Goal: Task Accomplishment & Management: Manage account settings

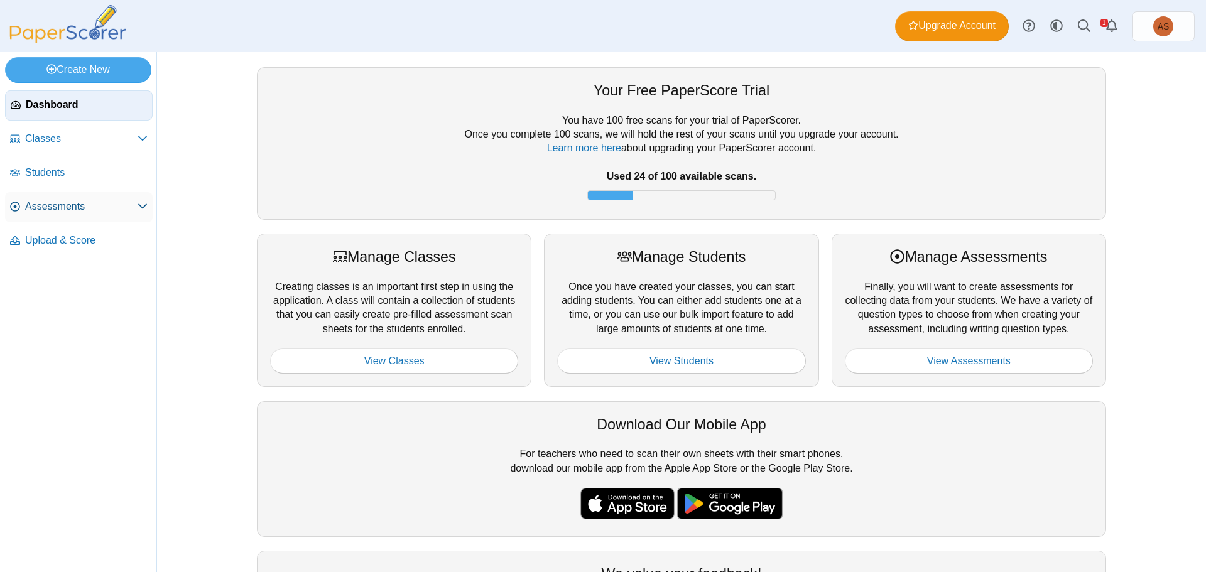
click at [55, 214] on link "Assessments" at bounding box center [79, 207] width 148 height 30
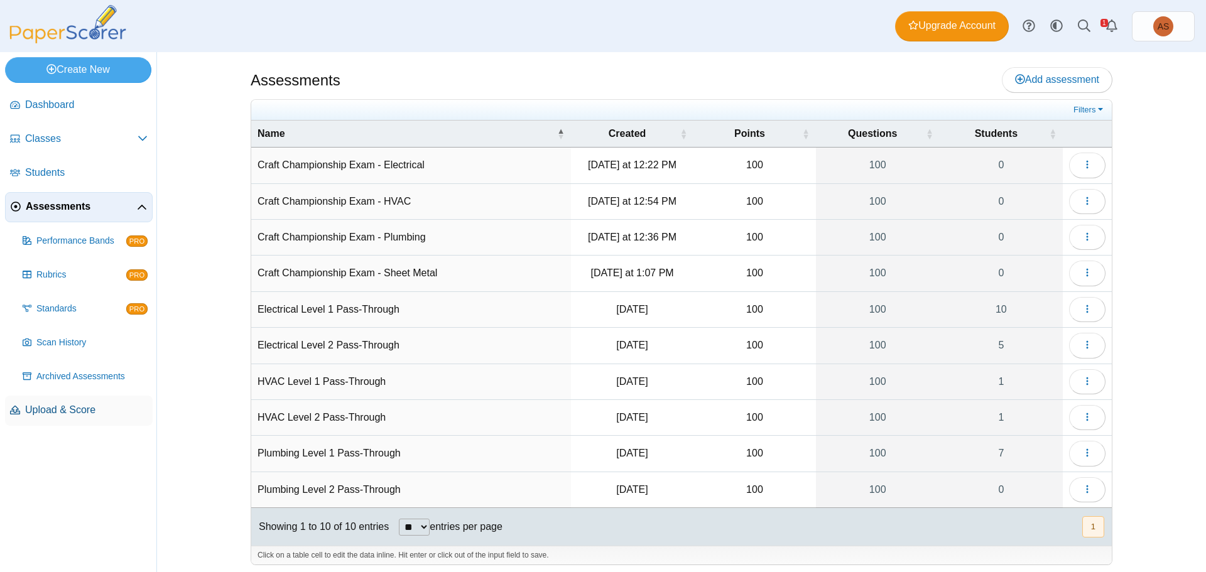
click at [62, 402] on link "Upload & Score" at bounding box center [79, 411] width 148 height 30
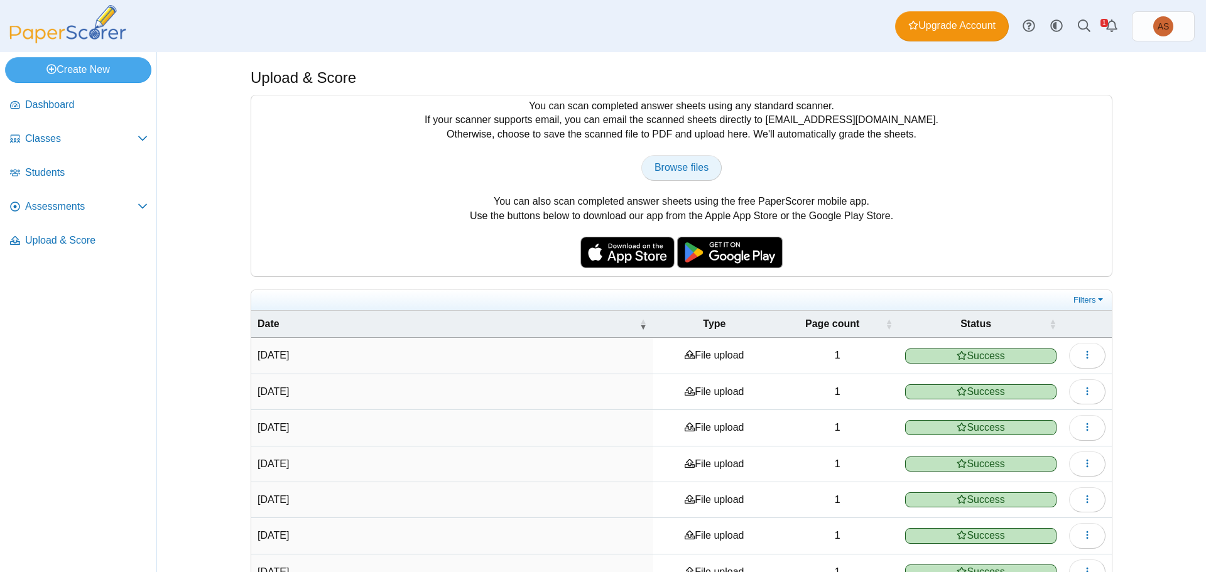
click at [681, 169] on span "Browse files" at bounding box center [681, 167] width 54 height 11
type input "**********"
click at [62, 210] on span "Assessments" at bounding box center [81, 207] width 112 height 14
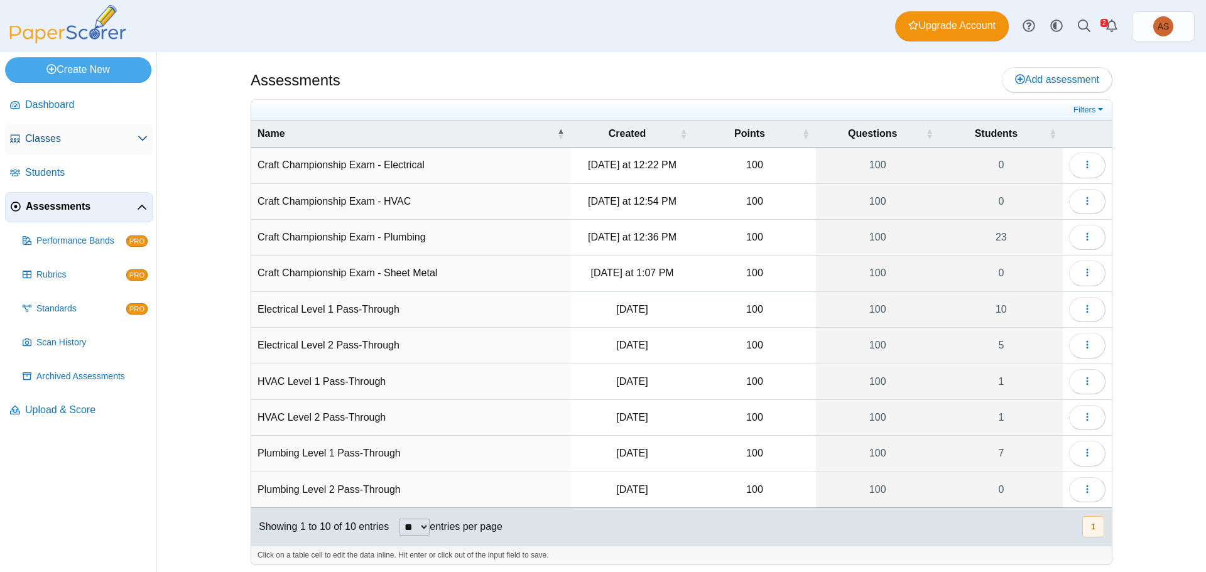
click at [145, 140] on icon at bounding box center [143, 138] width 10 height 10
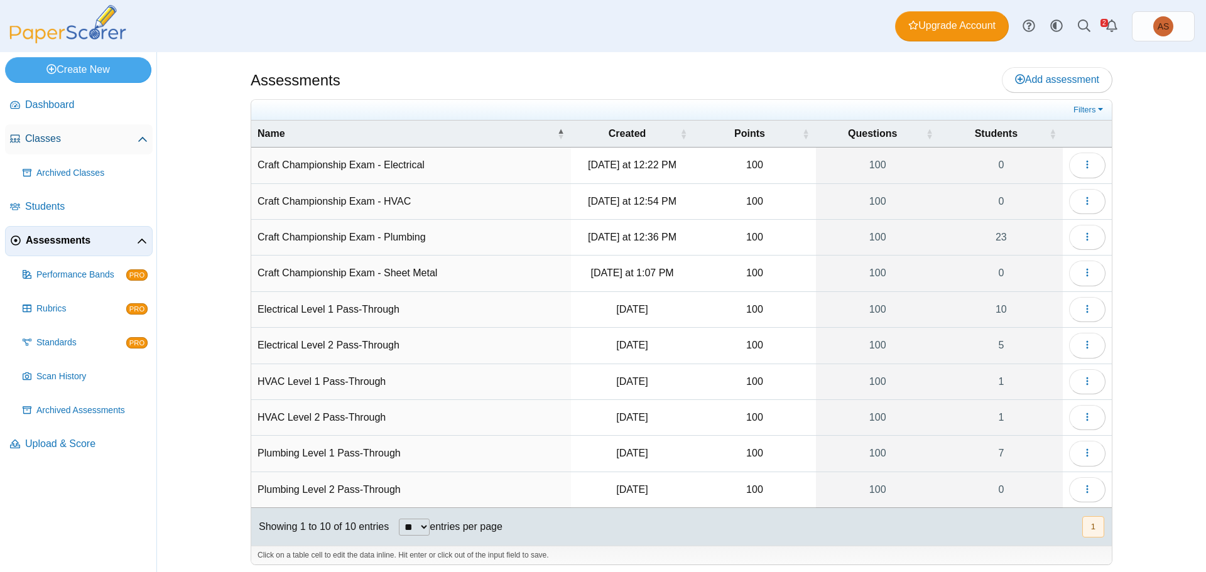
click at [61, 138] on span "Classes" at bounding box center [81, 139] width 112 height 14
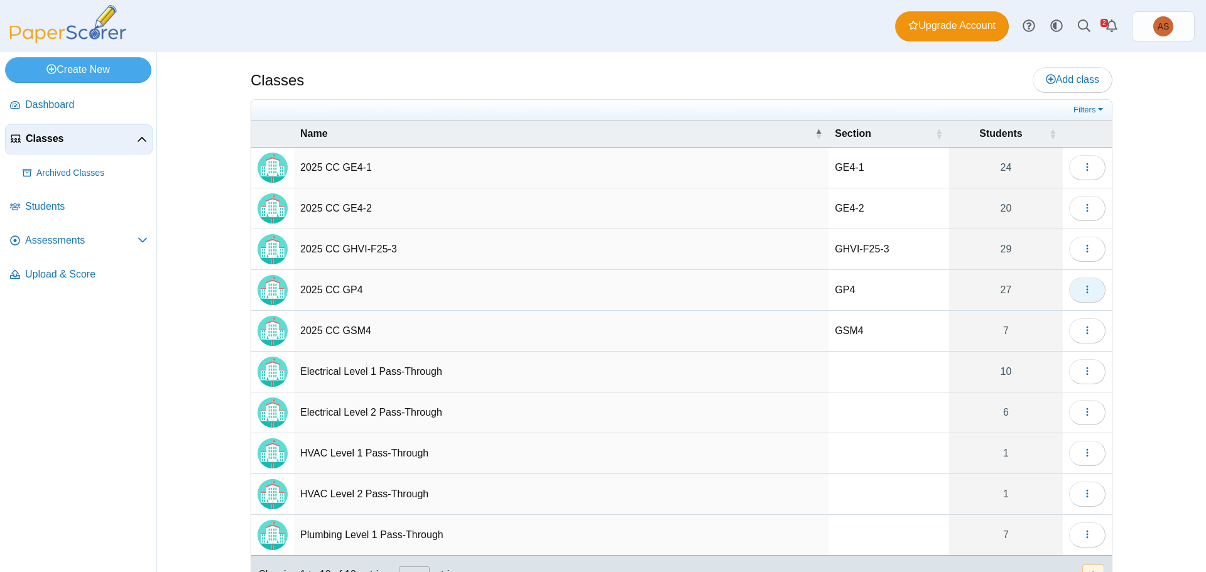
click at [1086, 293] on icon "button" at bounding box center [1087, 289] width 10 height 10
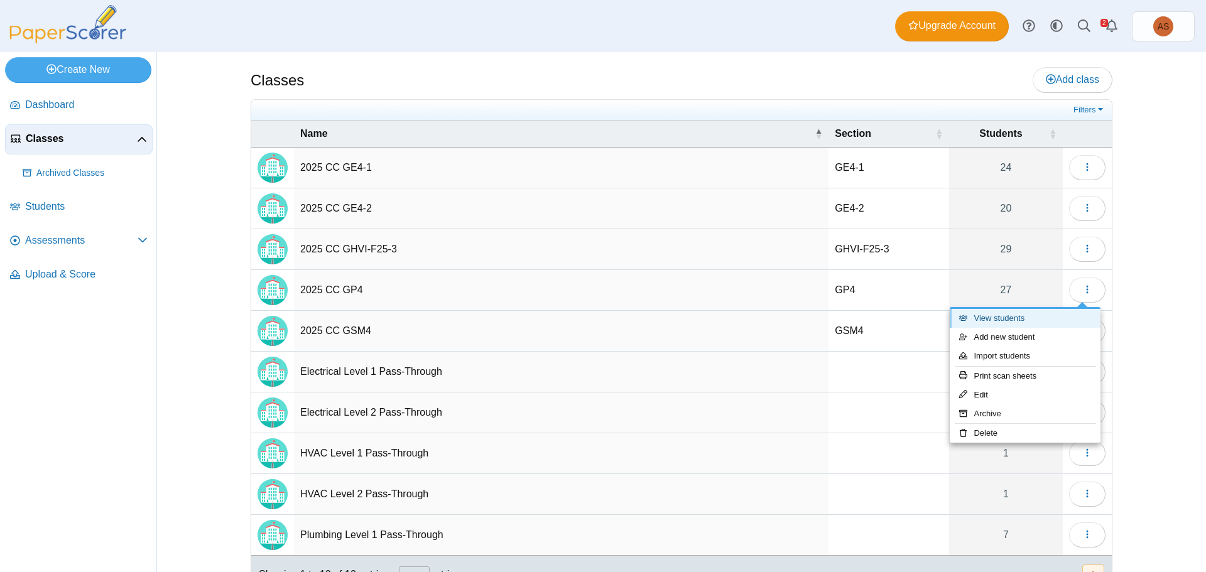
click at [988, 318] on link "View students" at bounding box center [1024, 318] width 151 height 19
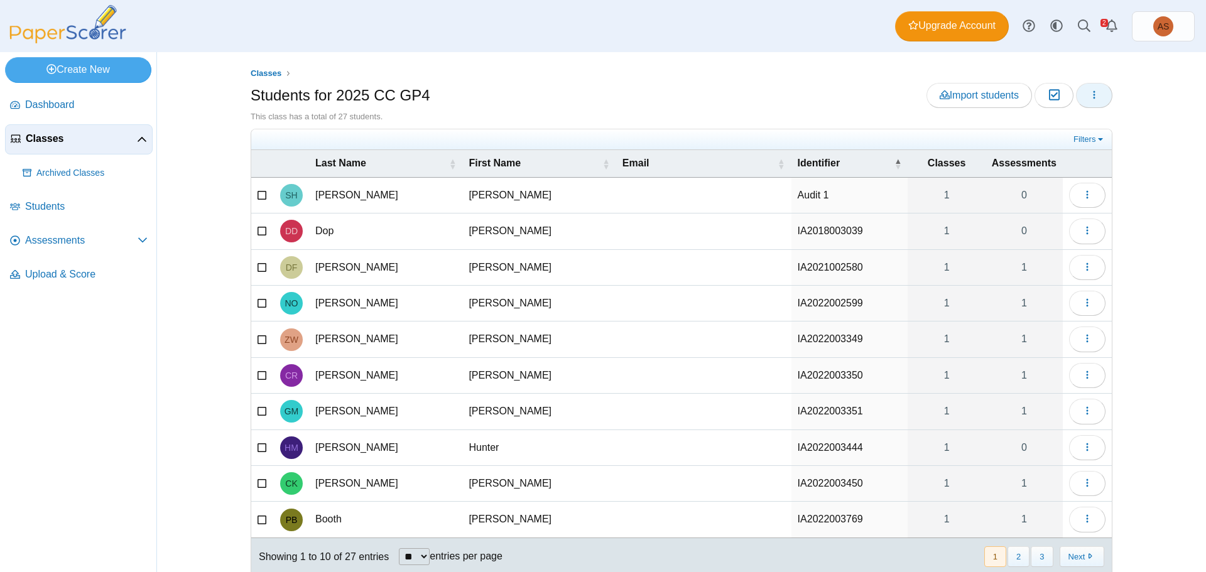
click at [1095, 99] on button "button" at bounding box center [1094, 95] width 36 height 25
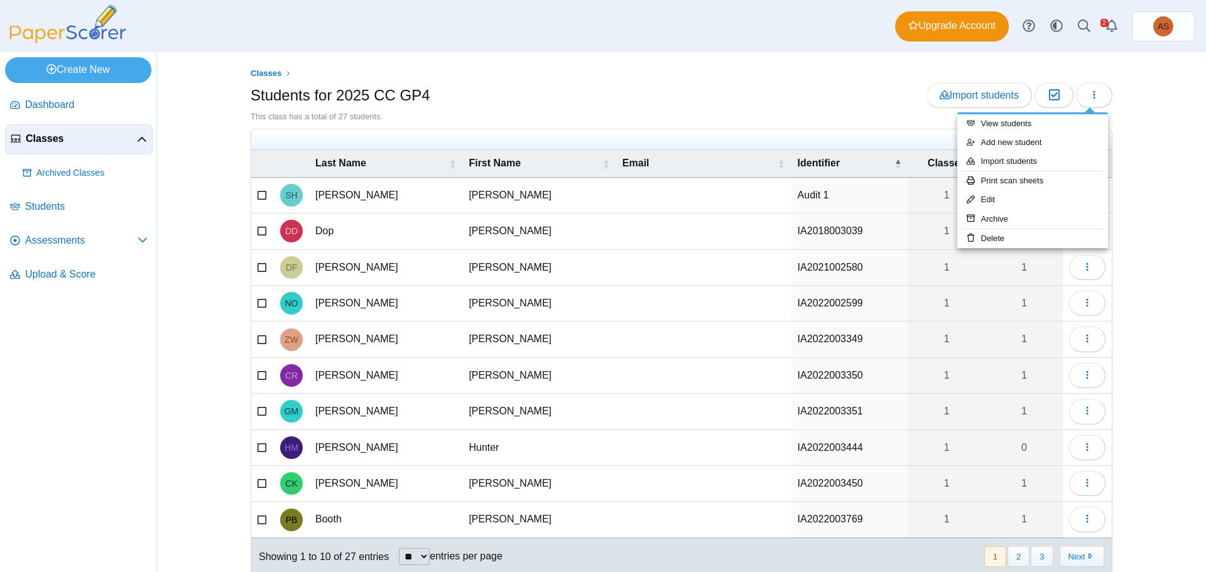
click at [84, 439] on nav "Dashboard Classes PRO" at bounding box center [78, 328] width 156 height 487
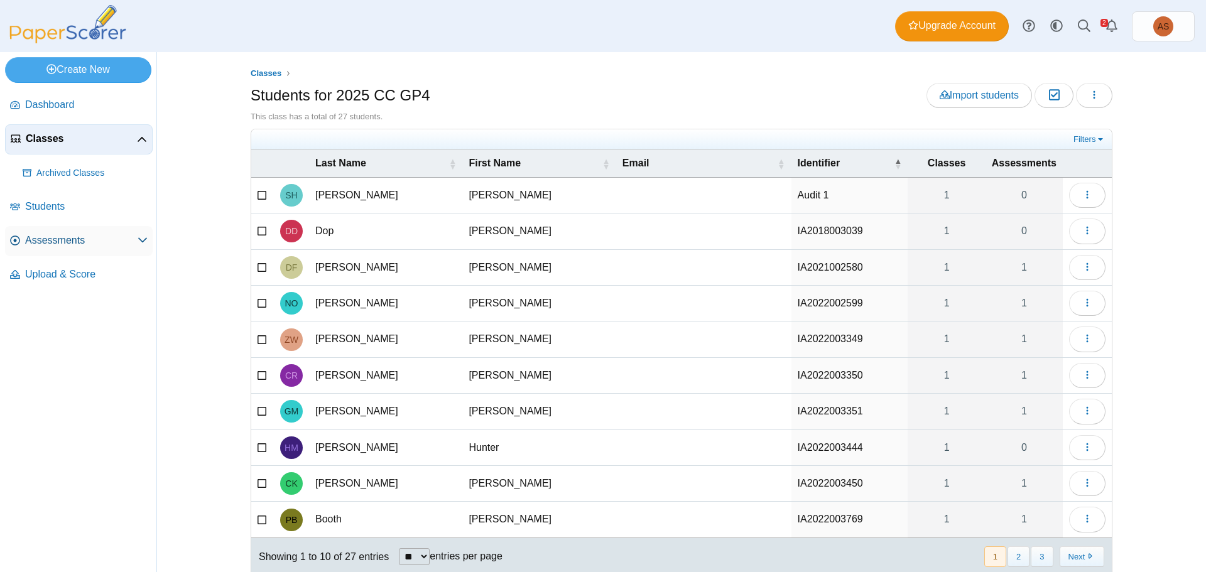
click at [77, 245] on span "Assessments" at bounding box center [81, 241] width 112 height 14
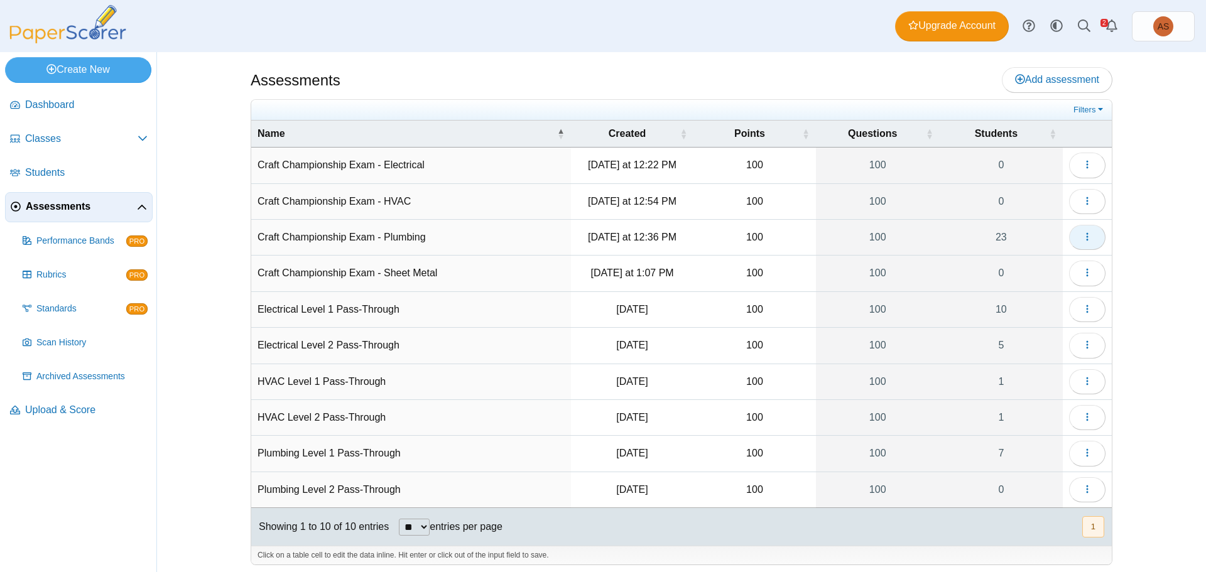
click at [1084, 239] on icon "button" at bounding box center [1087, 237] width 10 height 10
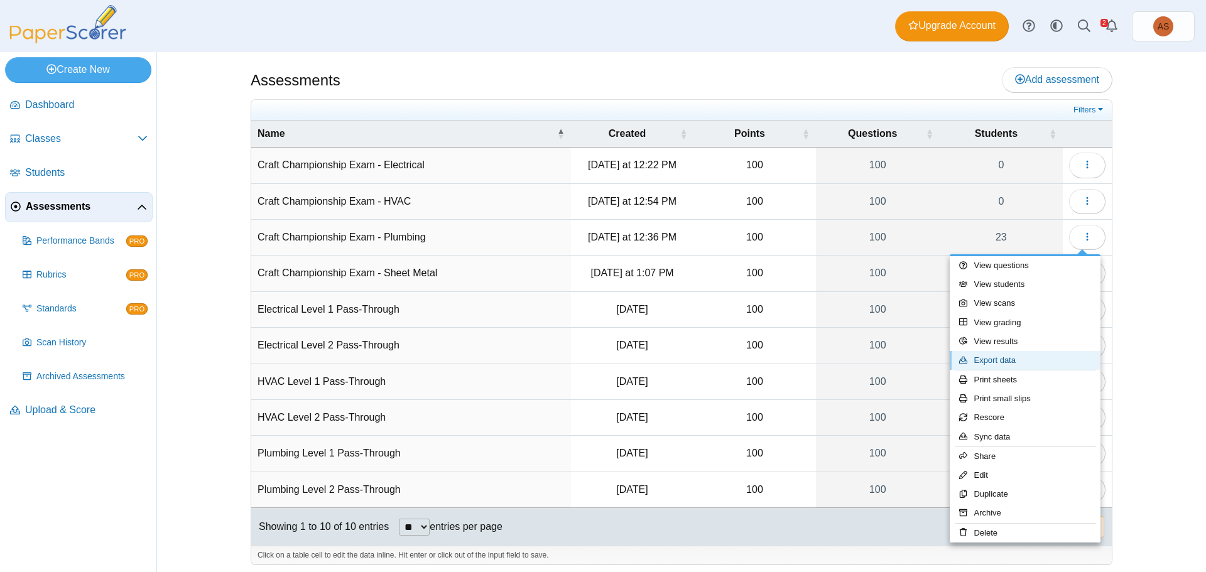
click at [1014, 363] on link "Export data" at bounding box center [1024, 360] width 151 height 19
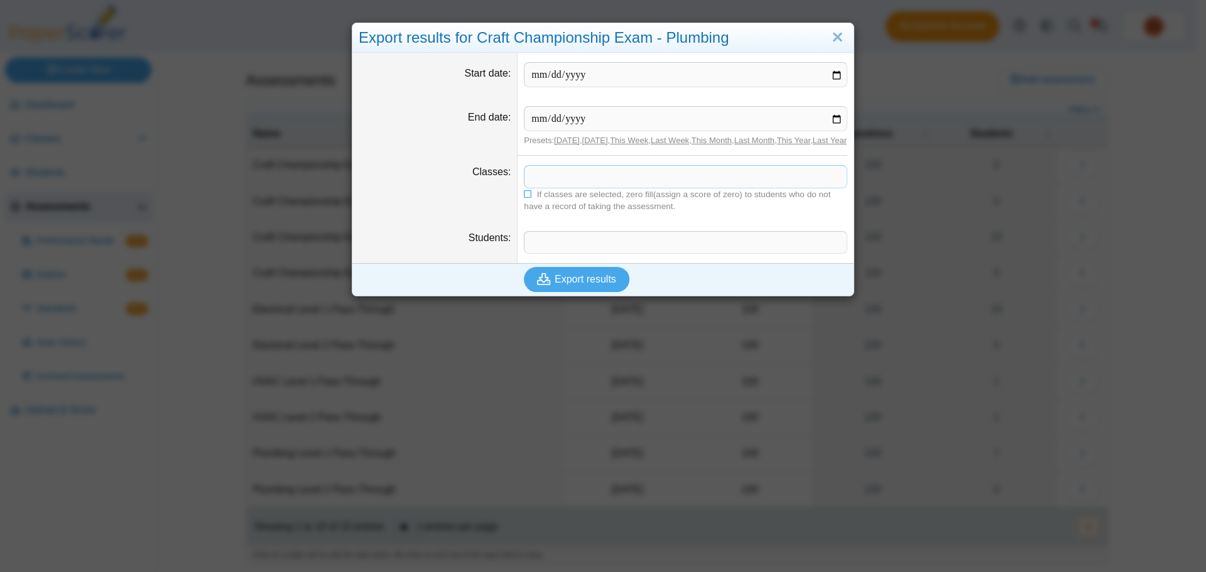
click at [590, 187] on span at bounding box center [685, 176] width 322 height 21
click at [830, 77] on input "Start date" at bounding box center [685, 74] width 323 height 25
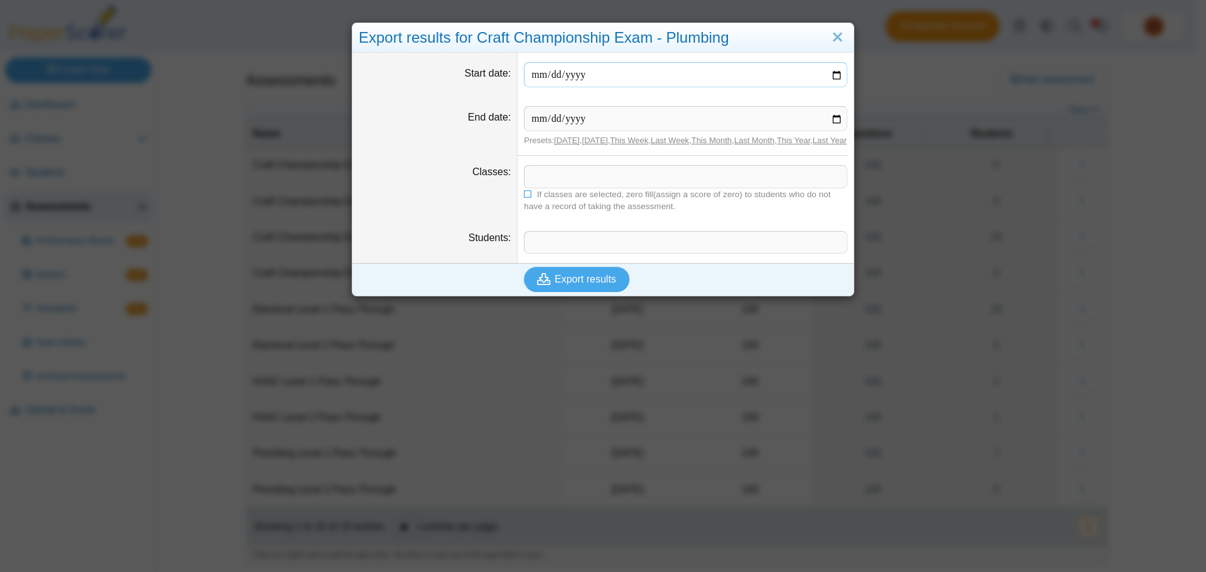
type input "**********"
click at [837, 122] on input "End date" at bounding box center [685, 118] width 323 height 25
type input "**********"
click at [560, 187] on span at bounding box center [685, 176] width 322 height 21
click at [833, 33] on link "Close" at bounding box center [837, 37] width 19 height 21
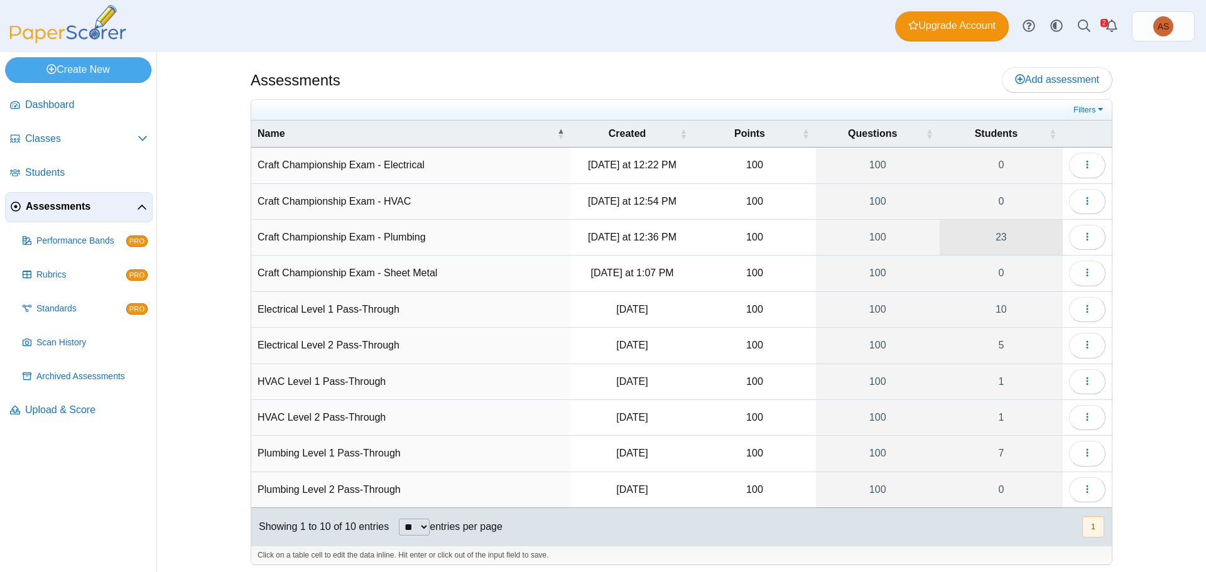
click at [1011, 238] on link "23" at bounding box center [1000, 237] width 123 height 35
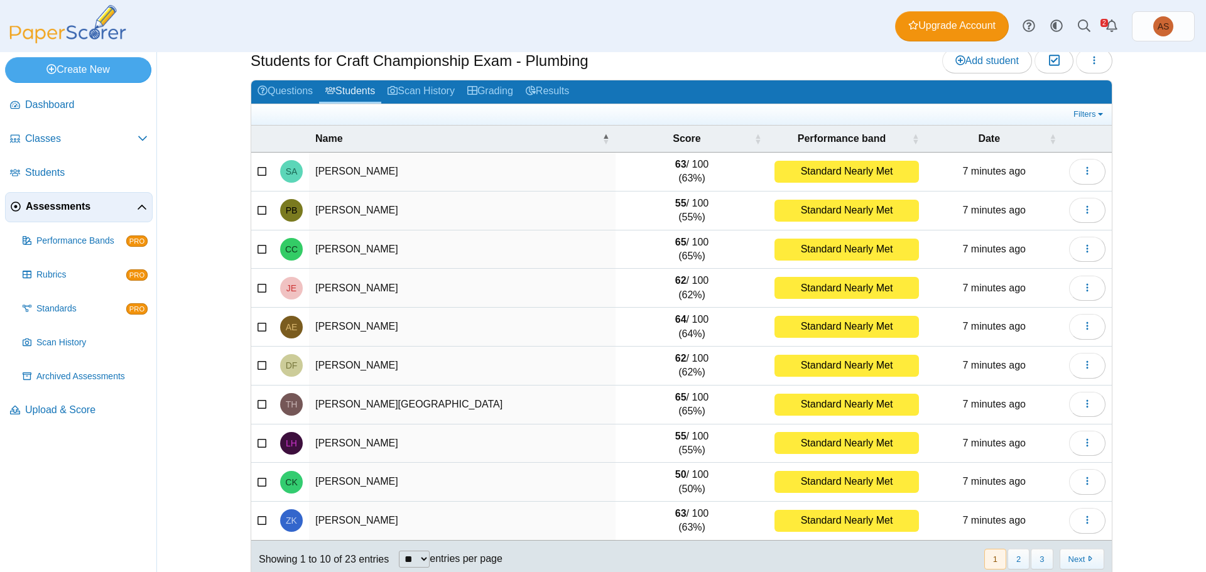
scroll to position [53, 0]
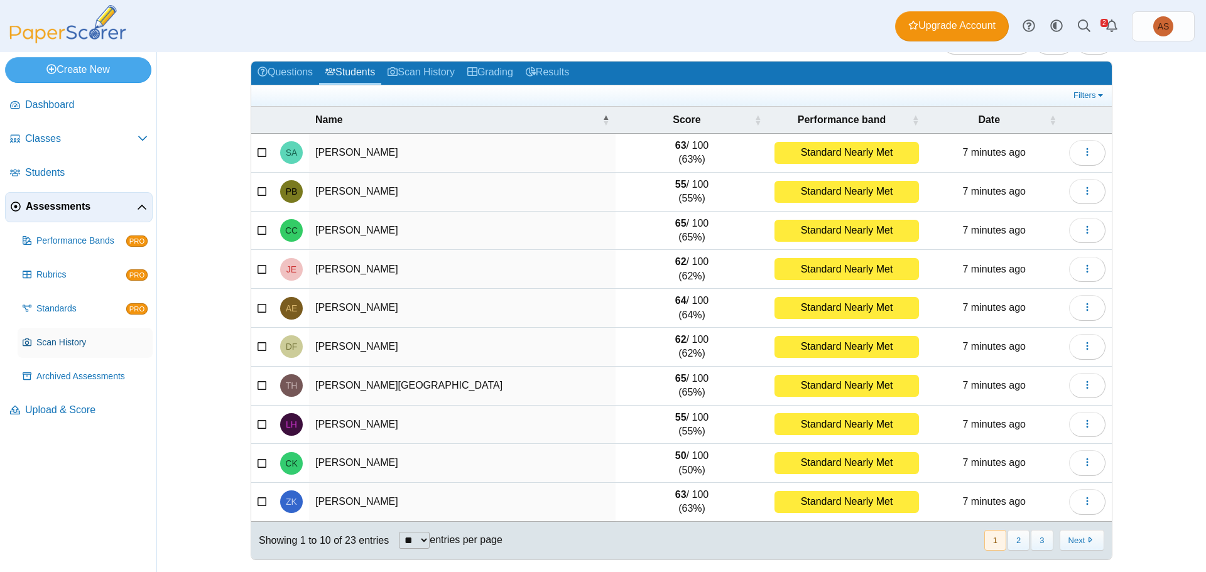
click at [57, 346] on span "Scan History" at bounding box center [91, 343] width 111 height 13
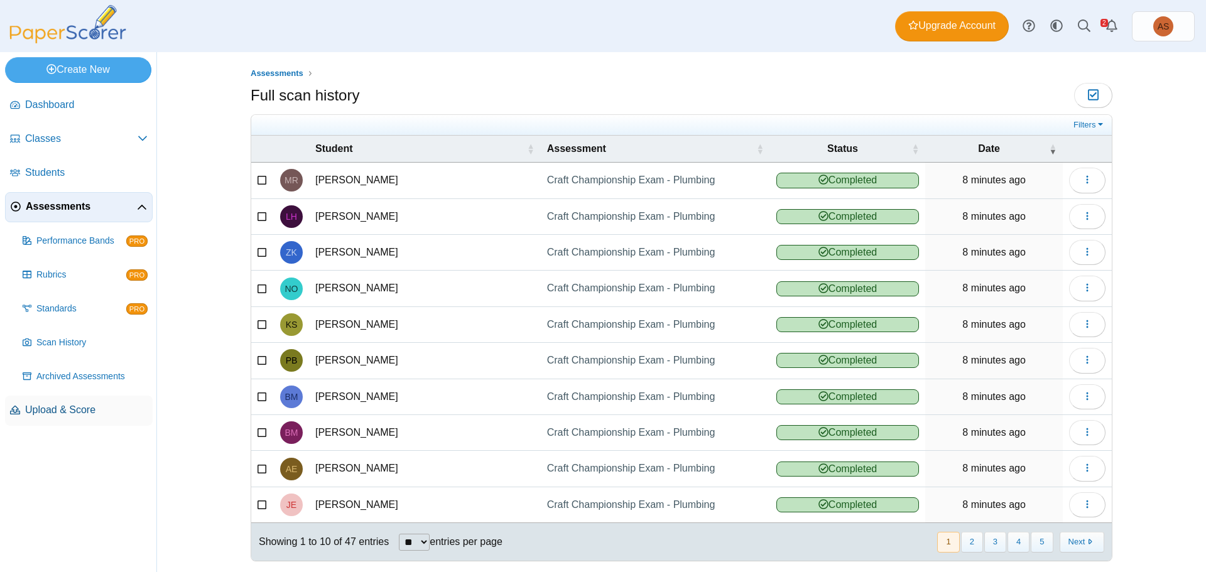
click at [51, 406] on span "Upload & Score" at bounding box center [86, 410] width 122 height 14
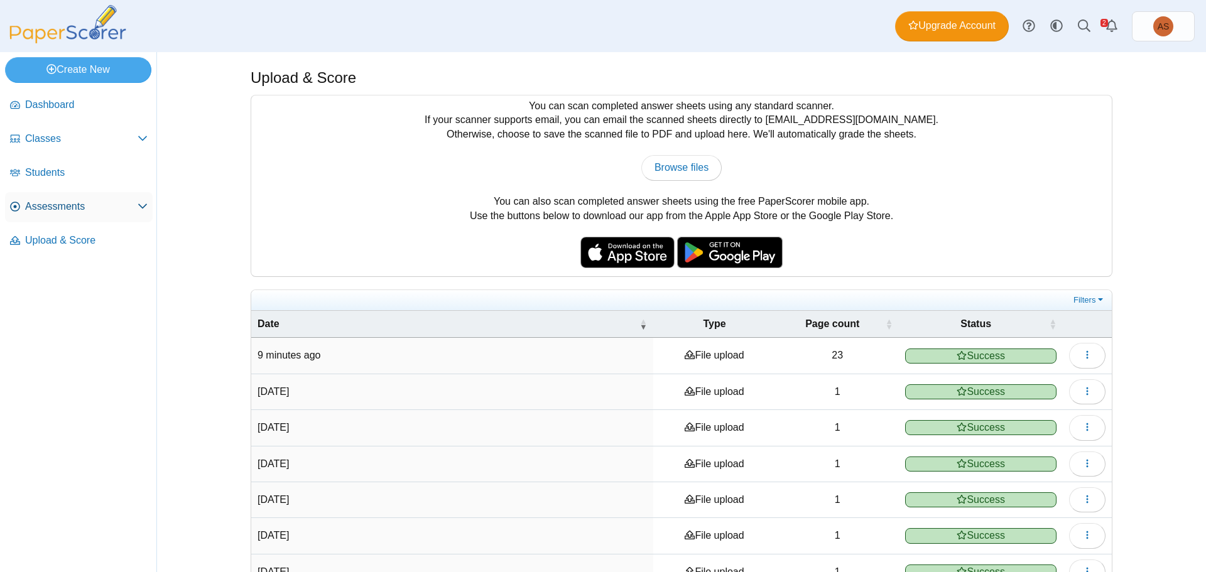
click at [65, 207] on span "Assessments" at bounding box center [81, 207] width 112 height 14
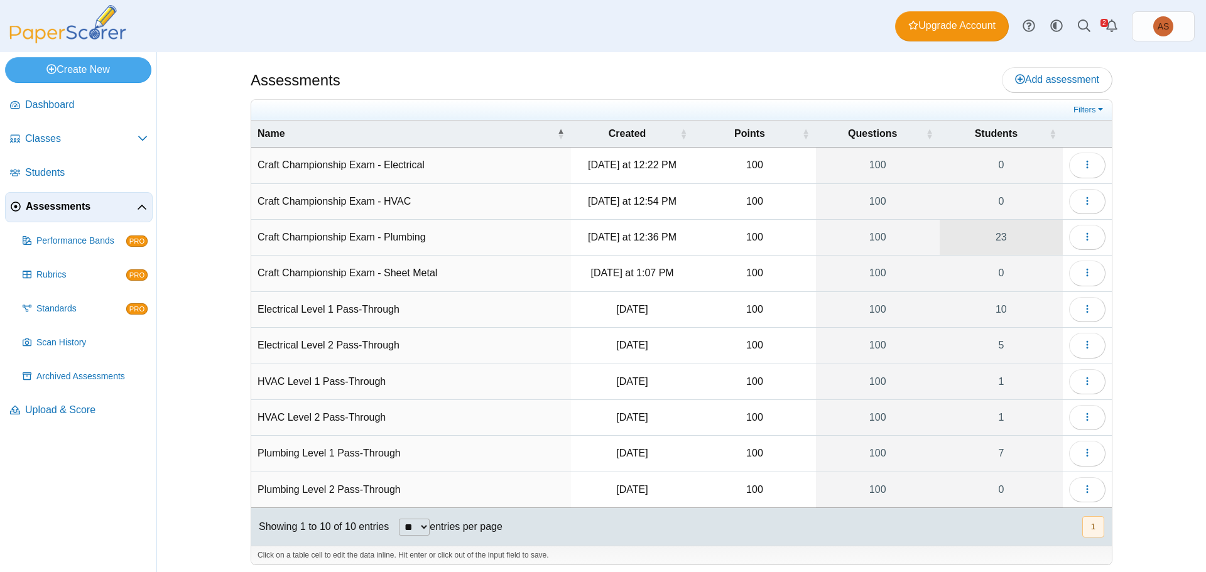
click at [997, 237] on link "23" at bounding box center [1000, 237] width 123 height 35
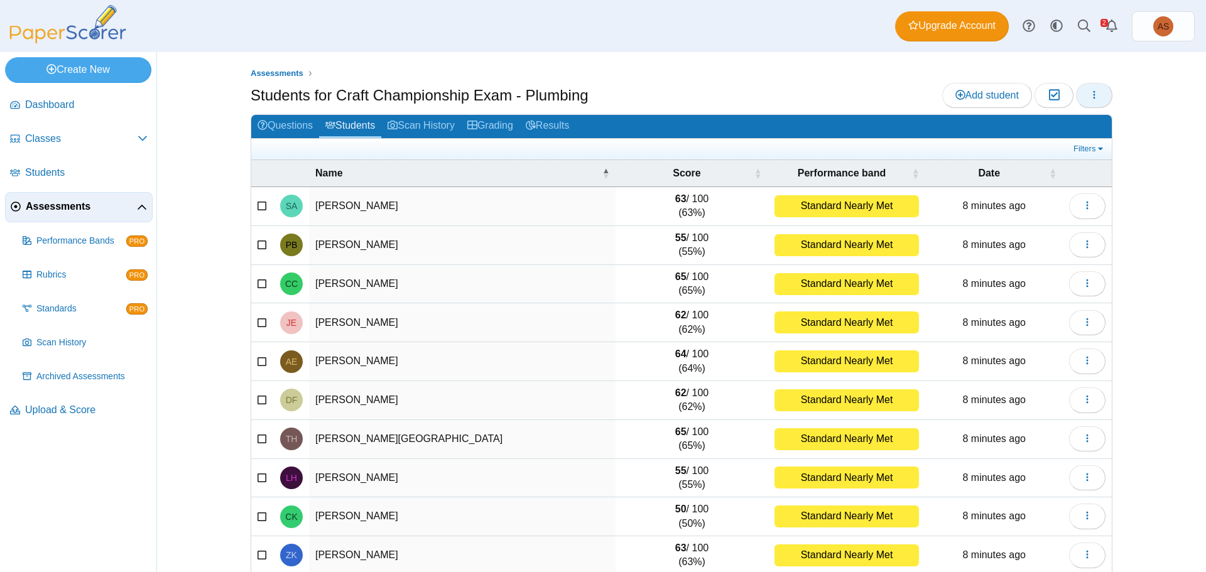
click at [1089, 100] on span "button" at bounding box center [1094, 95] width 10 height 11
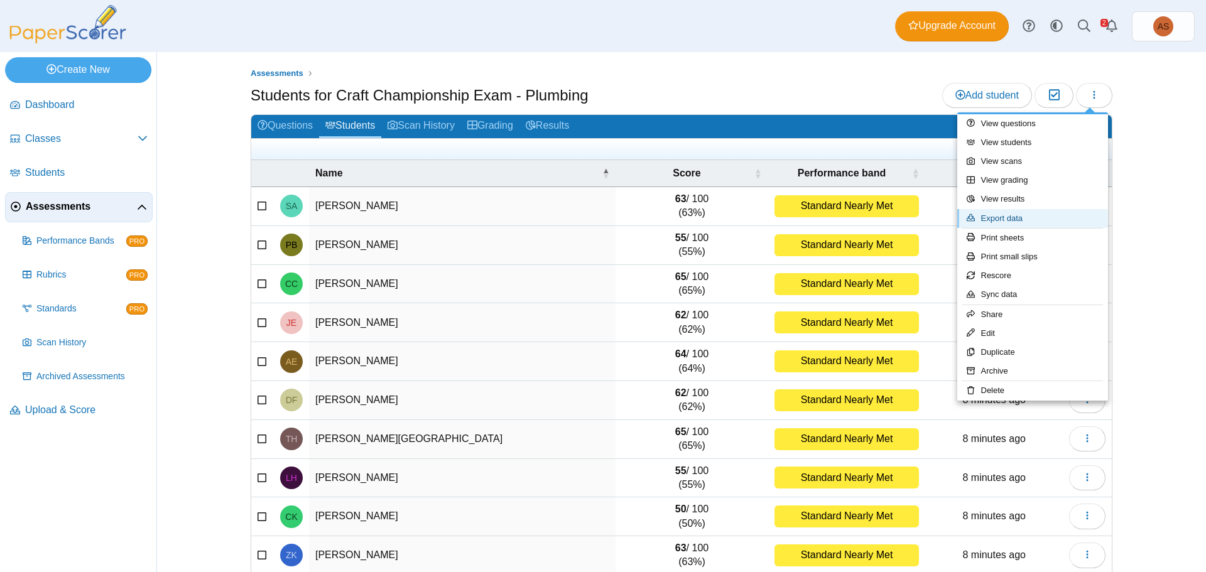
click at [1020, 220] on link "Export data" at bounding box center [1032, 218] width 151 height 19
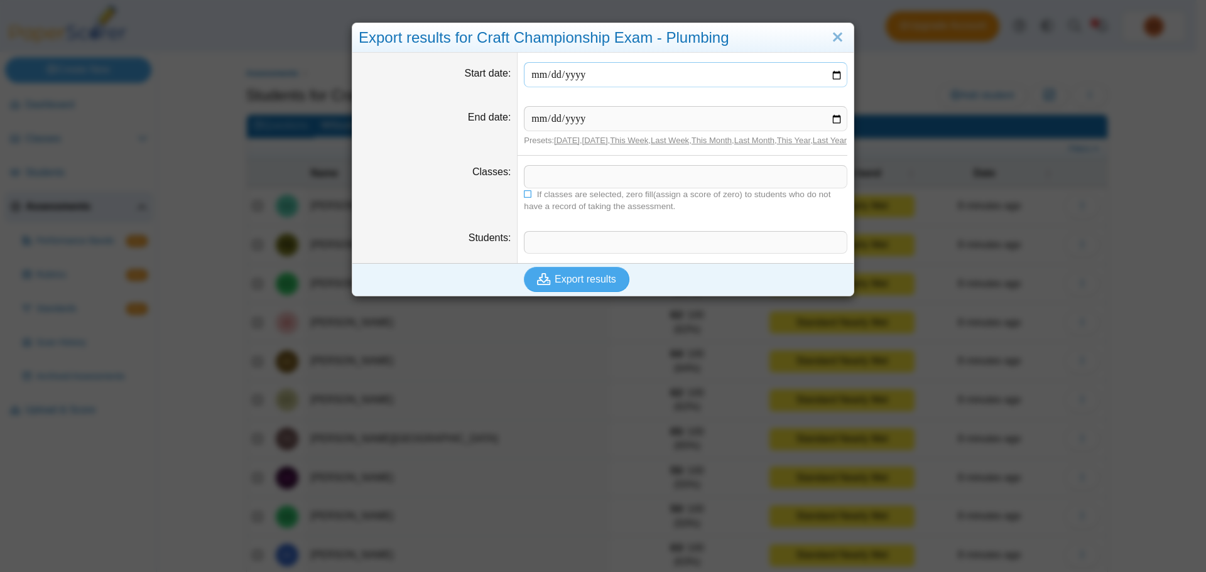
click at [830, 77] on input "Start date" at bounding box center [685, 74] width 323 height 25
type input "**********"
click at [835, 118] on input "End date" at bounding box center [685, 118] width 323 height 25
type input "**********"
click at [583, 284] on span "Export results" at bounding box center [585, 279] width 62 height 11
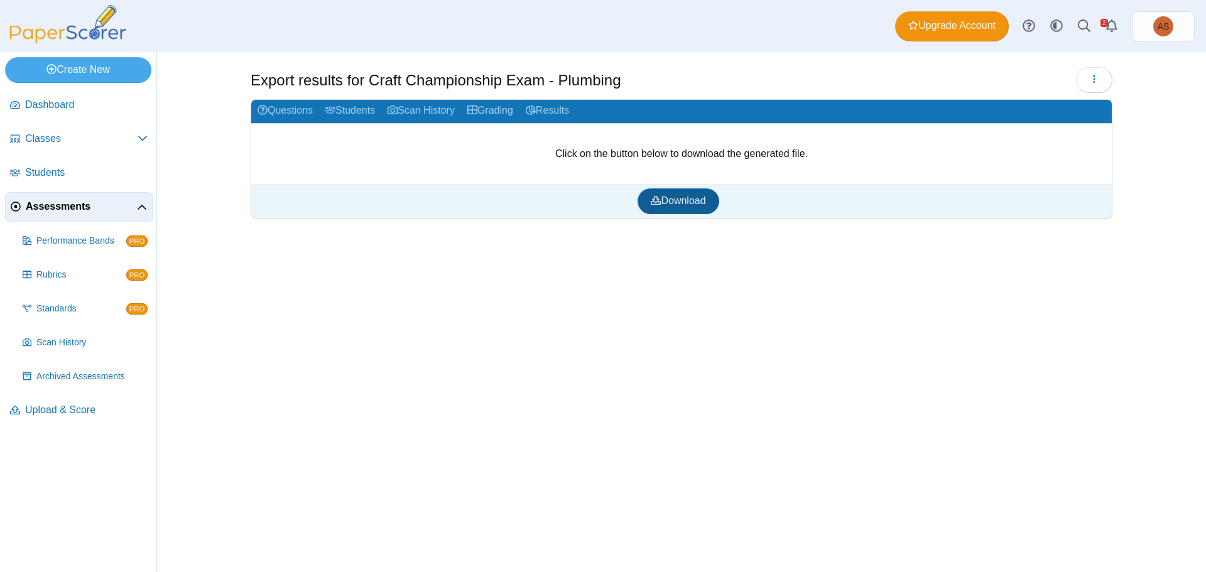
click at [664, 203] on span "Download" at bounding box center [678, 200] width 55 height 11
drag, startPoint x: 706, startPoint y: 59, endPoint x: 697, endPoint y: 65, distance: 11.3
click at [706, 59] on div "Export results for Craft Championship Exam - Plumbing Loading… Grading" at bounding box center [681, 312] width 942 height 520
click at [144, 141] on icon at bounding box center [143, 138] width 10 height 10
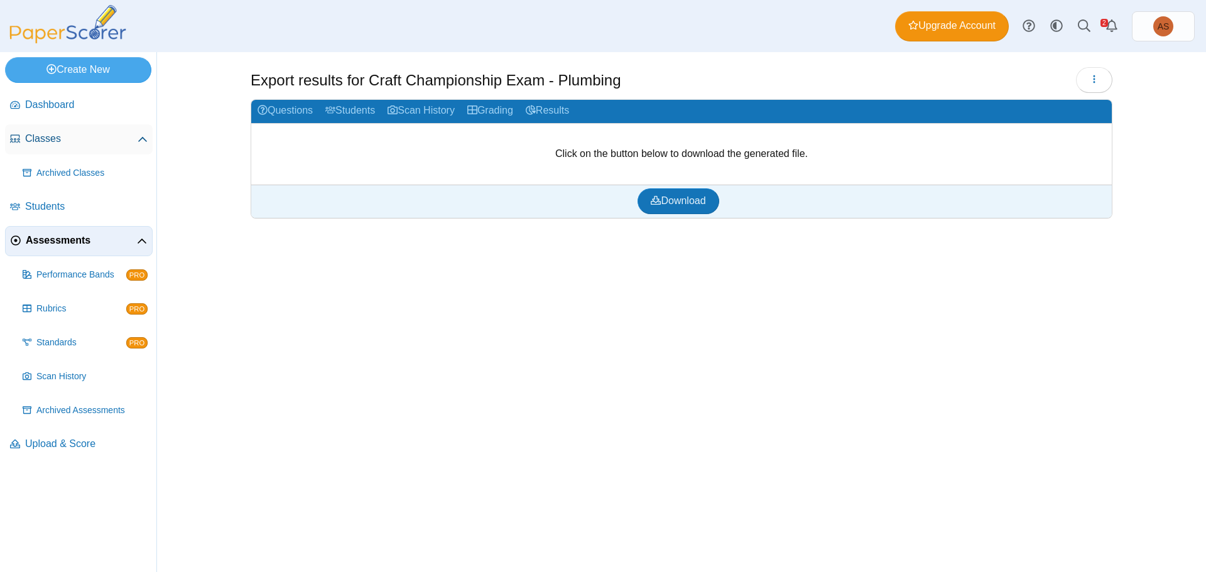
click at [55, 144] on span "Classes" at bounding box center [81, 139] width 112 height 14
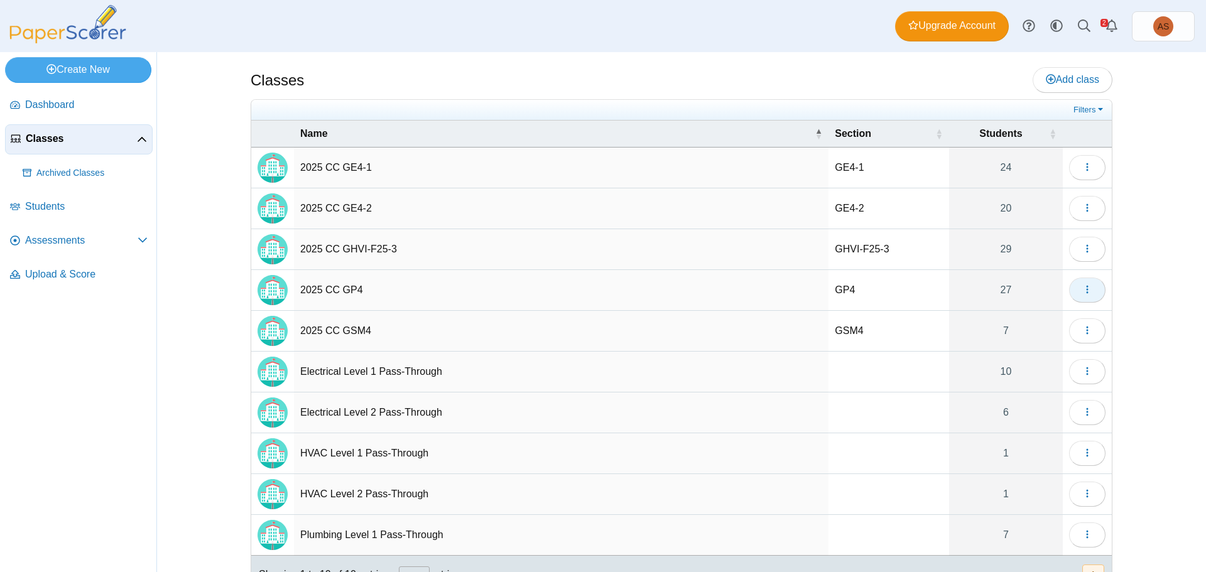
click at [1085, 291] on icon "button" at bounding box center [1087, 289] width 10 height 10
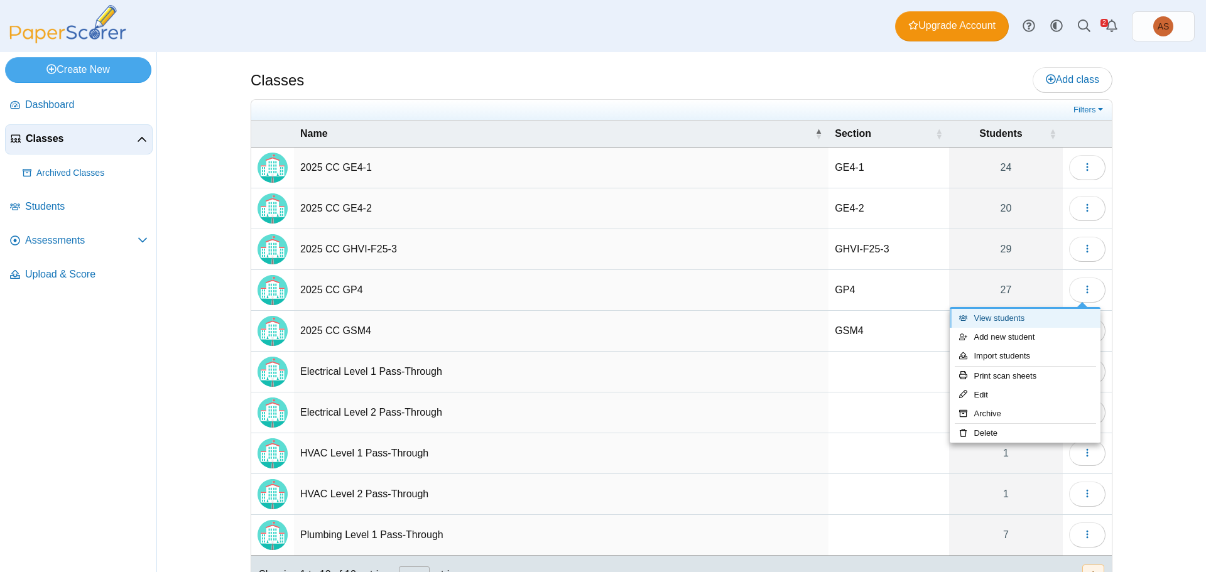
click at [1036, 322] on link "View students" at bounding box center [1024, 318] width 151 height 19
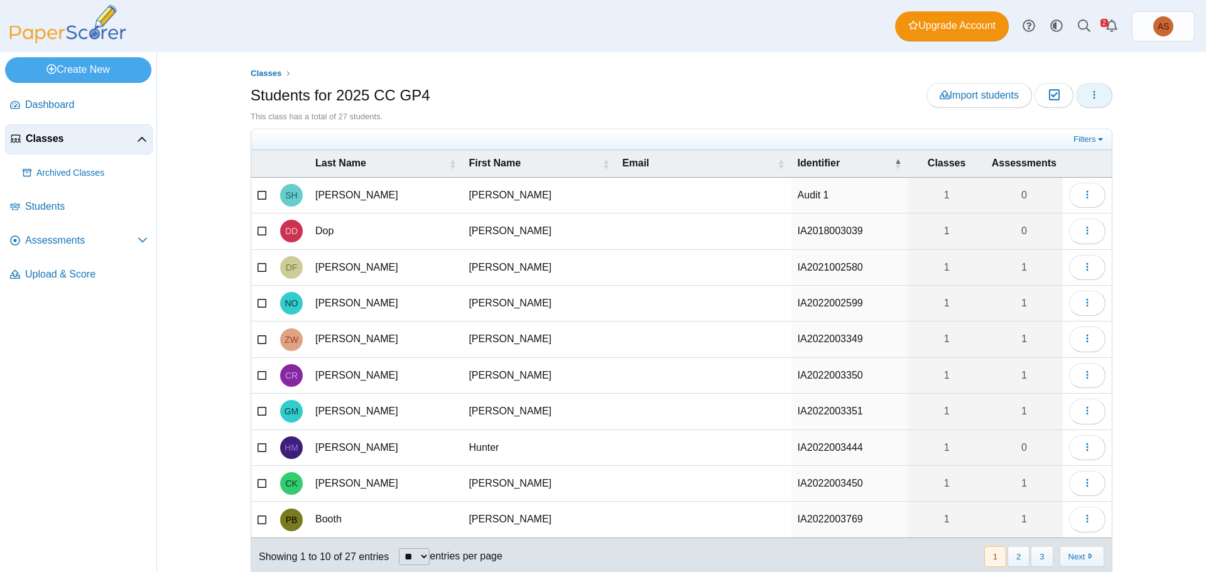
click at [1099, 99] on button "button" at bounding box center [1094, 95] width 36 height 25
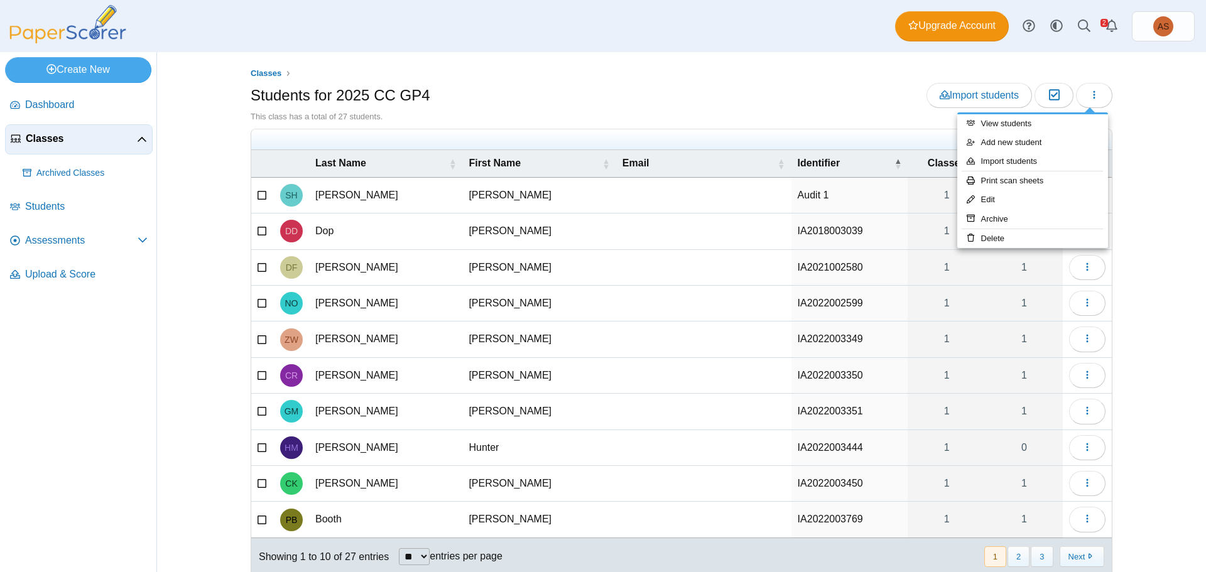
click at [641, 104] on div "Students for 2025 CC GP4 Import students Moderation 0" at bounding box center [682, 97] width 862 height 28
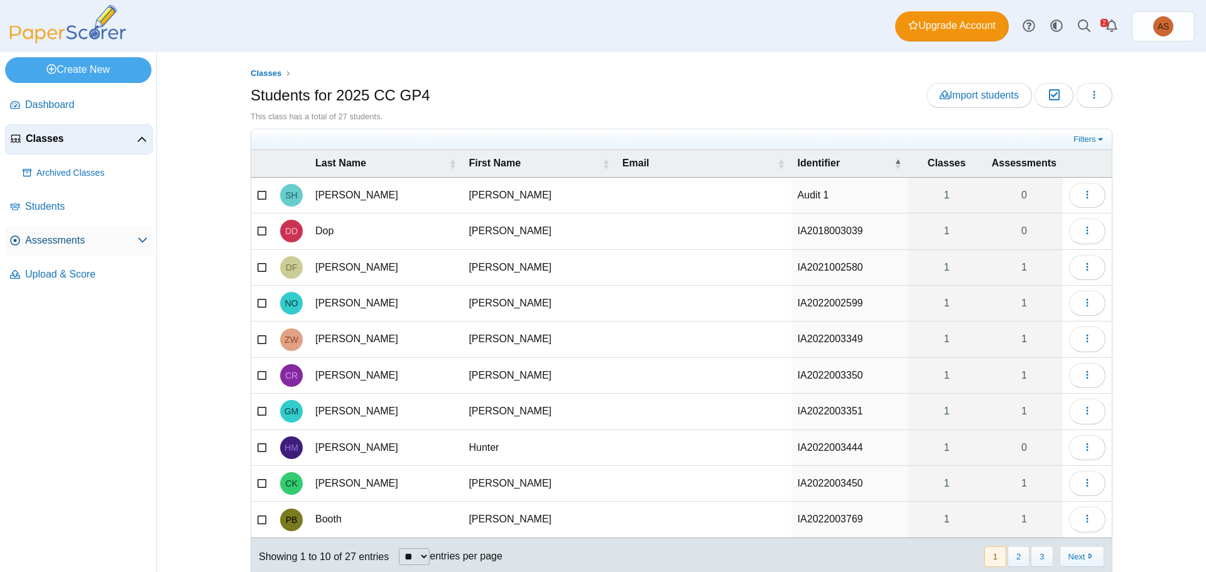
click at [65, 239] on span "Assessments" at bounding box center [81, 241] width 112 height 14
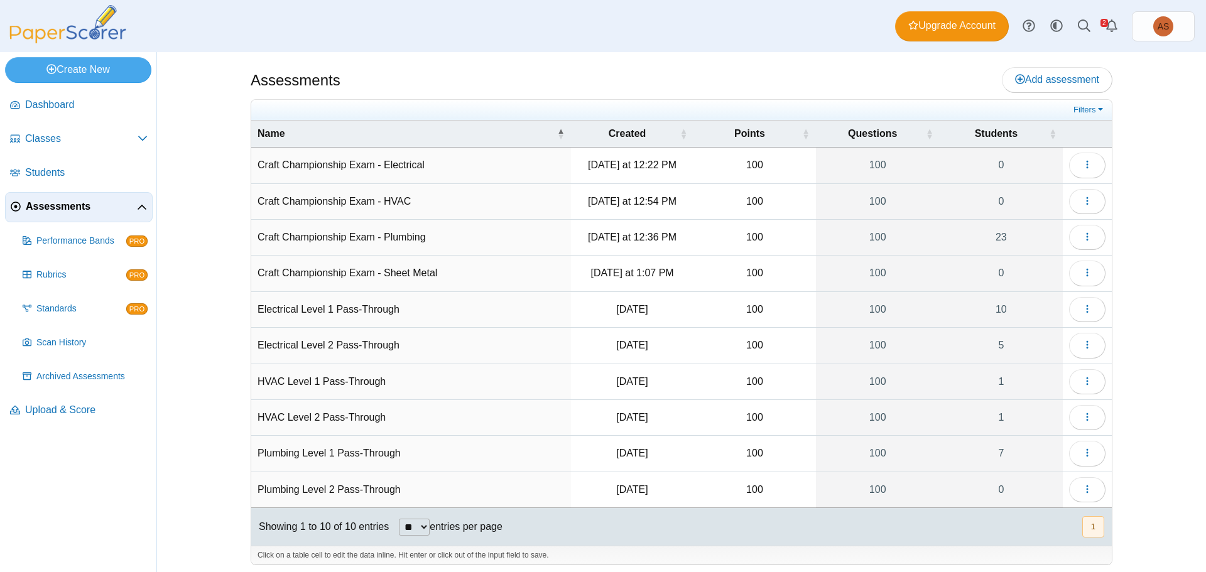
click at [366, 236] on td "Craft Championship Exam - Plumbing" at bounding box center [411, 238] width 320 height 36
click at [1088, 239] on button "button" at bounding box center [1087, 237] width 36 height 25
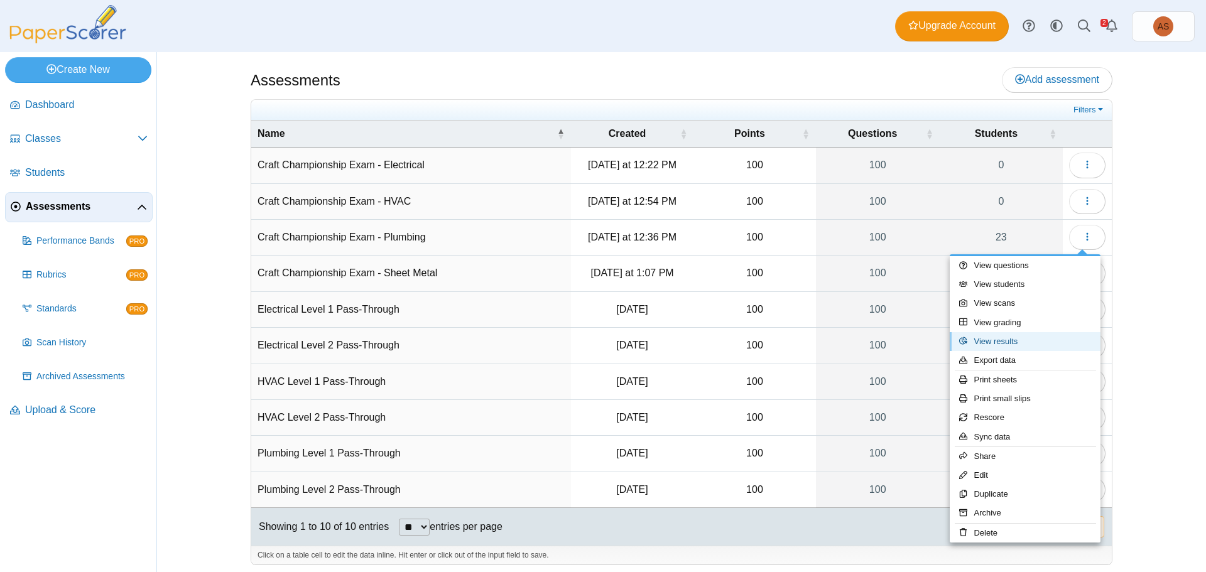
click at [1034, 345] on link "View results" at bounding box center [1024, 341] width 151 height 19
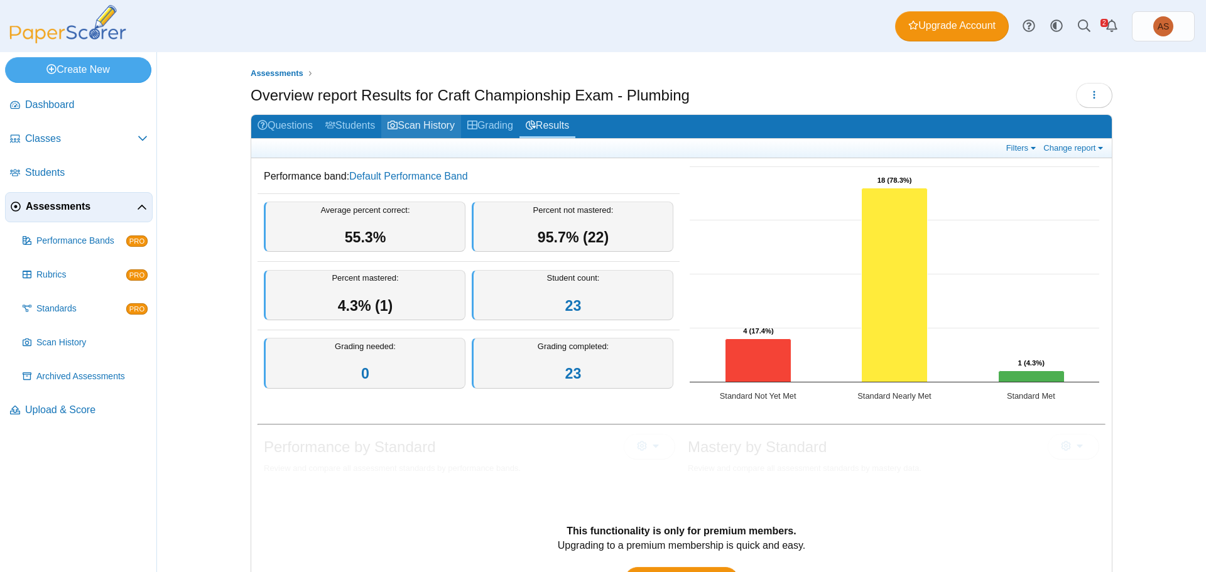
click at [421, 127] on link "Scan History" at bounding box center [421, 126] width 80 height 23
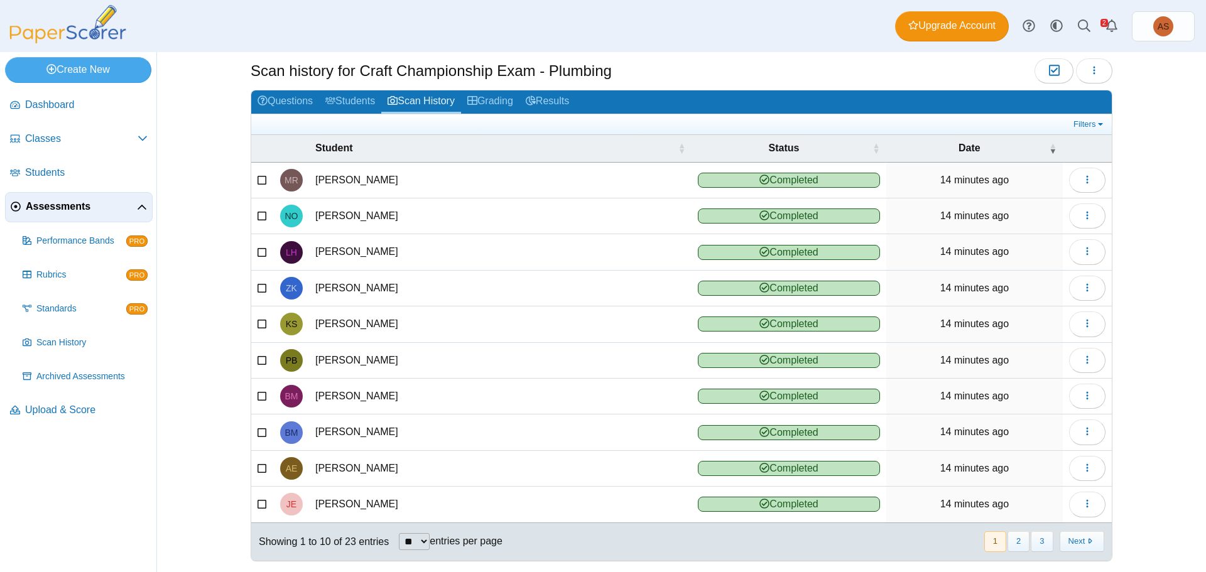
scroll to position [38, 0]
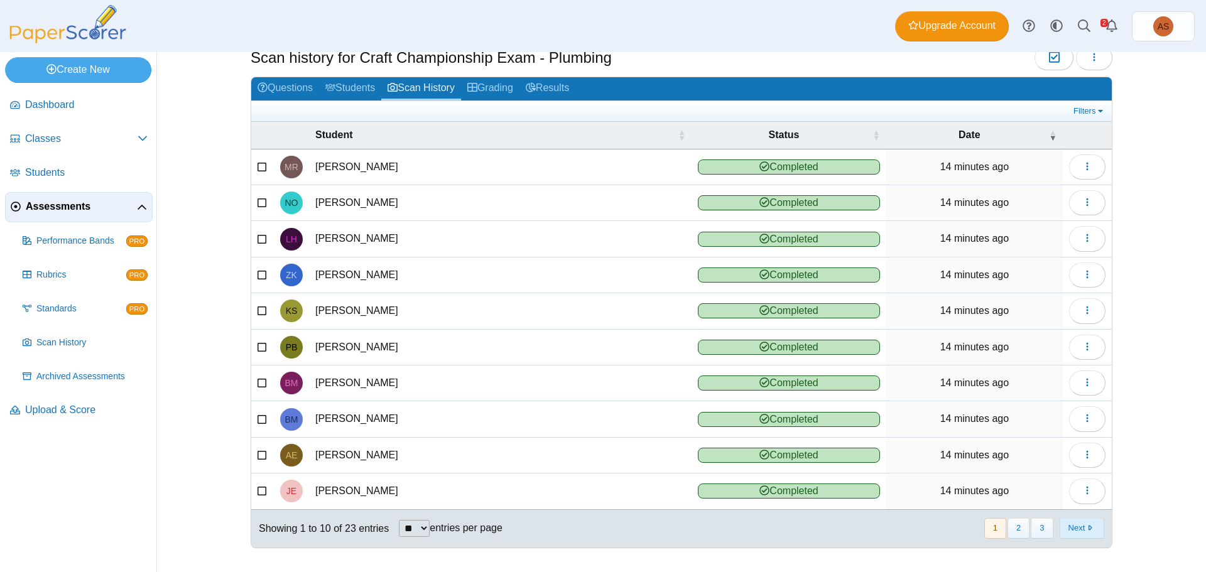
click at [1079, 529] on button "Next" at bounding box center [1081, 528] width 45 height 21
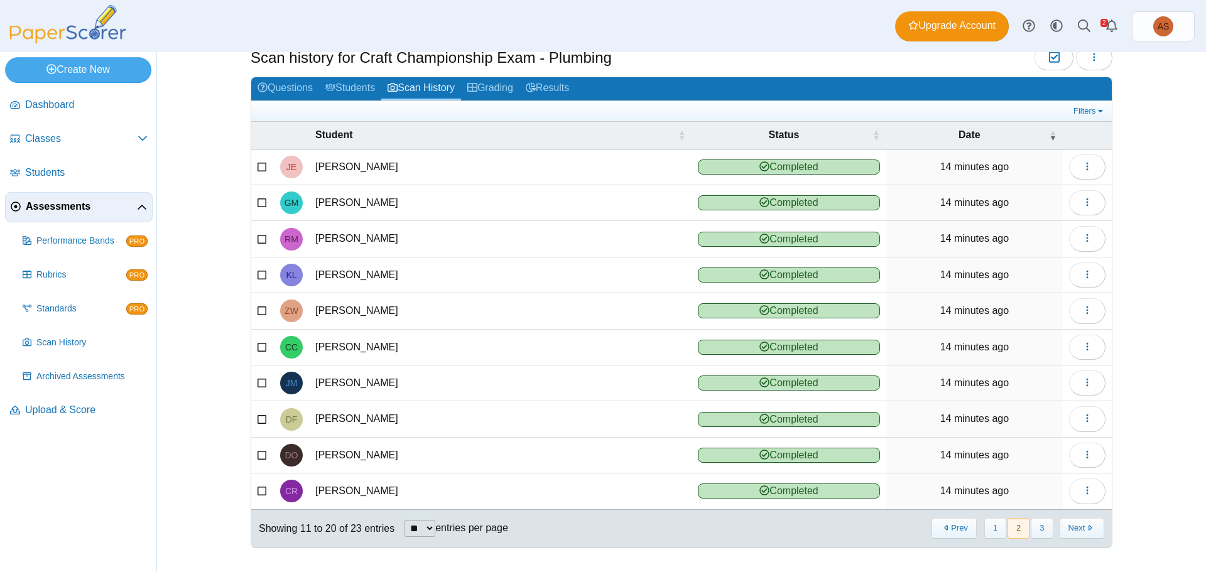
click at [1079, 529] on button "Next" at bounding box center [1081, 528] width 45 height 21
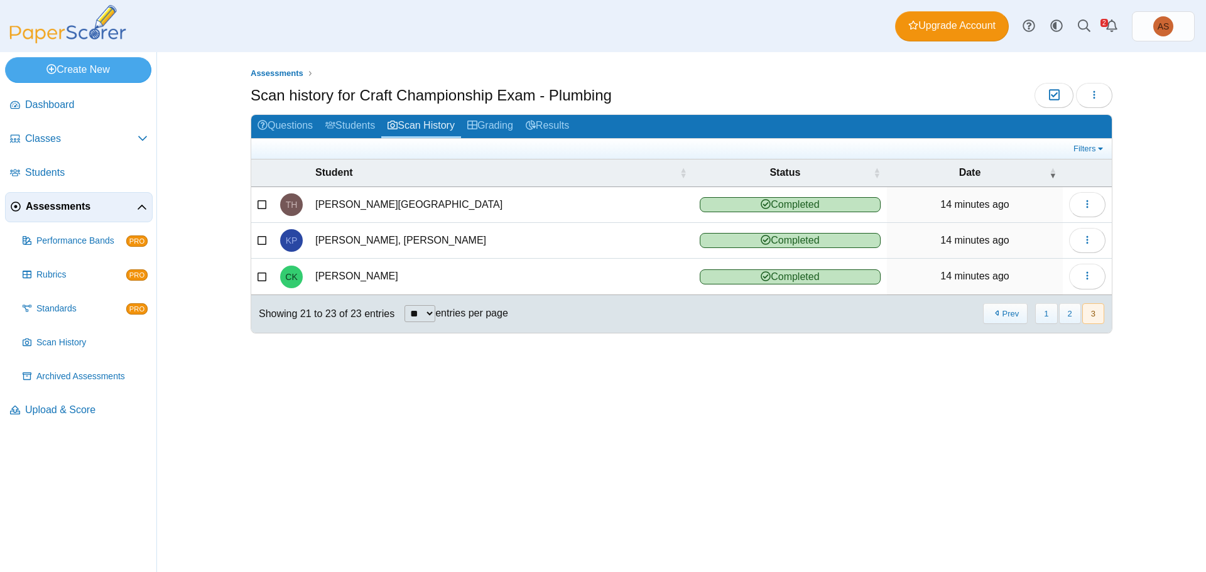
scroll to position [0, 0]
click at [1088, 274] on icon "button" at bounding box center [1087, 276] width 10 height 10
click at [1037, 306] on link "View scanned test" at bounding box center [1029, 304] width 151 height 19
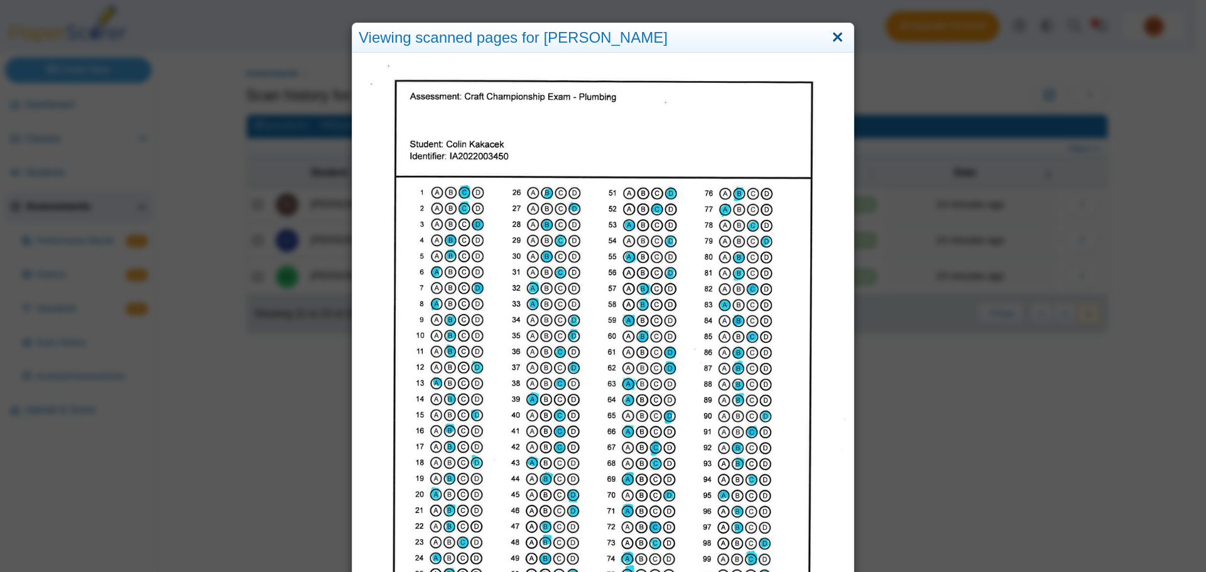
click at [836, 36] on link "Close" at bounding box center [837, 37] width 19 height 21
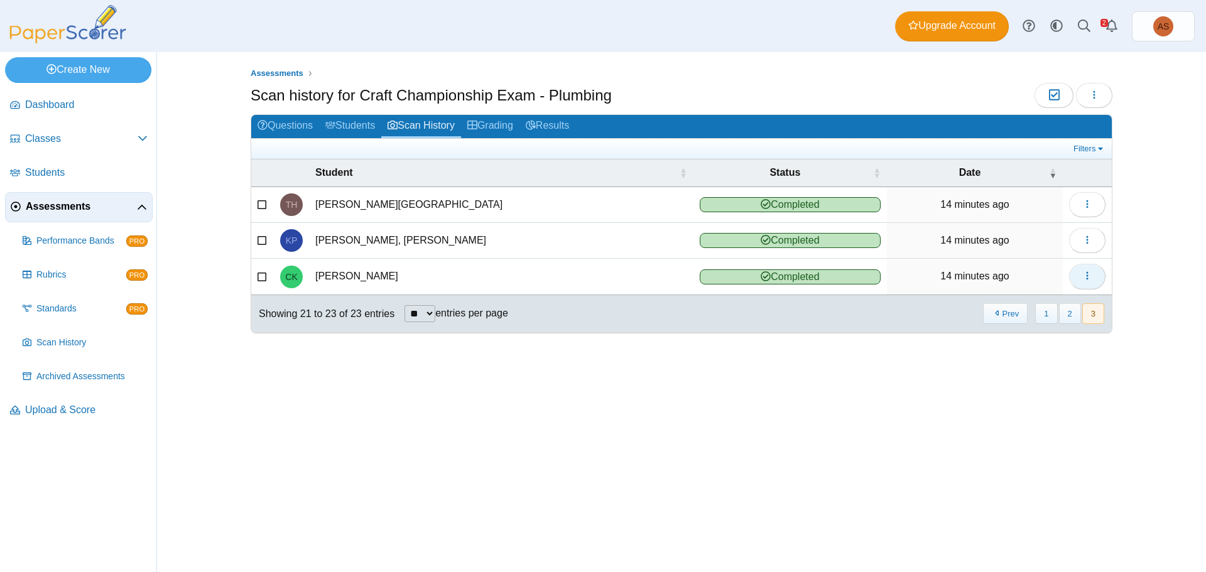
click at [1084, 278] on icon "button" at bounding box center [1087, 276] width 10 height 10
click at [373, 274] on td "[PERSON_NAME]" at bounding box center [501, 277] width 384 height 36
click at [730, 273] on span "Completed" at bounding box center [790, 276] width 181 height 15
click at [258, 276] on icon at bounding box center [262, 275] width 10 height 9
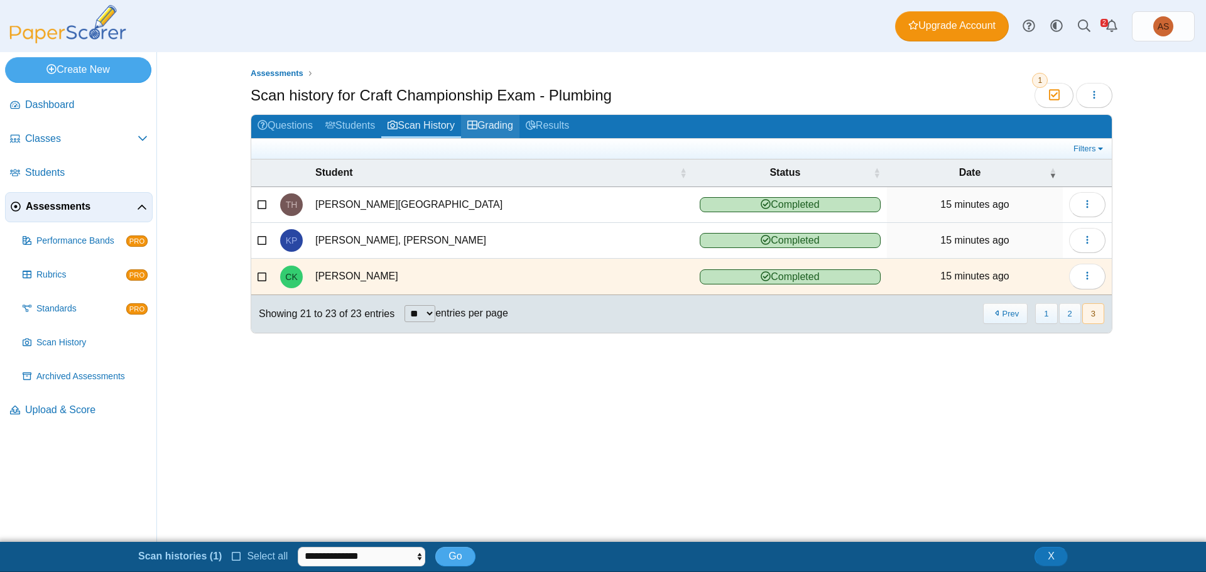
click at [494, 123] on link "Grading" at bounding box center [490, 126] width 58 height 23
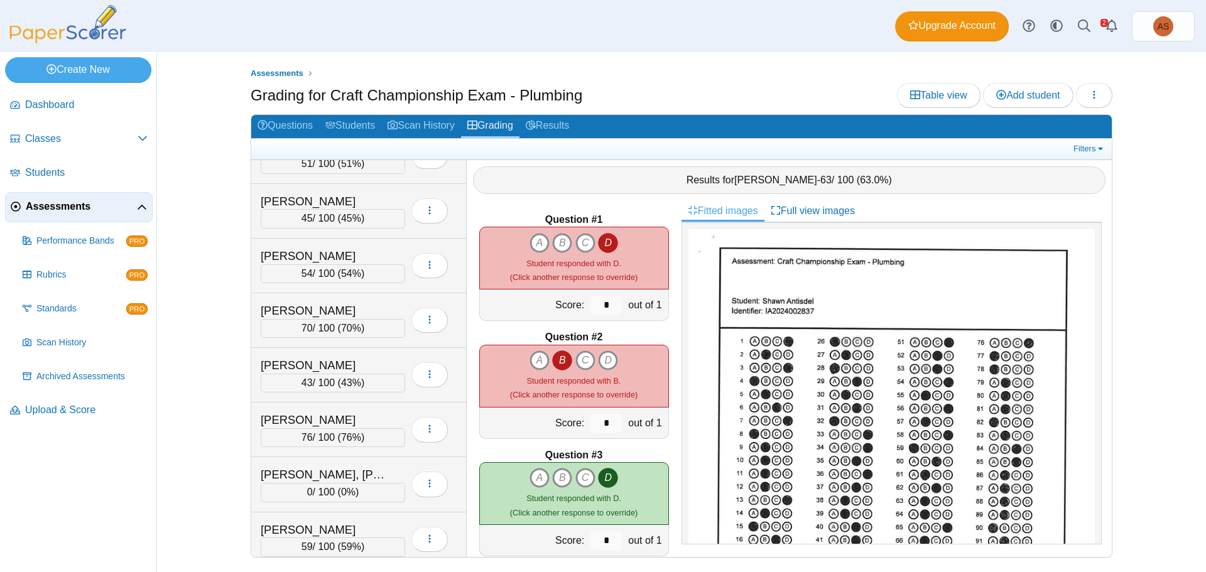
scroll to position [861, 0]
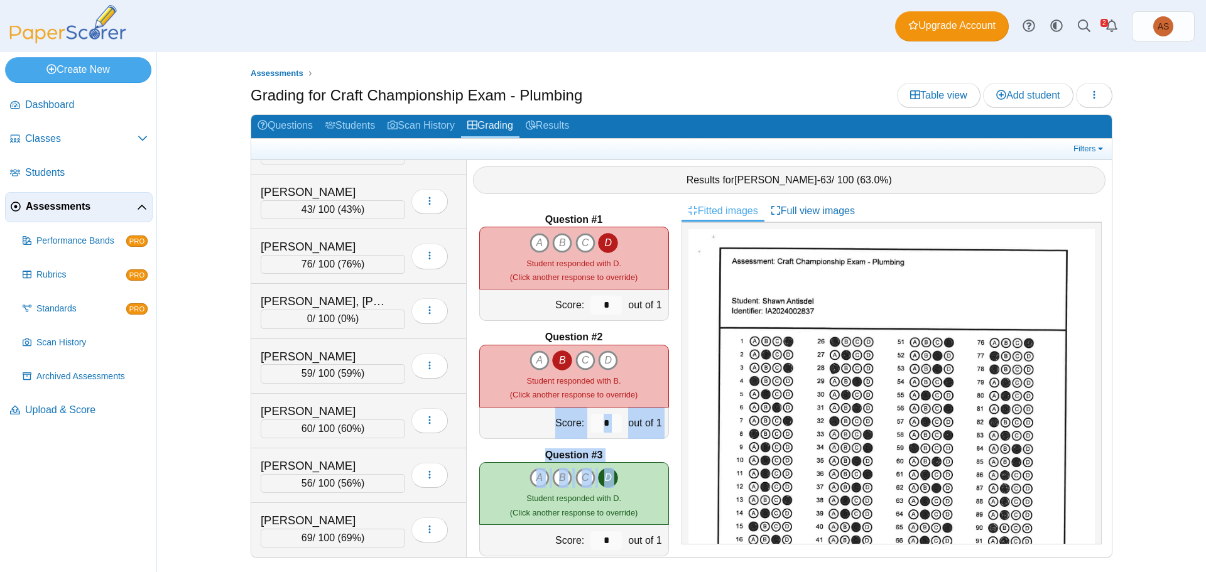
drag, startPoint x: 467, startPoint y: 496, endPoint x: 477, endPoint y: 432, distance: 64.9
click at [477, 432] on div "Question #1 A B C D Score: *" at bounding box center [574, 378] width 215 height 357
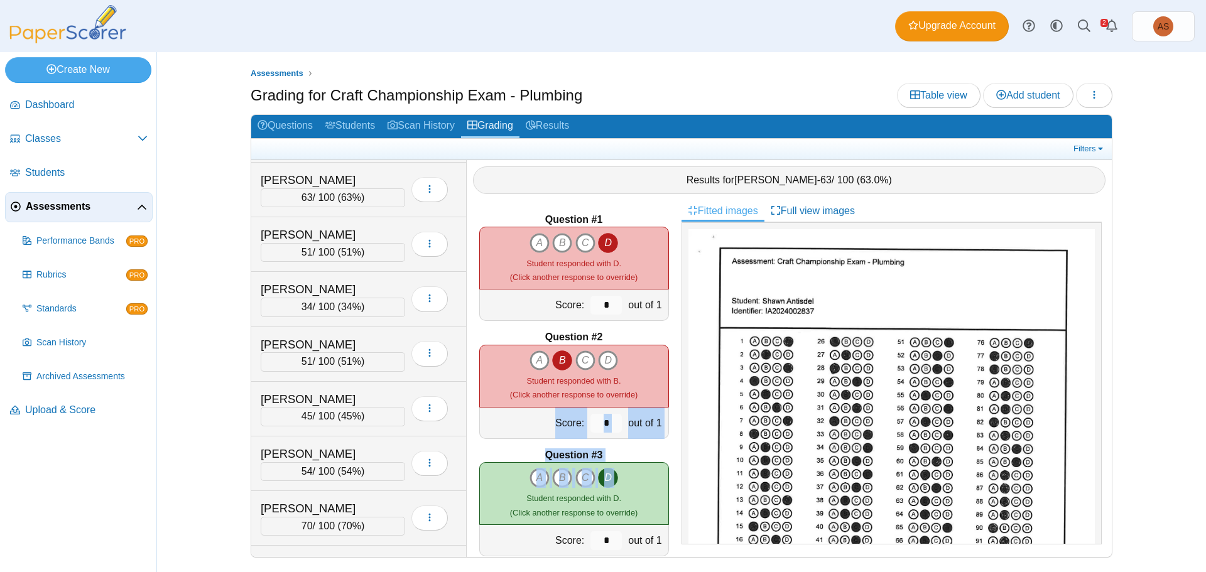
scroll to position [481, 0]
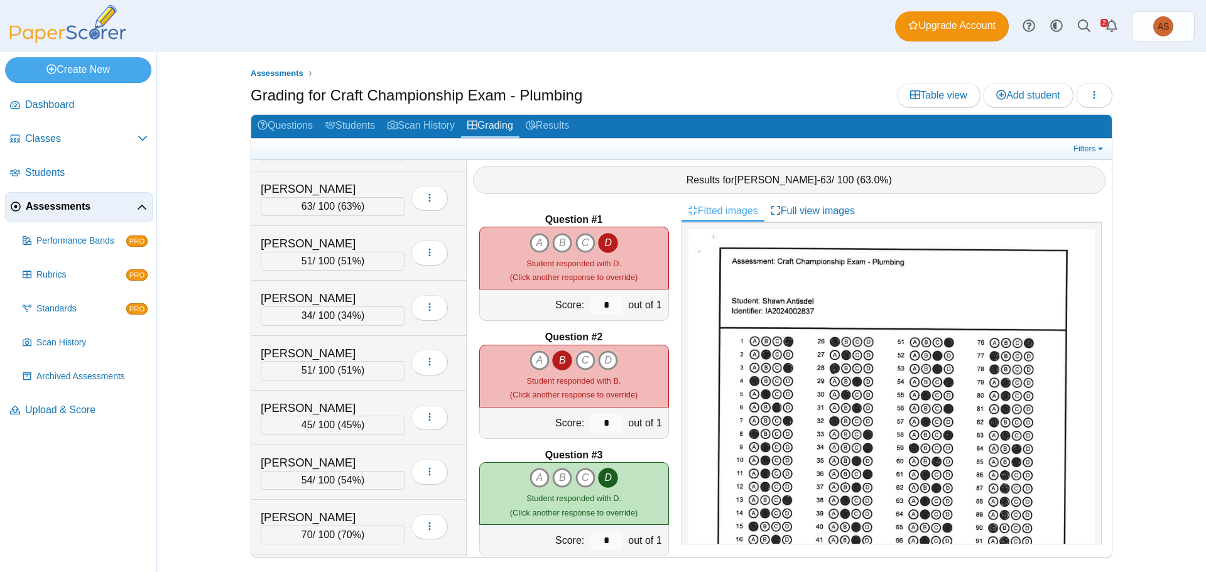
click at [475, 330] on div "Question #1 A B C D Score: *" at bounding box center [574, 378] width 215 height 357
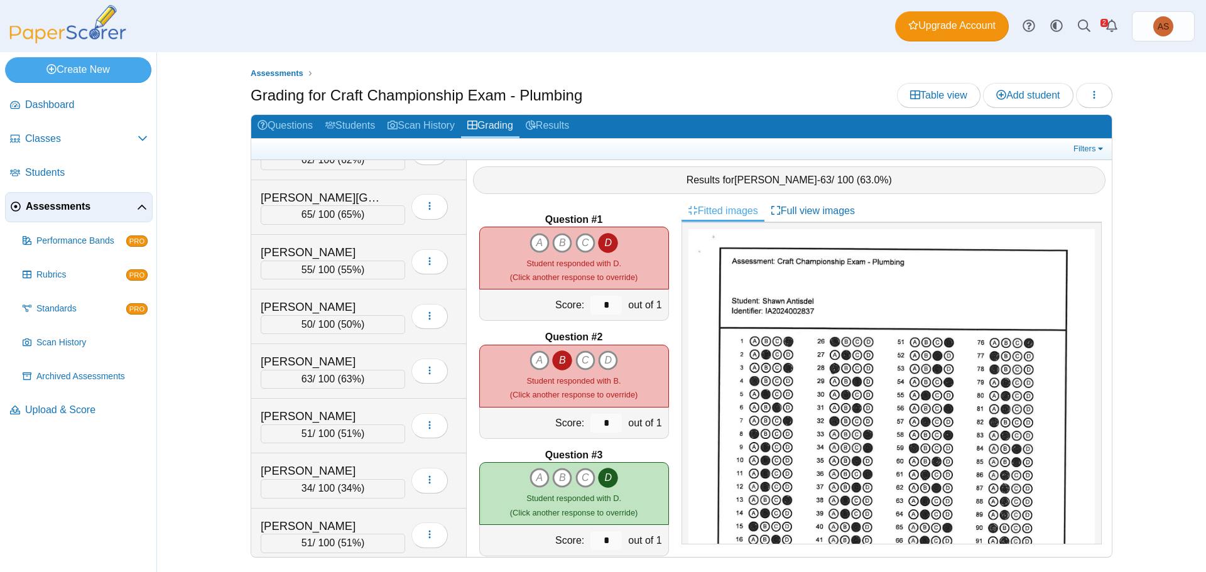
scroll to position [281, 0]
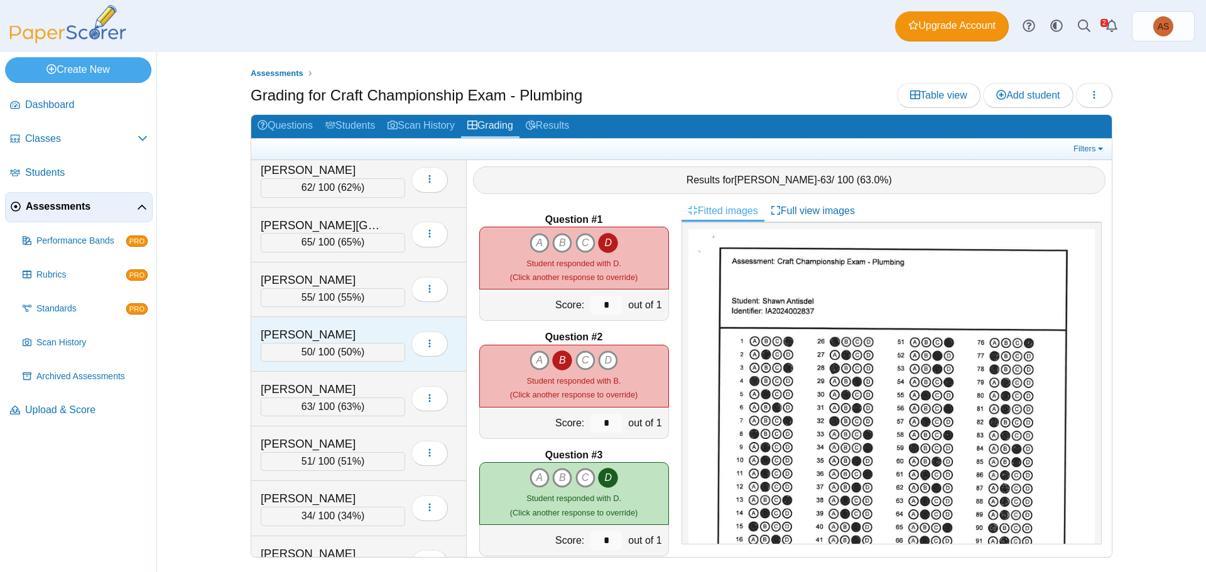
click at [349, 347] on span "50%" at bounding box center [351, 352] width 20 height 11
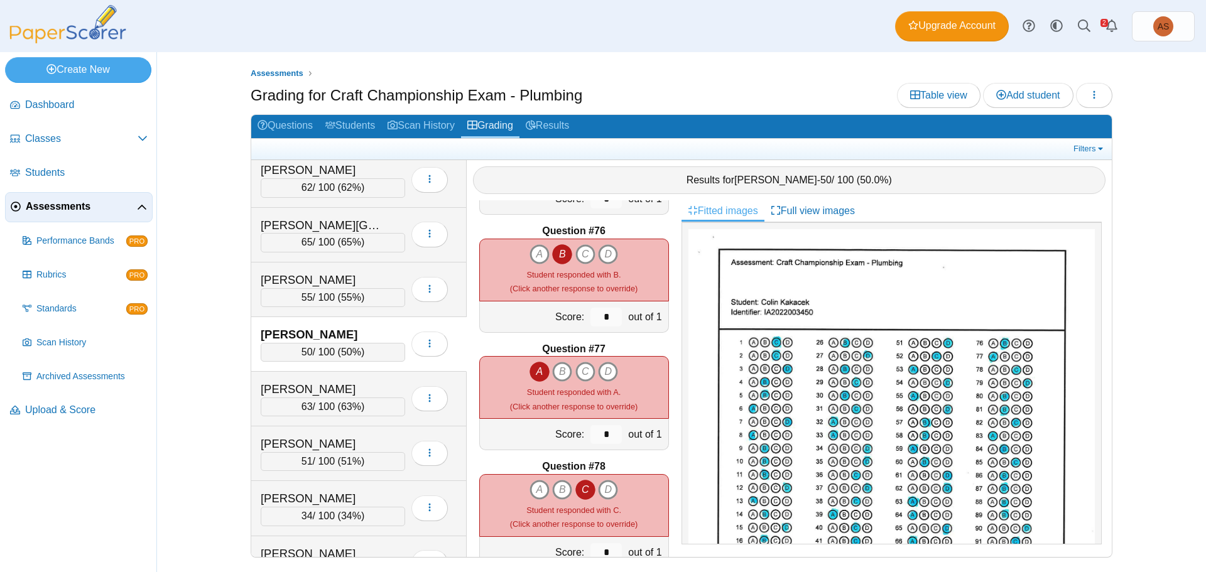
scroll to position [8854, 0]
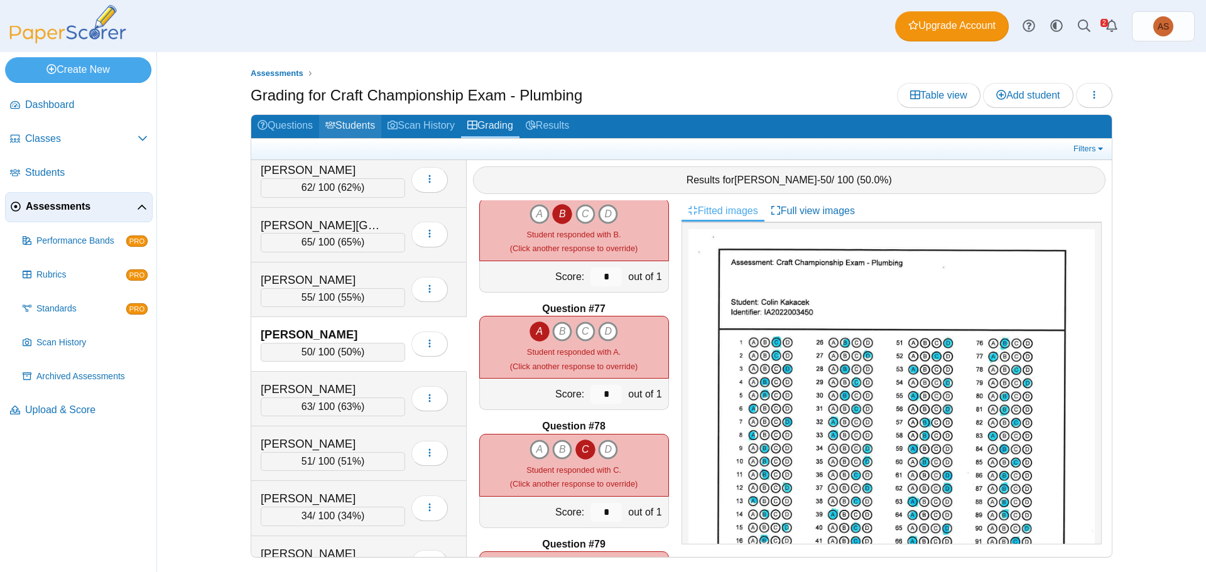
click at [360, 124] on link "Students" at bounding box center [350, 126] width 62 height 23
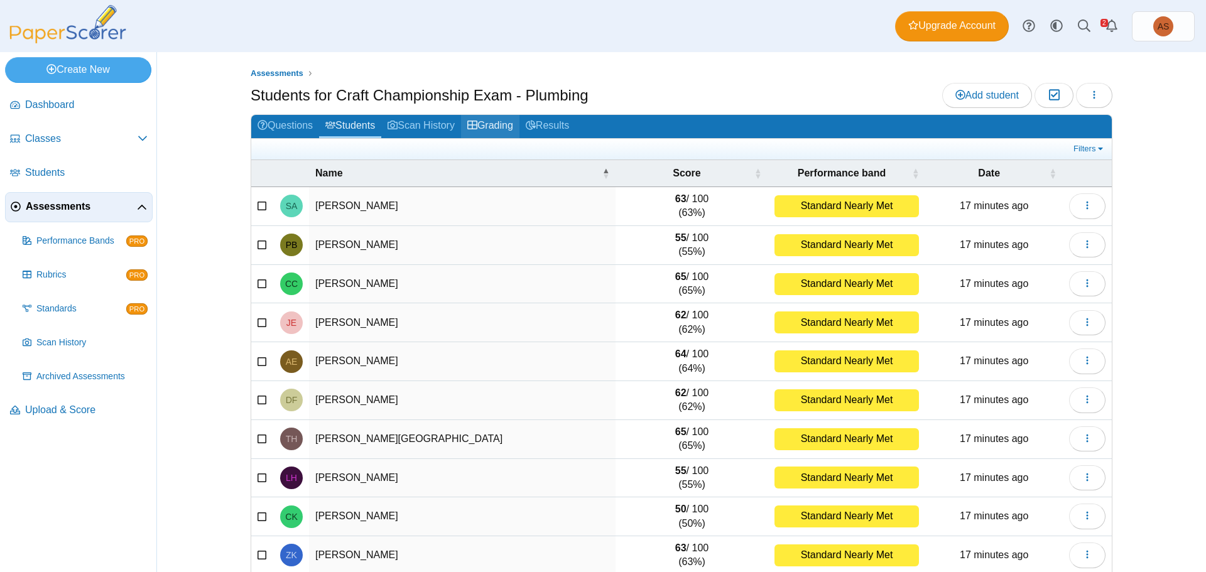
click at [476, 127] on icon at bounding box center [472, 125] width 10 height 10
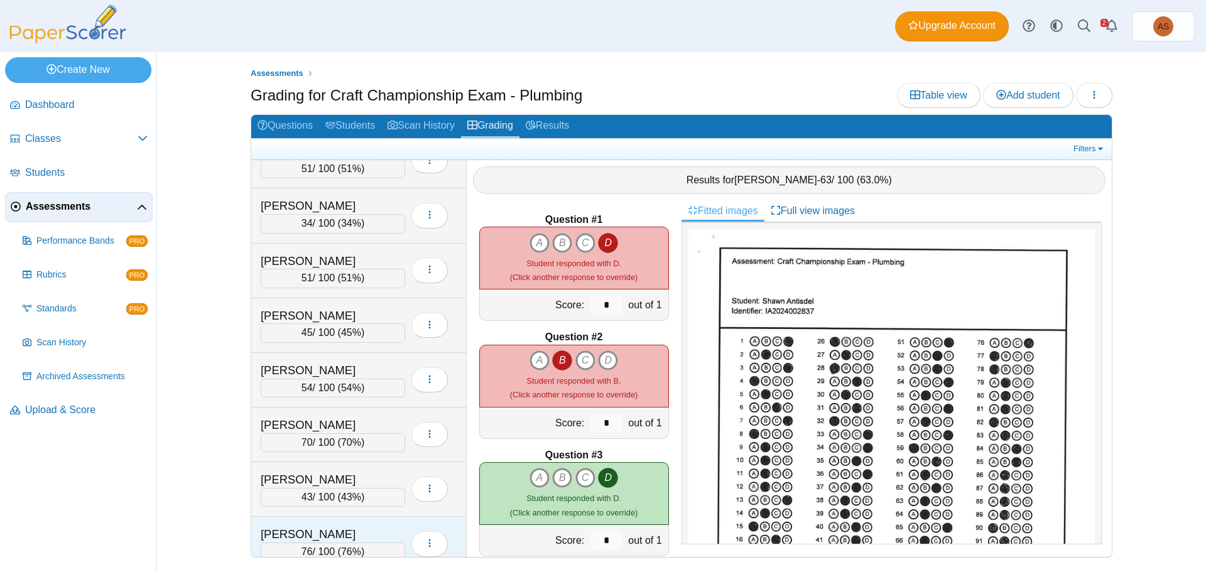
scroll to position [565, 0]
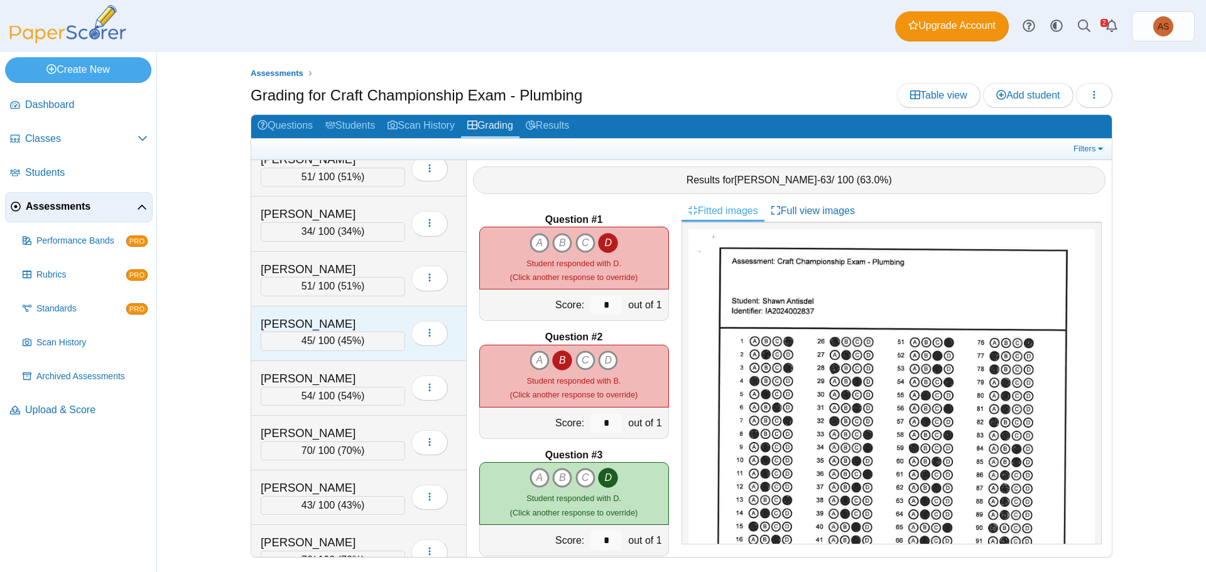
click at [365, 322] on div "[PERSON_NAME]" at bounding box center [324, 324] width 126 height 16
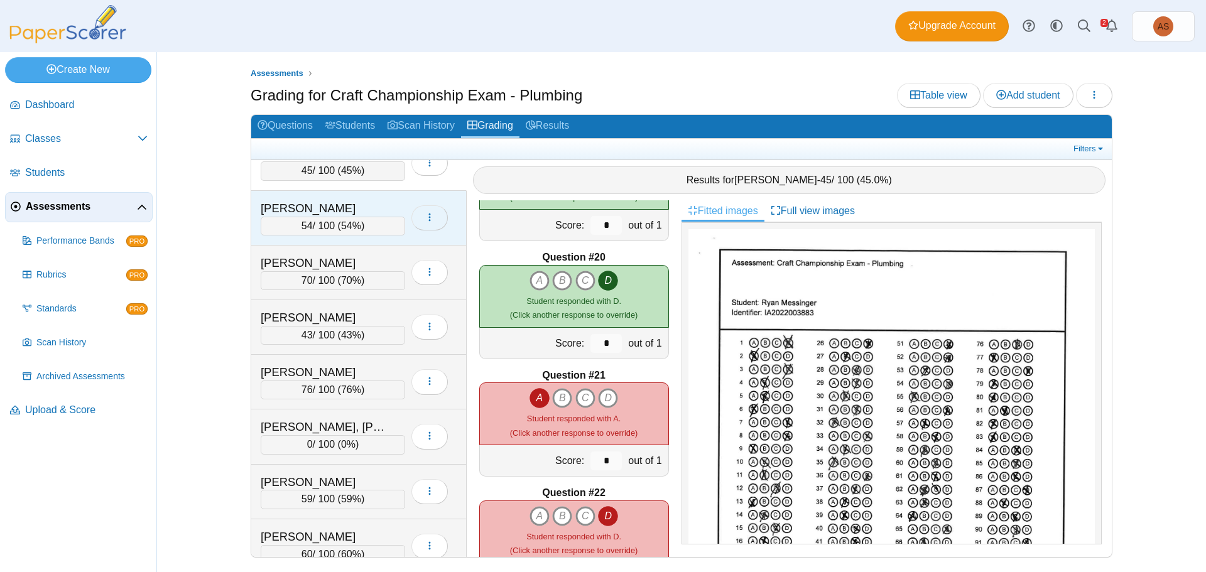
scroll to position [754, 0]
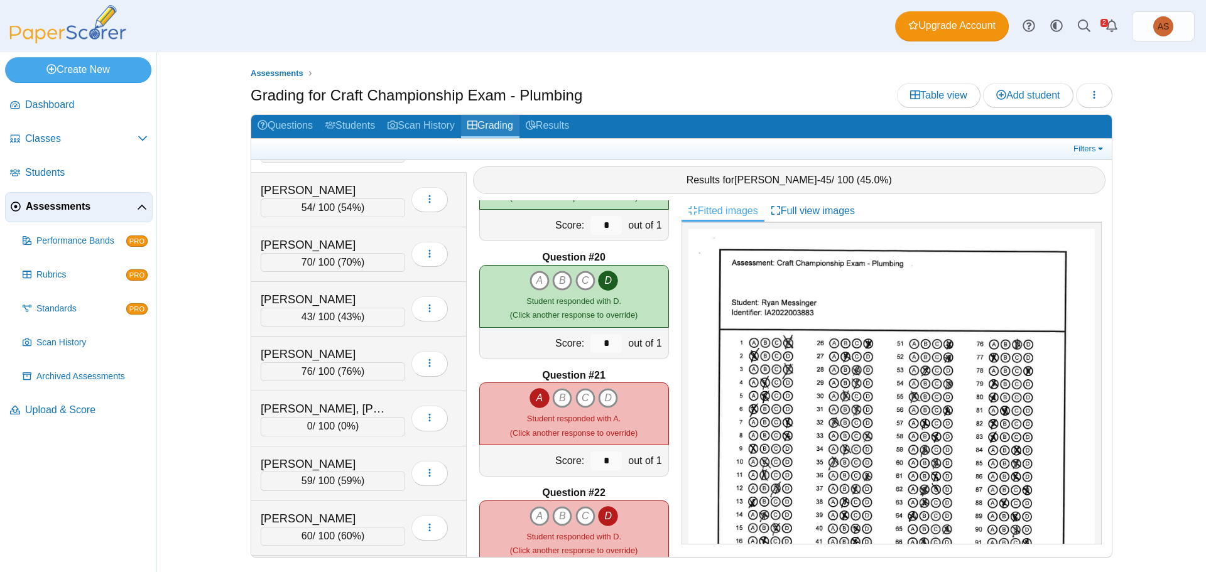
click at [498, 125] on link "Grading" at bounding box center [490, 126] width 58 height 23
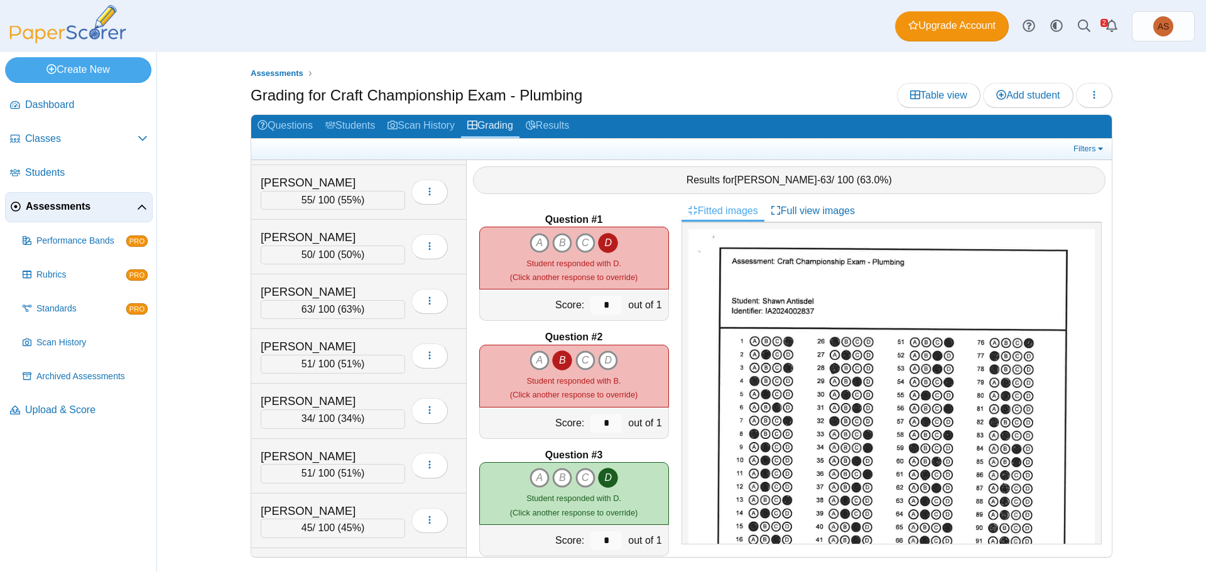
scroll to position [377, 0]
click at [356, 233] on div "Kakacek, Colin" at bounding box center [324, 238] width 126 height 16
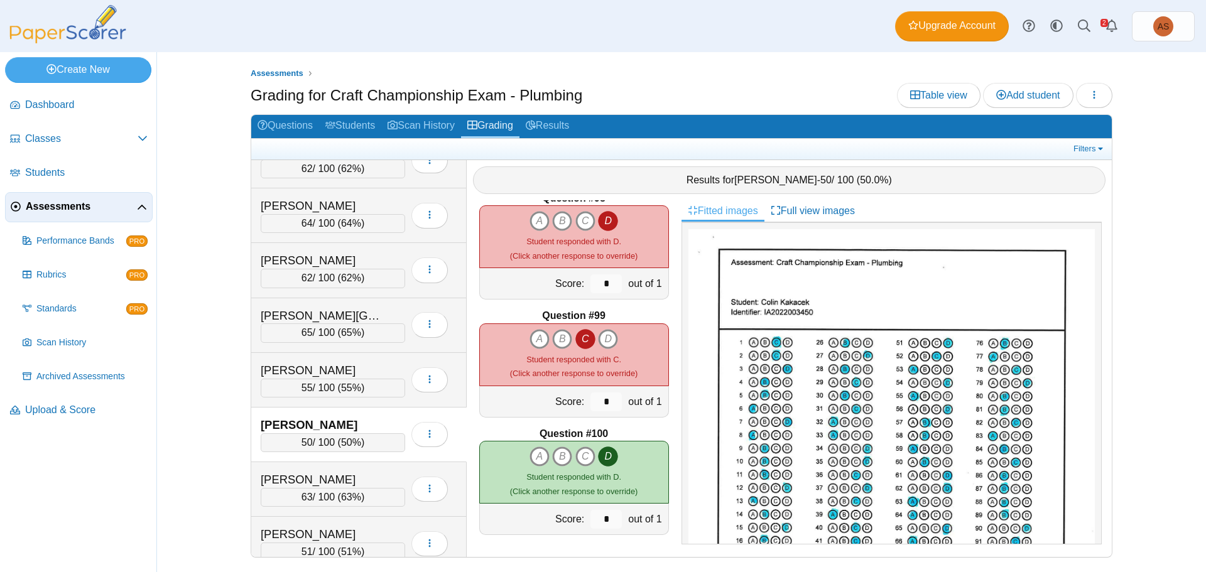
scroll to position [188, 0]
click at [347, 312] on div "Harter, Troy" at bounding box center [324, 318] width 126 height 16
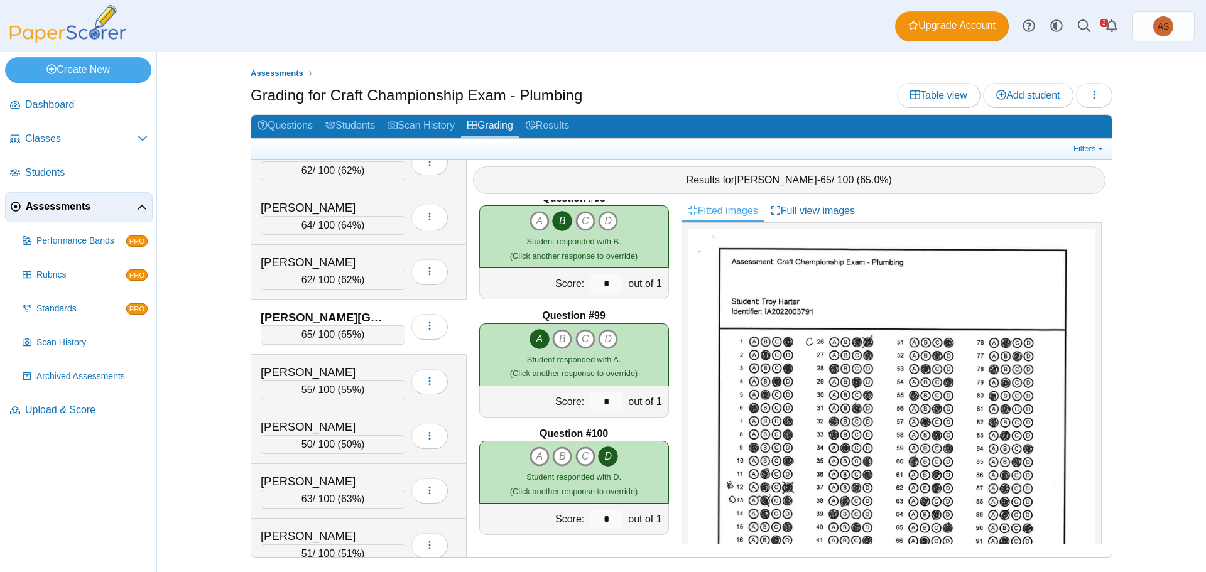
click at [668, 430] on div "Question #1 A B C D Score: *" at bounding box center [574, 378] width 215 height 357
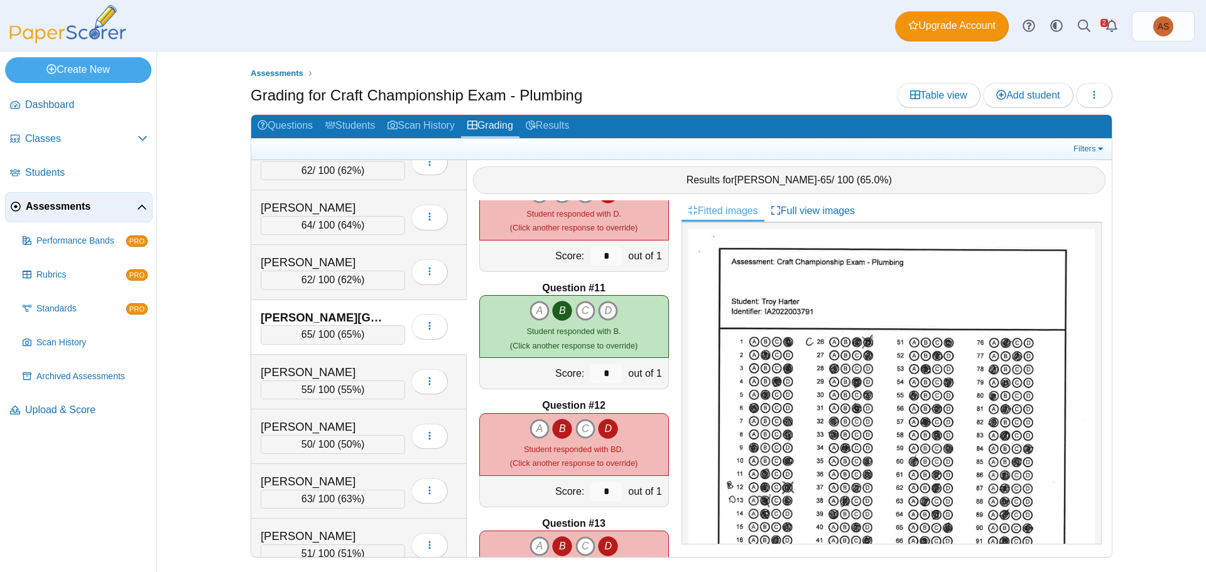
scroll to position [1130, 0]
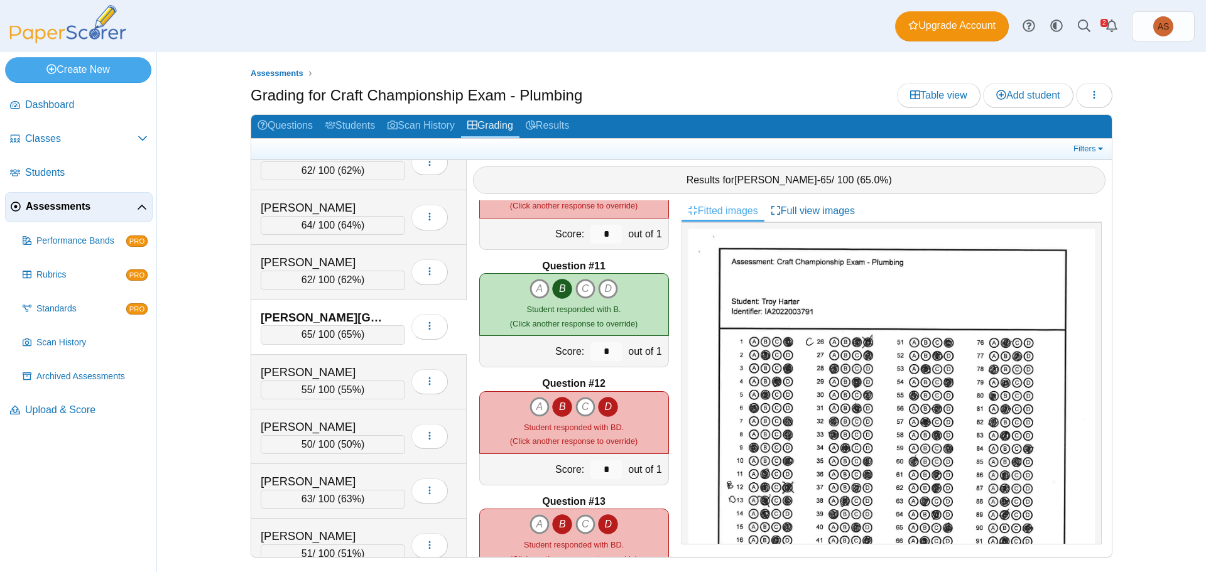
click at [606, 411] on icon "D" at bounding box center [608, 407] width 20 height 20
type input "*"
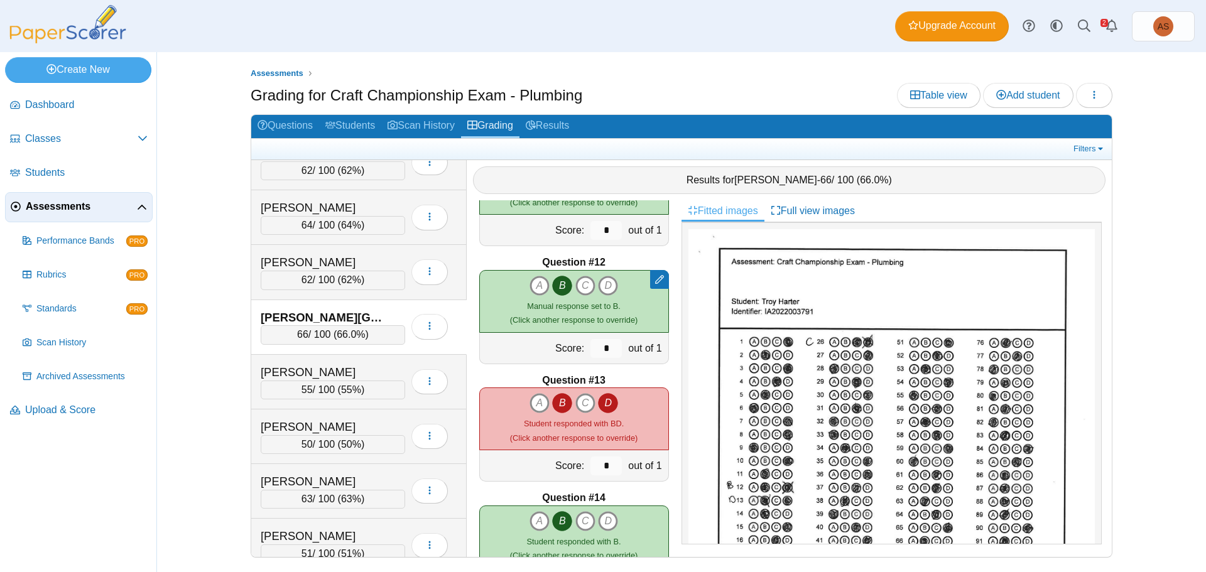
scroll to position [1256, 0]
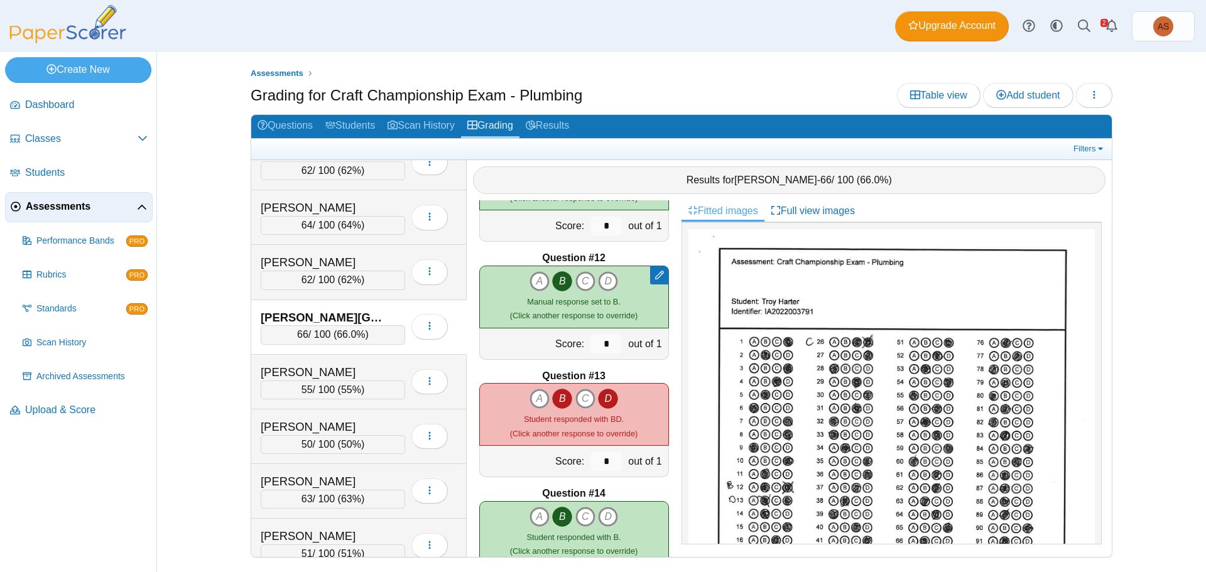
click at [558, 401] on icon "B" at bounding box center [562, 399] width 20 height 20
type input "*"
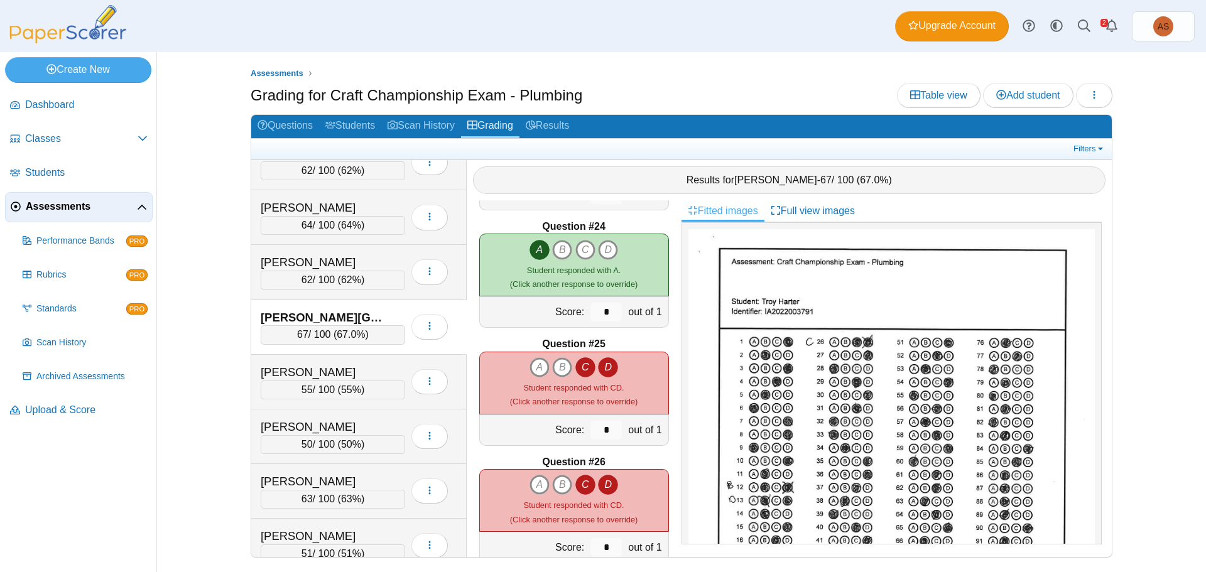
scroll to position [2700, 0]
click at [578, 359] on icon "C" at bounding box center [585, 367] width 20 height 20
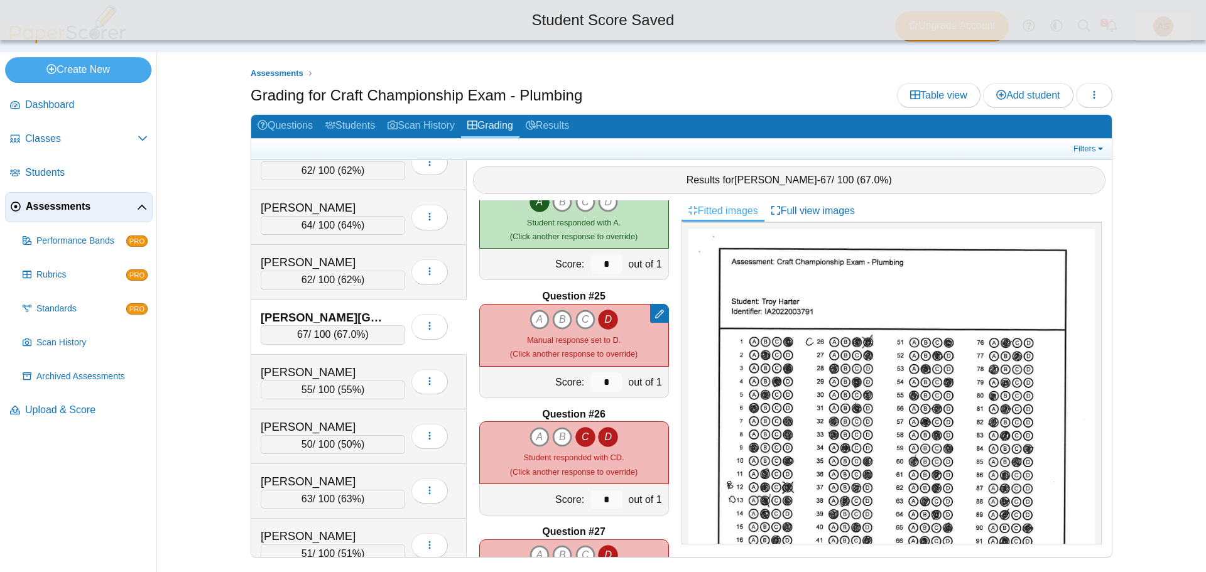
scroll to position [2889, 0]
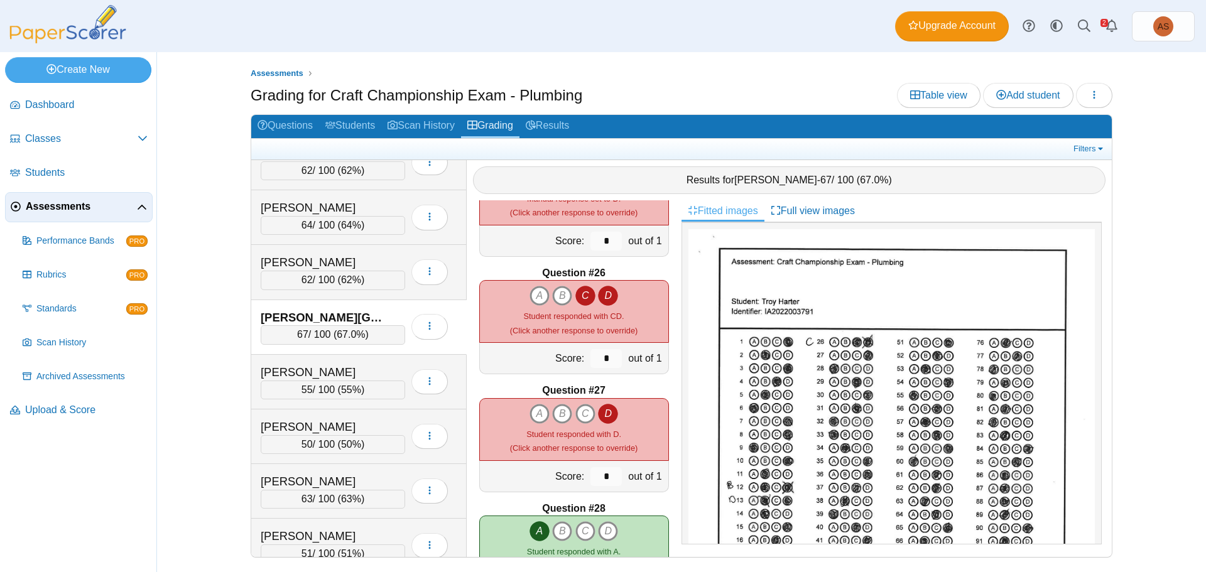
click at [604, 296] on icon "D" at bounding box center [608, 296] width 20 height 20
type input "*"
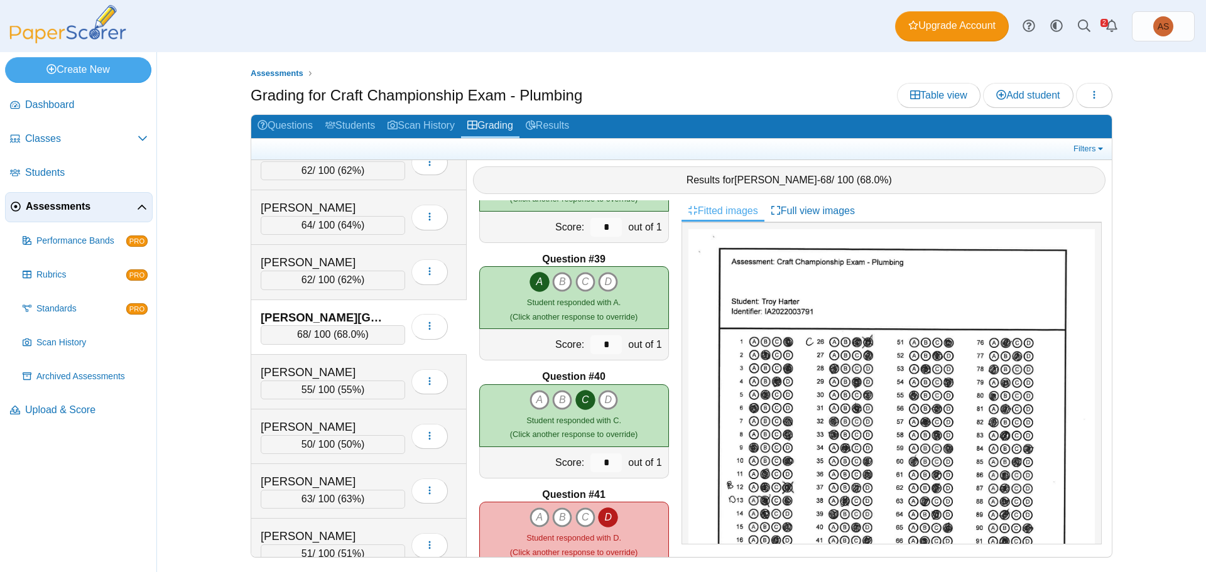
scroll to position [4458, 0]
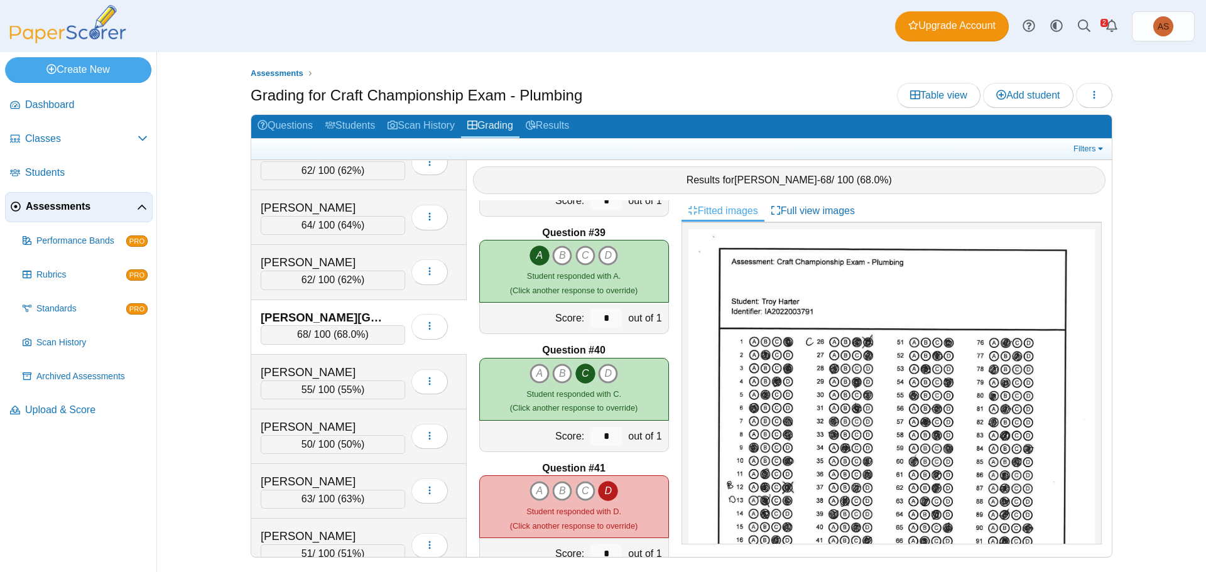
click at [646, 72] on ul "Assessments" at bounding box center [682, 73] width 862 height 13
click at [131, 527] on nav "Dashboard Classes PRO" at bounding box center [78, 328] width 156 height 487
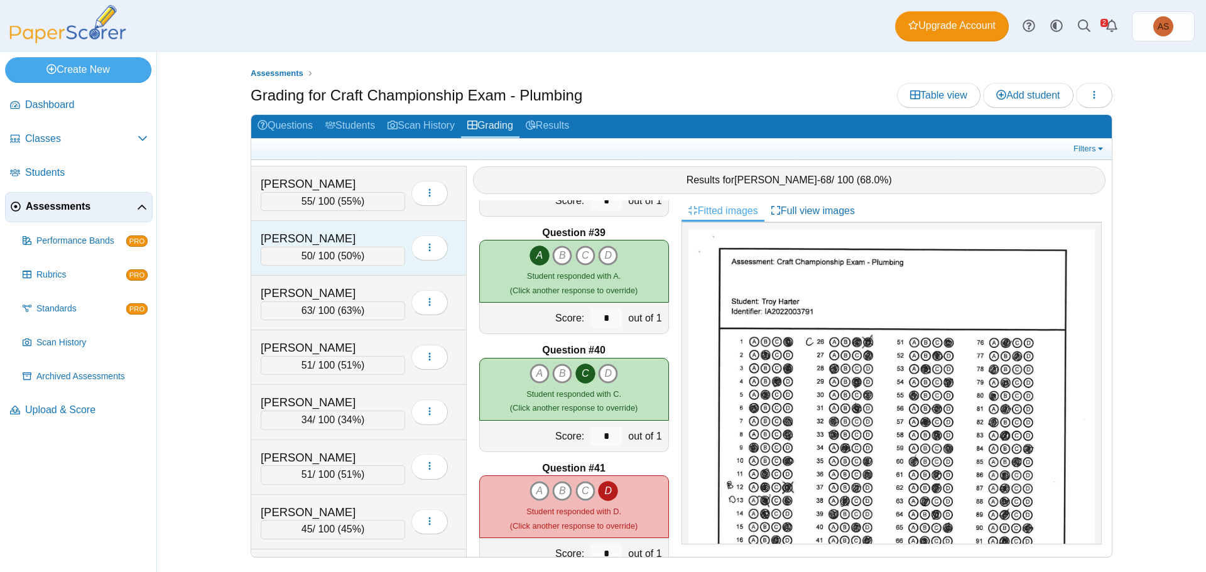
scroll to position [440, 0]
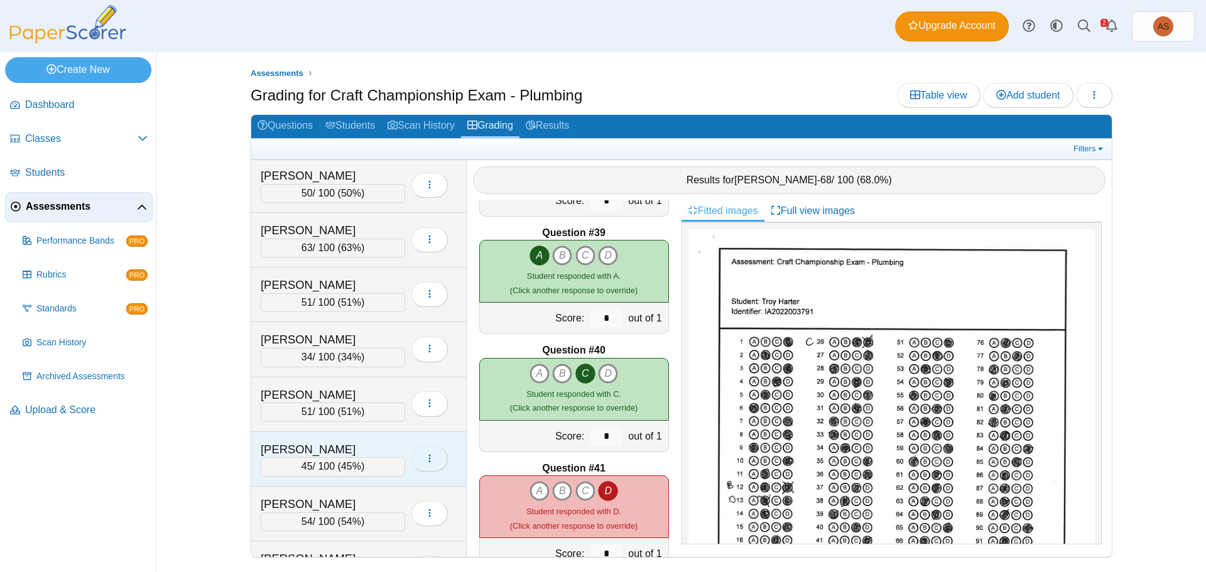
click at [432, 462] on icon "button" at bounding box center [429, 458] width 10 height 10
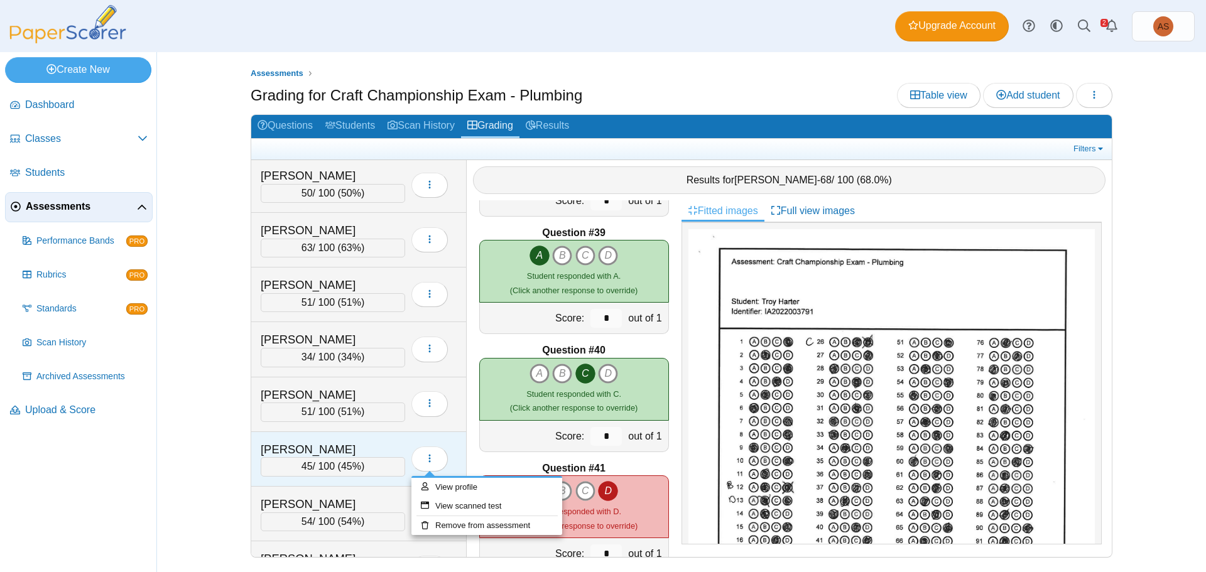
click at [392, 441] on div "Messinger, Ryan" at bounding box center [333, 449] width 144 height 16
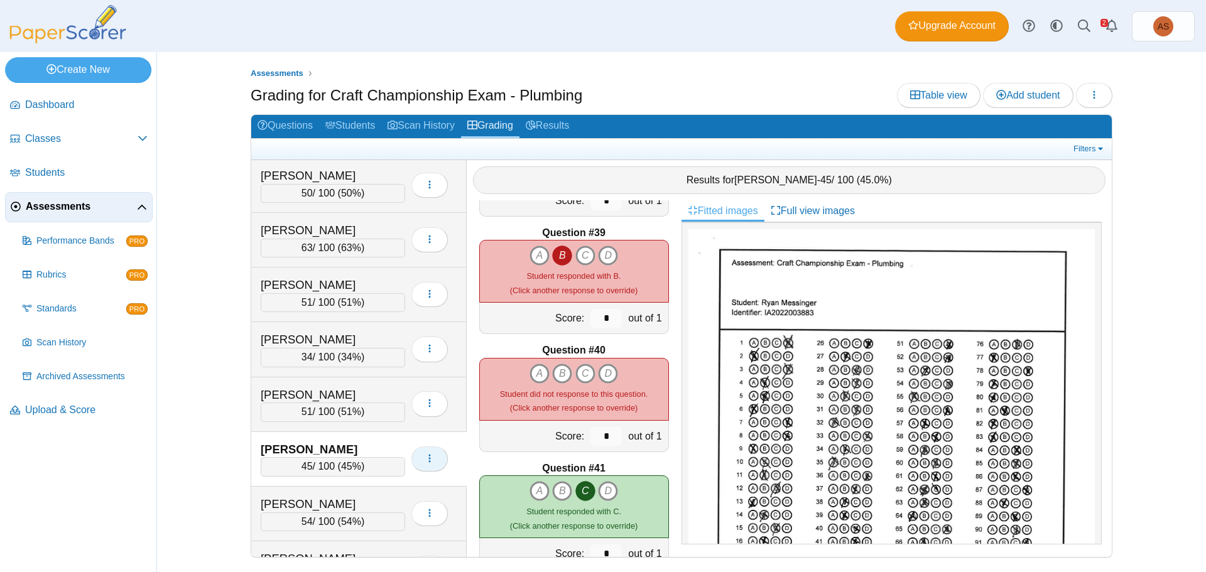
click at [428, 461] on icon "button" at bounding box center [429, 458] width 10 height 10
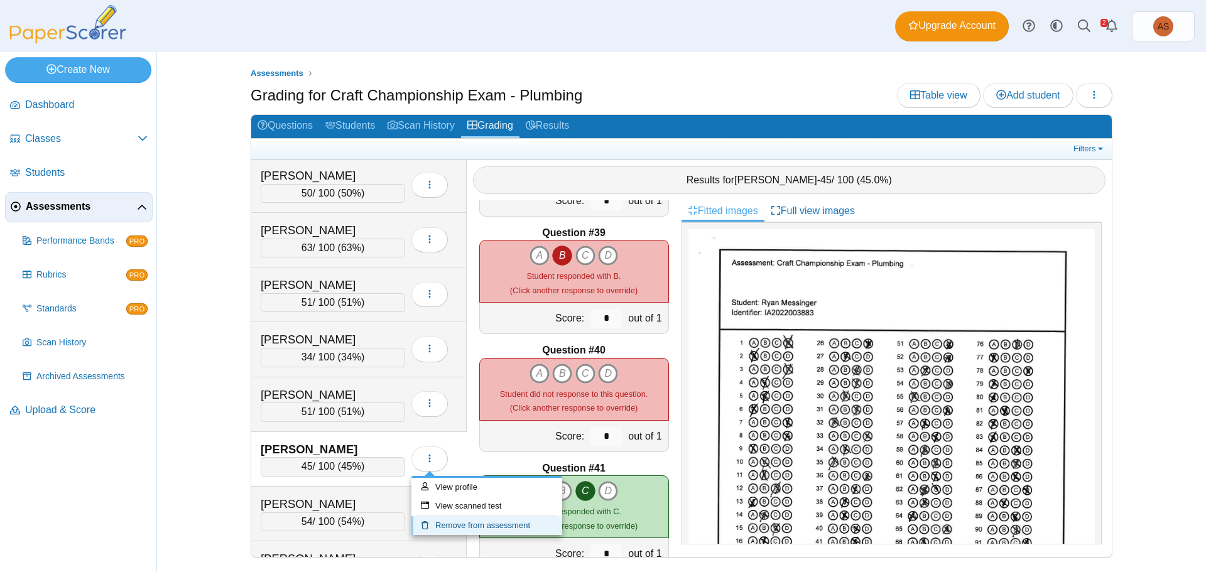
click at [465, 529] on link "Remove from assessment" at bounding box center [486, 525] width 151 height 19
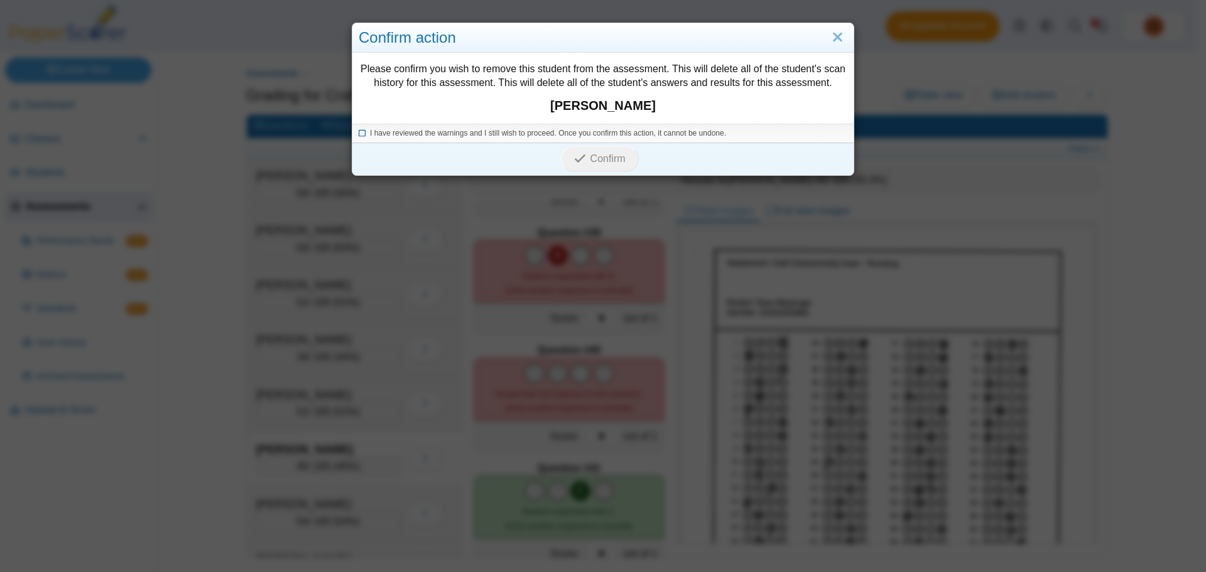
click at [359, 132] on icon at bounding box center [363, 131] width 8 height 7
click at [590, 159] on span "Confirm" at bounding box center [607, 158] width 35 height 11
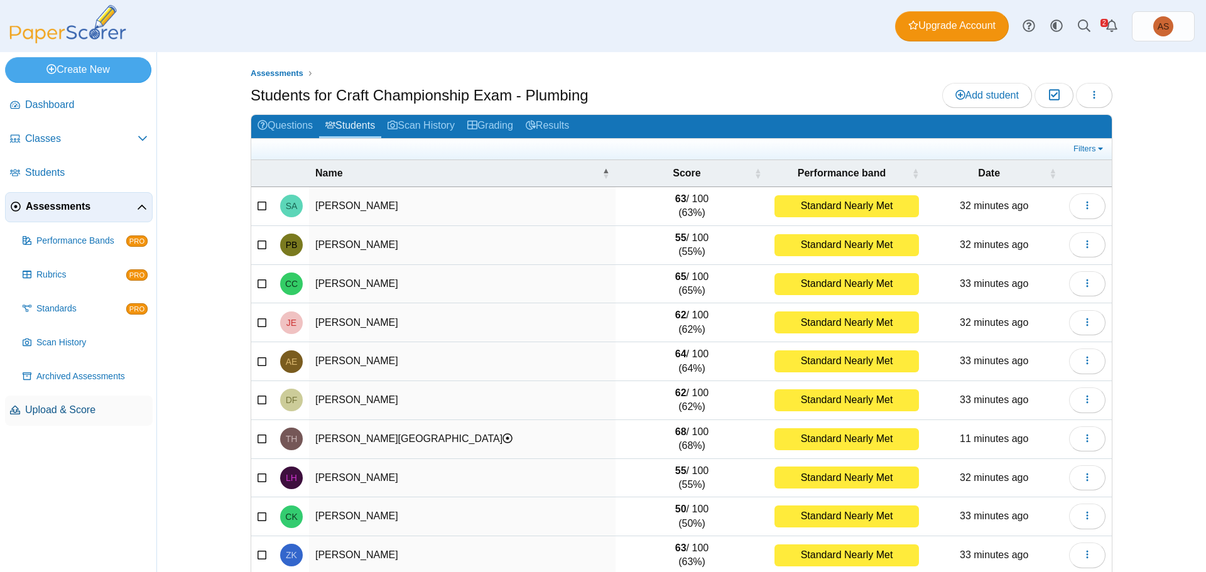
click at [74, 411] on span "Upload & Score" at bounding box center [86, 410] width 122 height 14
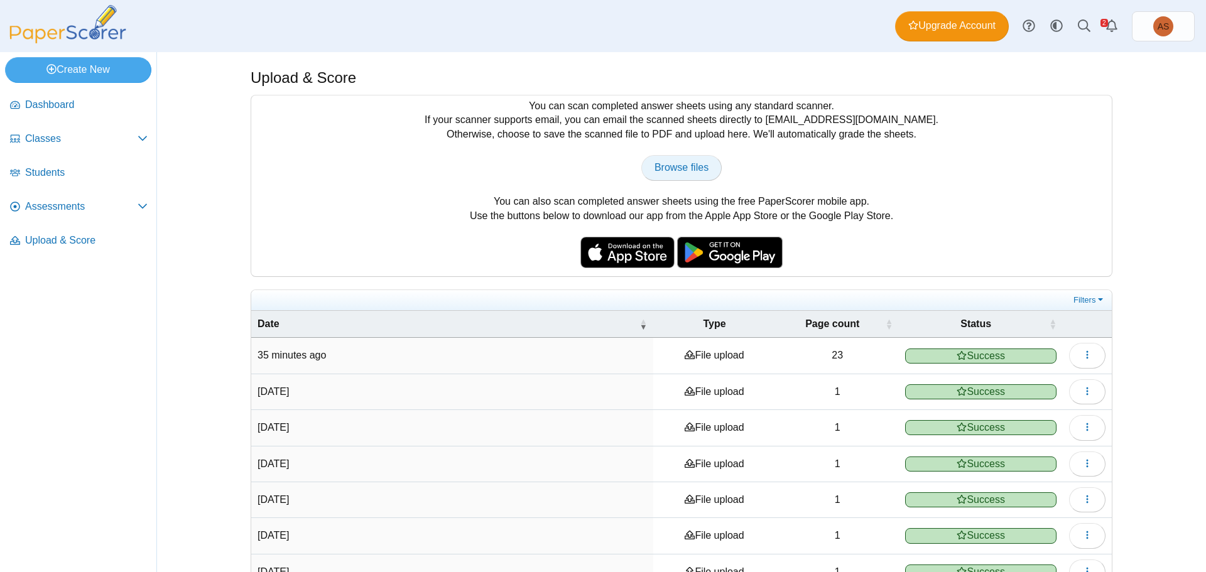
click at [677, 169] on span "Browse files" at bounding box center [681, 167] width 54 height 11
type input "**********"
click at [1089, 355] on button "button" at bounding box center [1087, 355] width 36 height 25
click at [1042, 381] on link "View scanned pages" at bounding box center [1024, 383] width 151 height 19
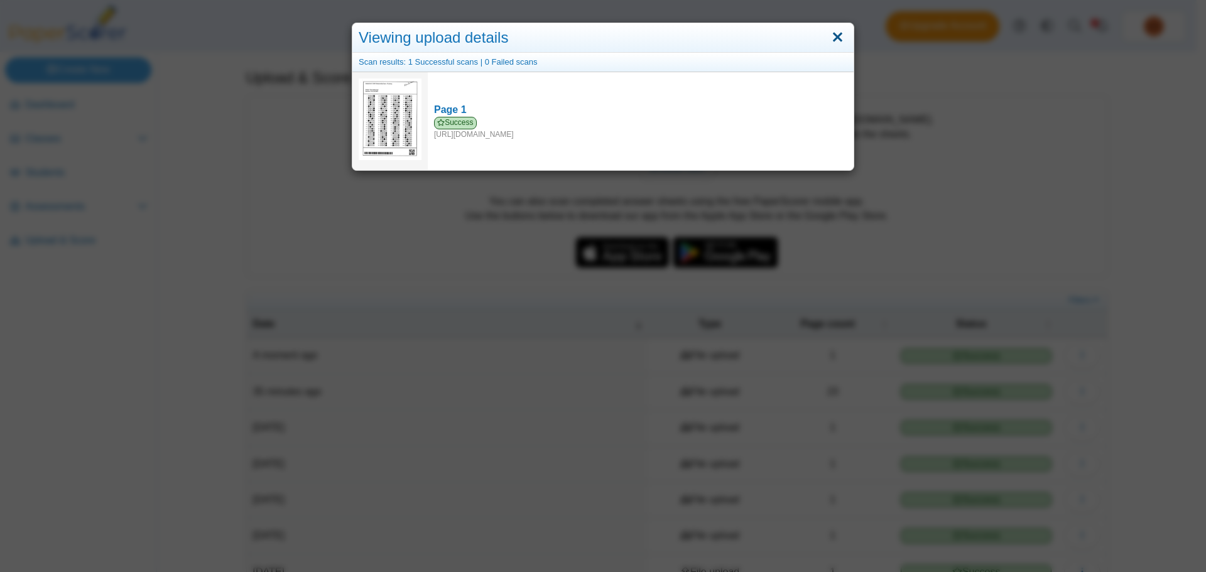
click at [828, 33] on link "Close" at bounding box center [837, 37] width 19 height 21
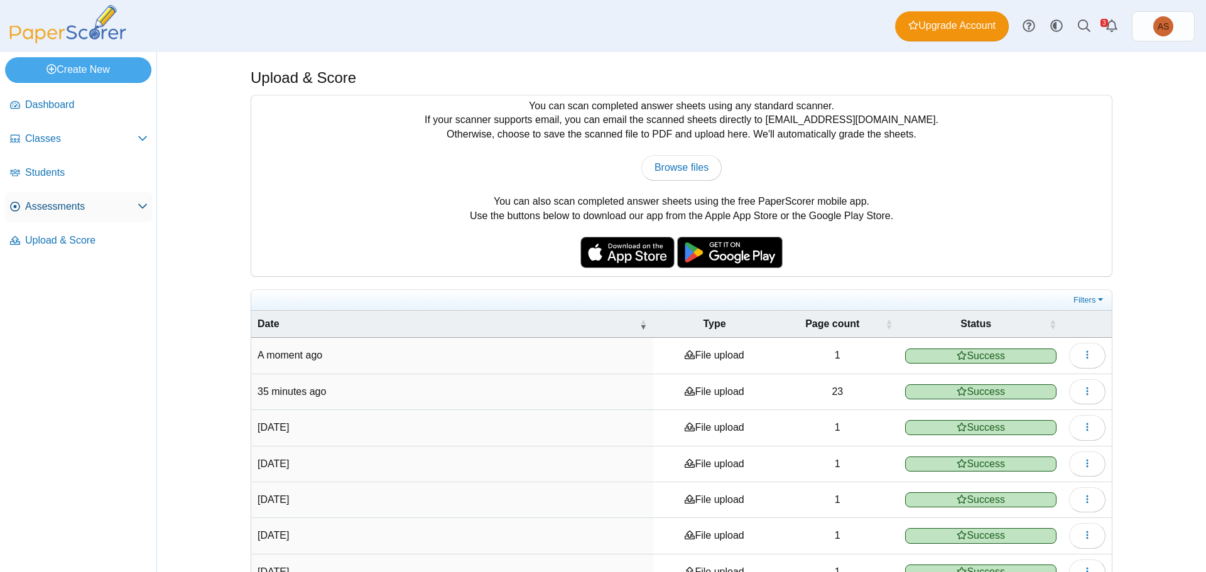
click at [41, 207] on span "Assessments" at bounding box center [81, 207] width 112 height 14
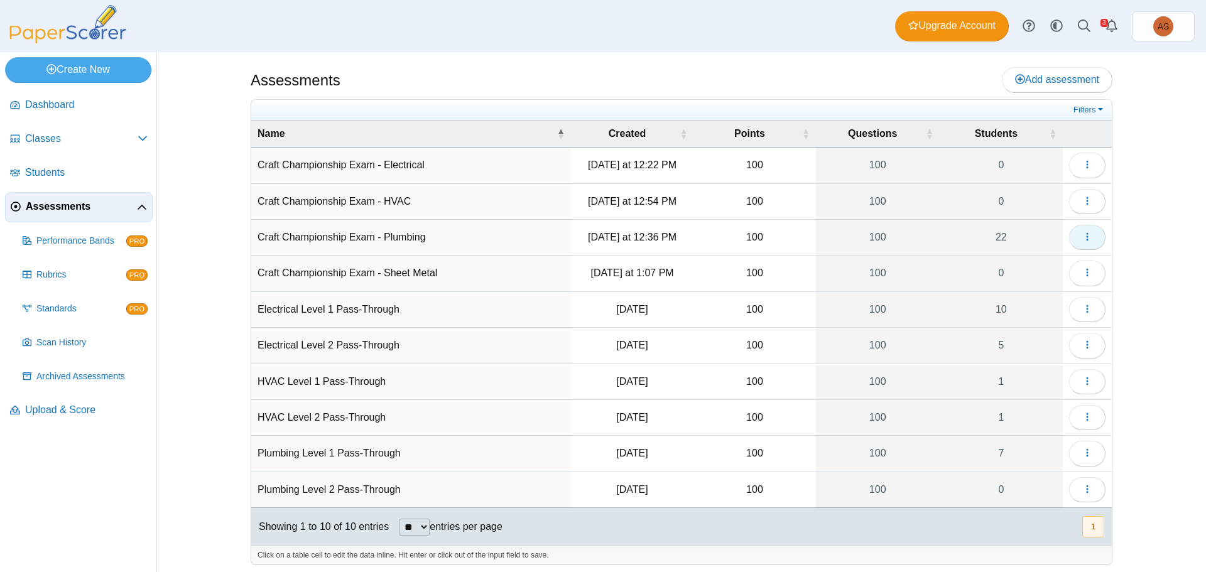
click at [1088, 240] on button "button" at bounding box center [1087, 237] width 36 height 25
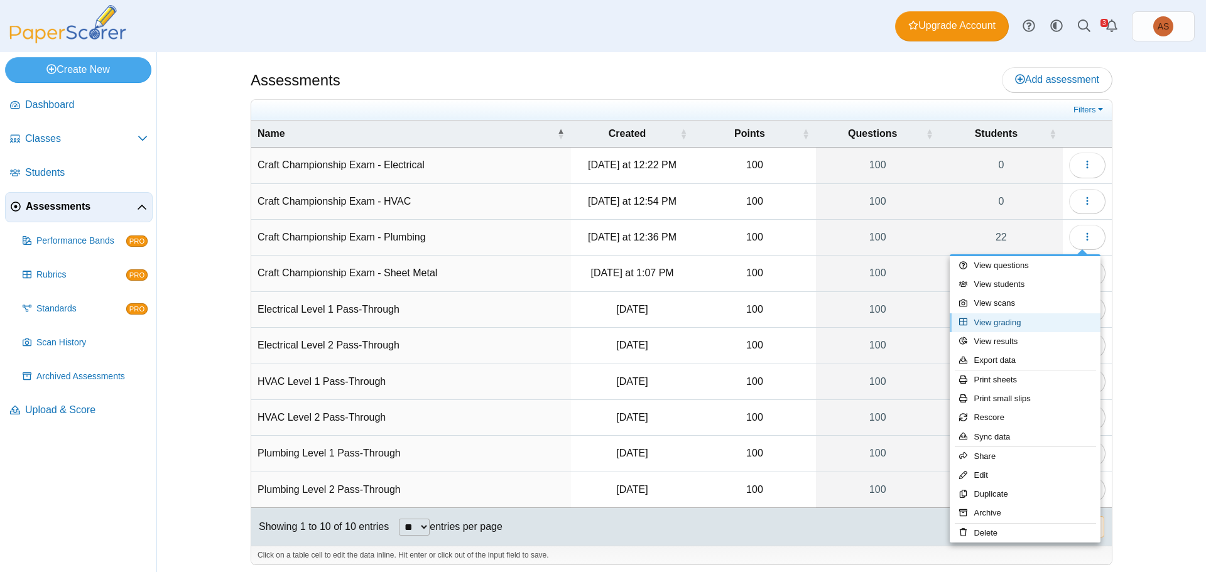
click at [1041, 323] on link "View grading" at bounding box center [1024, 322] width 151 height 19
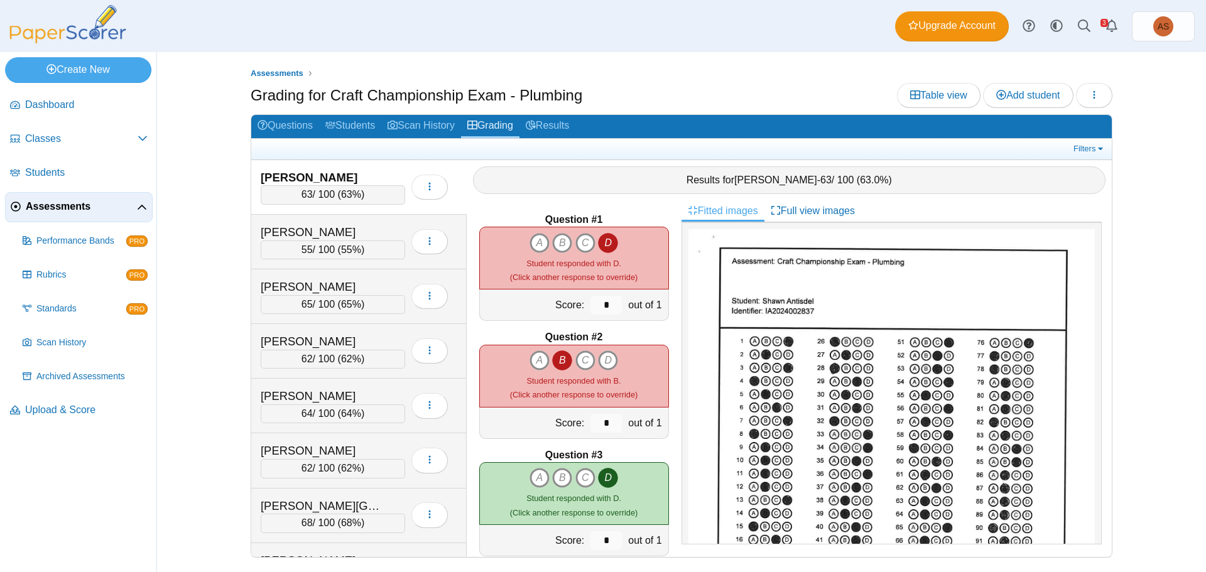
click at [47, 212] on span "Assessments" at bounding box center [81, 207] width 111 height 14
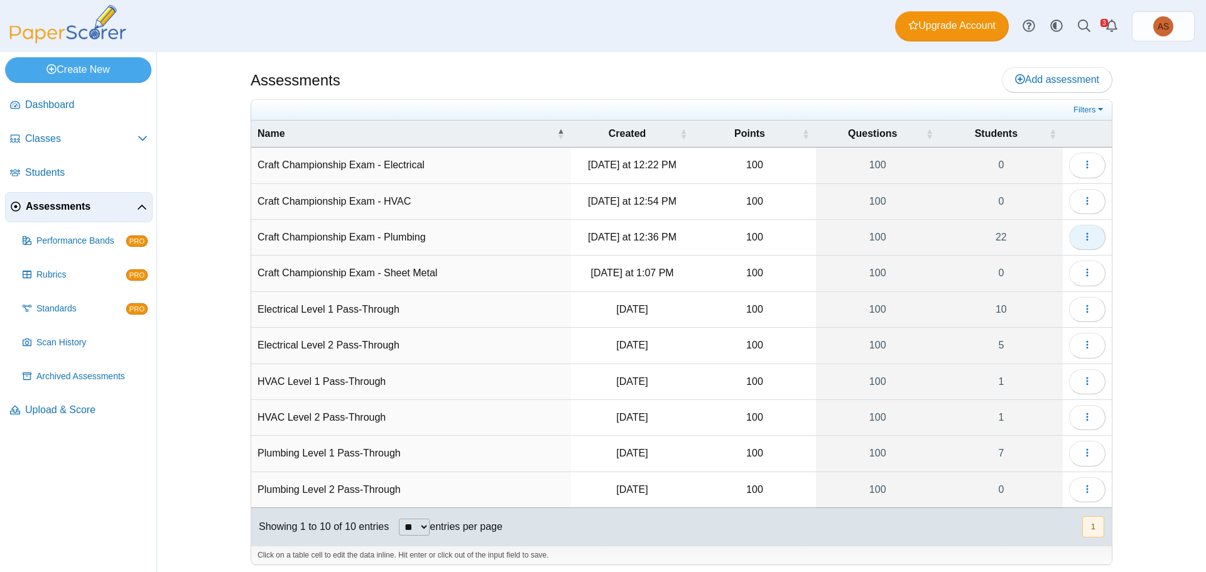
click at [1083, 234] on icon "button" at bounding box center [1087, 237] width 10 height 10
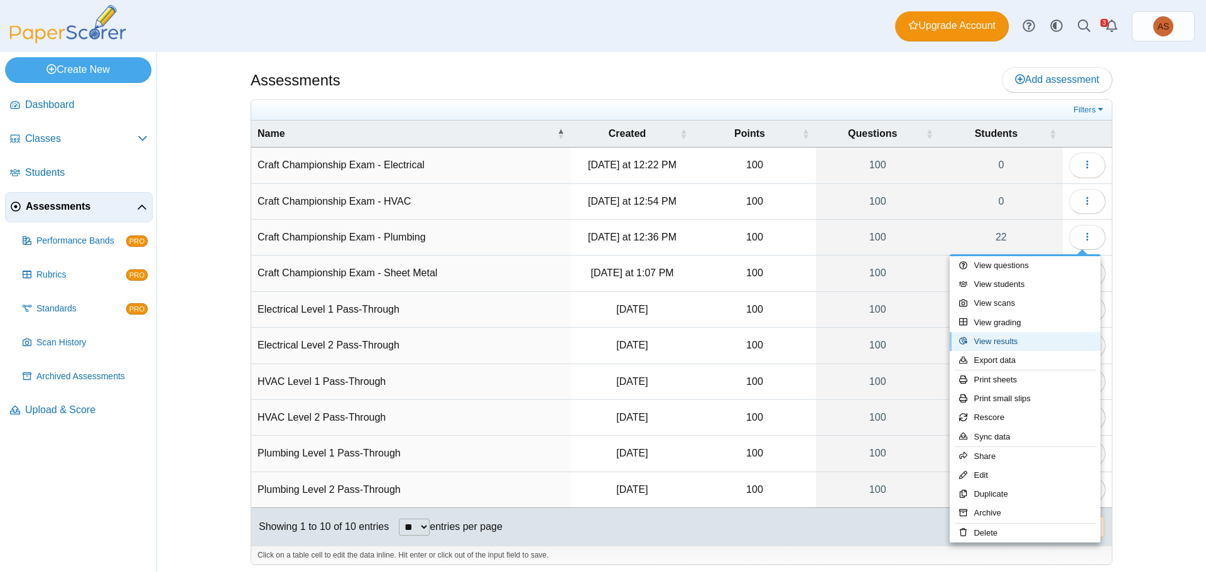
click at [1011, 346] on link "View results" at bounding box center [1024, 341] width 151 height 19
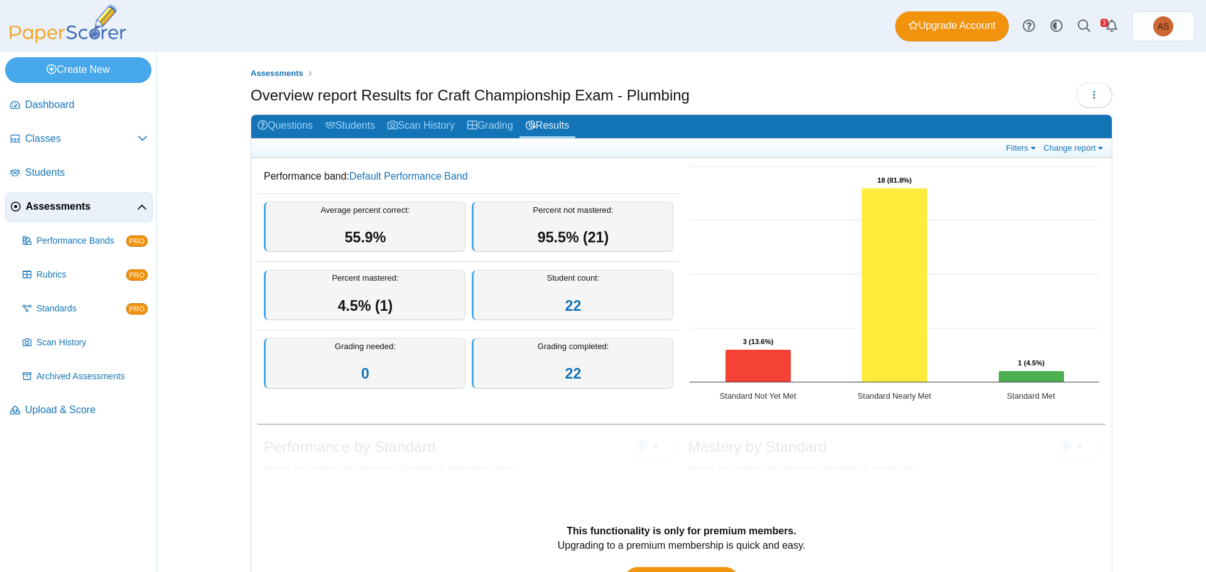
click at [62, 205] on span "Assessments" at bounding box center [81, 207] width 111 height 14
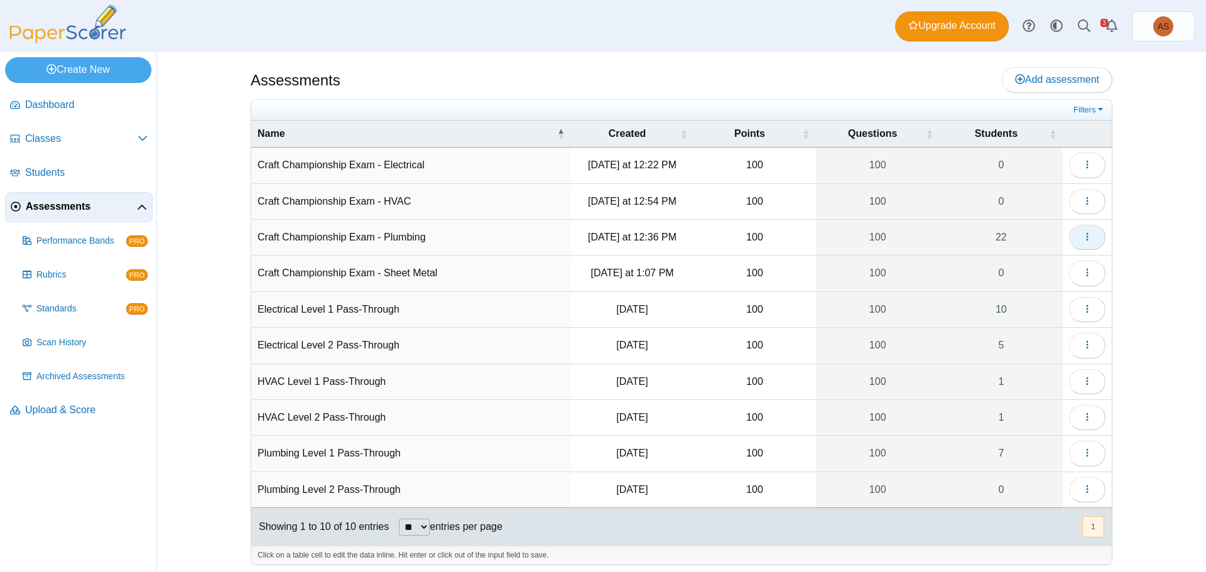
click at [1087, 239] on icon "button" at bounding box center [1087, 237] width 10 height 10
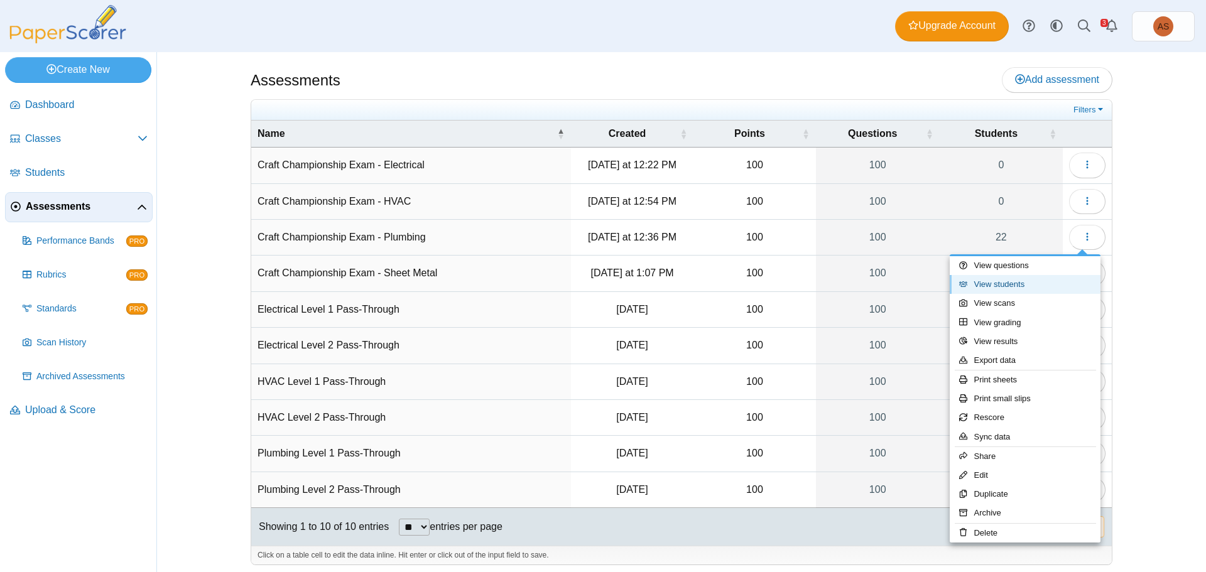
click at [1017, 286] on link "View students" at bounding box center [1024, 284] width 151 height 19
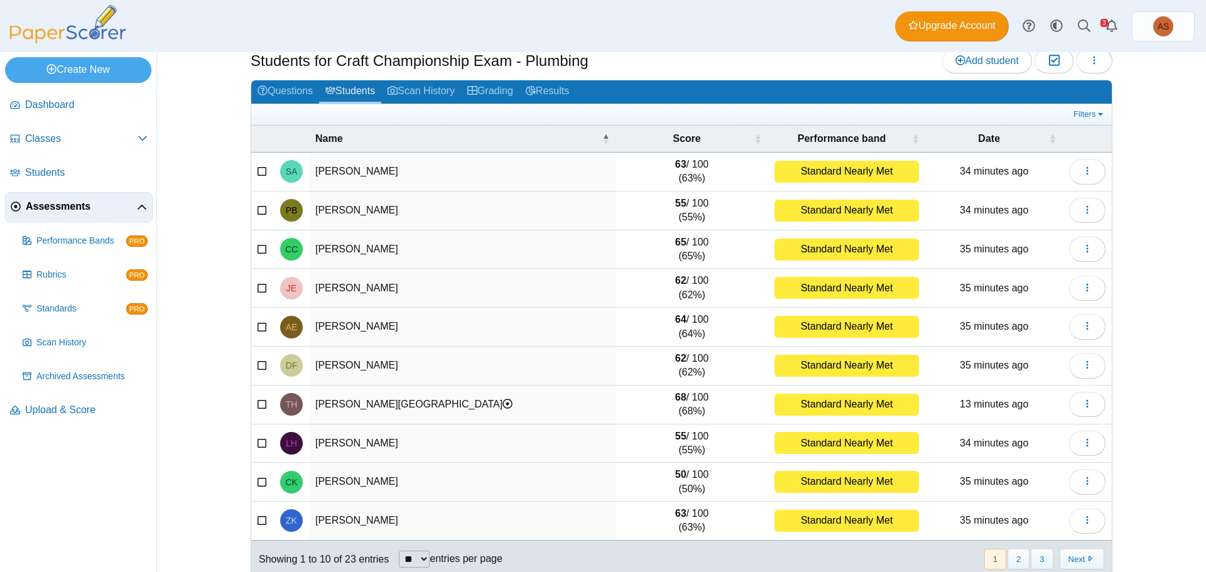
scroll to position [53, 0]
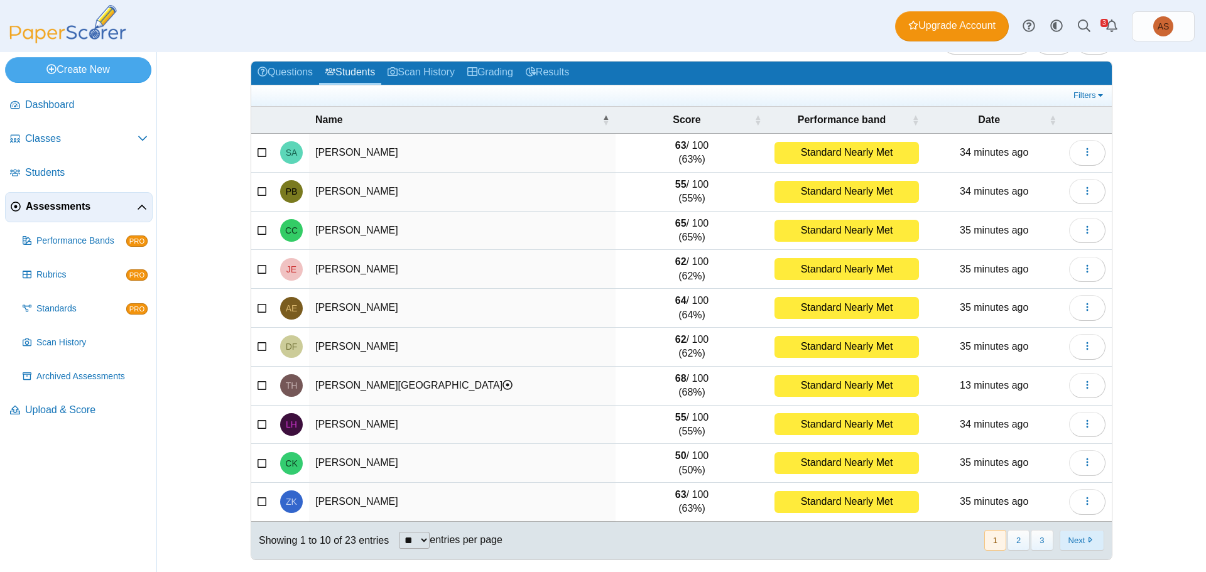
click at [1074, 533] on button "Next" at bounding box center [1081, 540] width 45 height 21
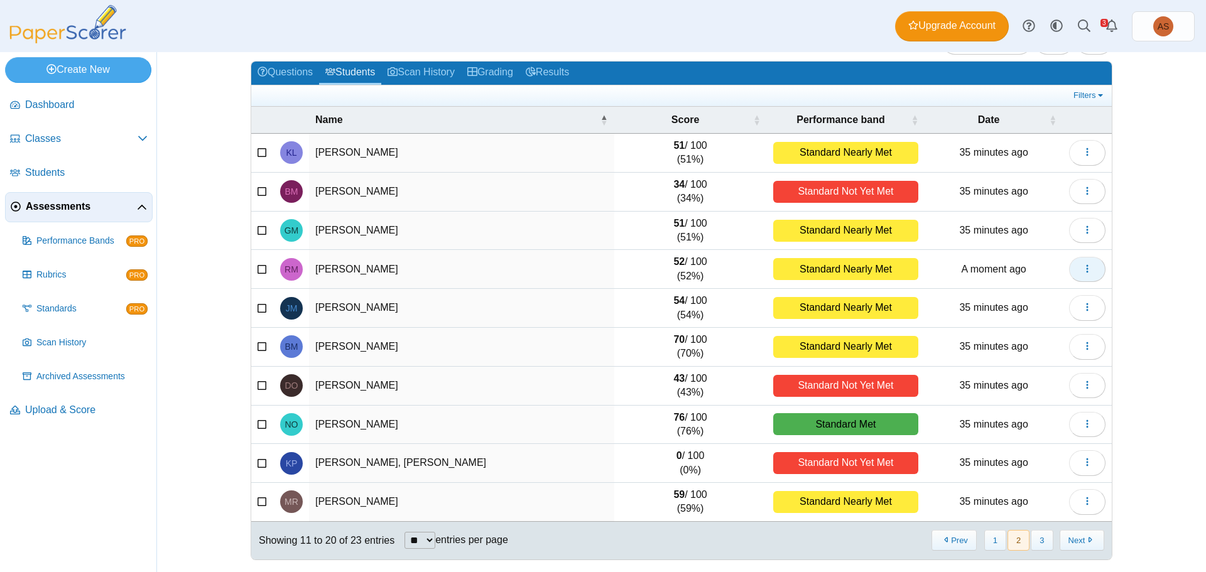
click at [1086, 268] on icon "button" at bounding box center [1087, 269] width 10 height 10
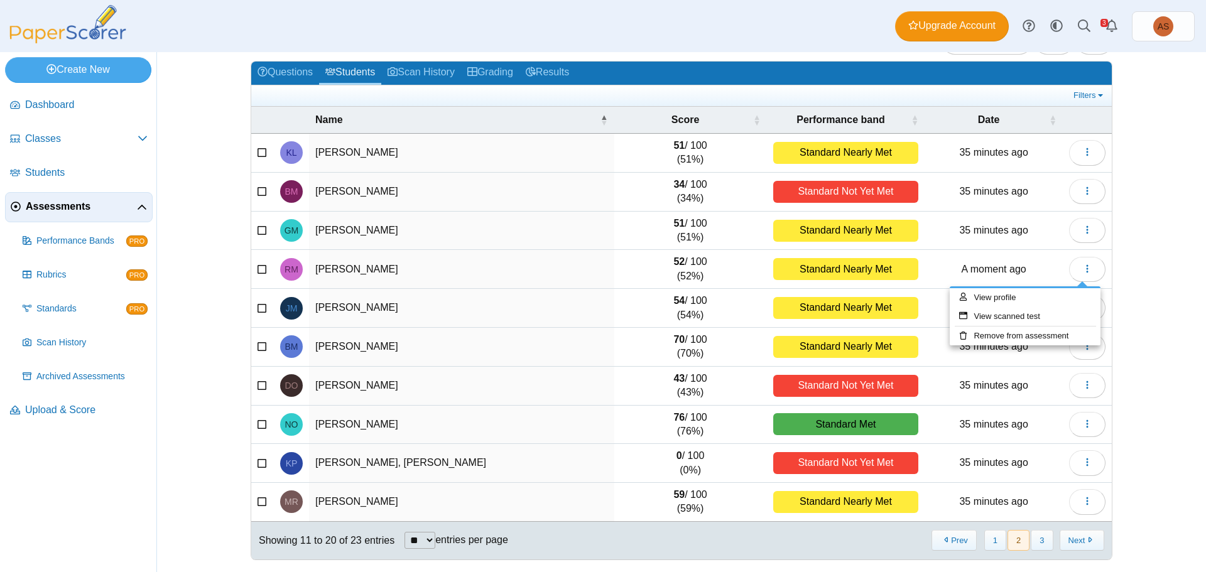
click at [344, 269] on td "[PERSON_NAME]" at bounding box center [461, 269] width 305 height 39
click at [692, 273] on td "52 / 100 (52%)" at bounding box center [690, 269] width 153 height 39
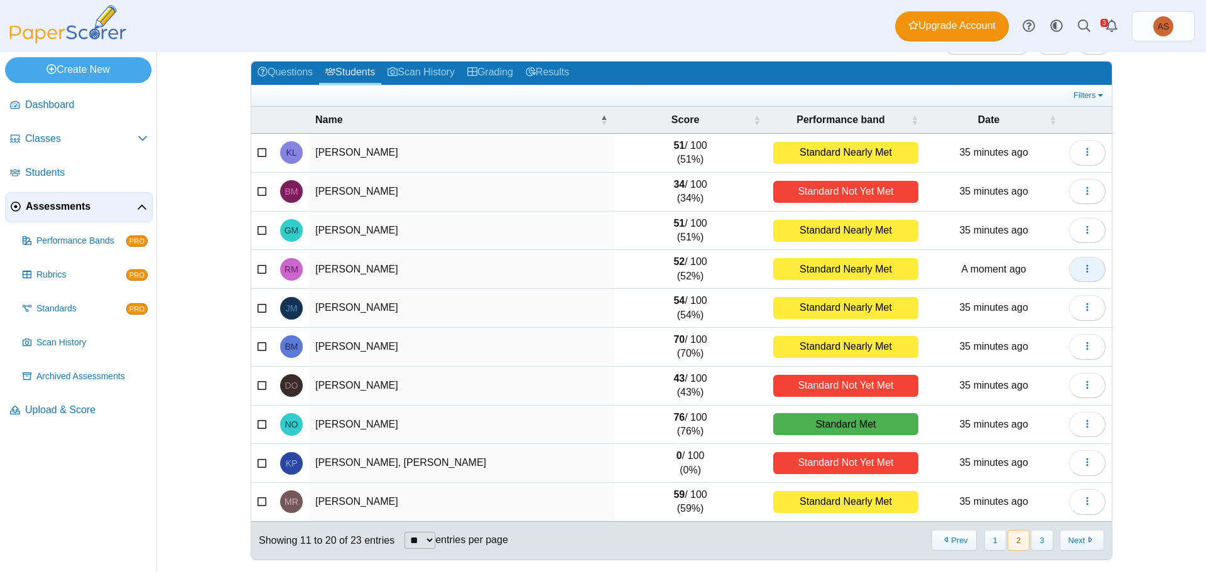
click at [1082, 264] on span "button" at bounding box center [1087, 269] width 10 height 11
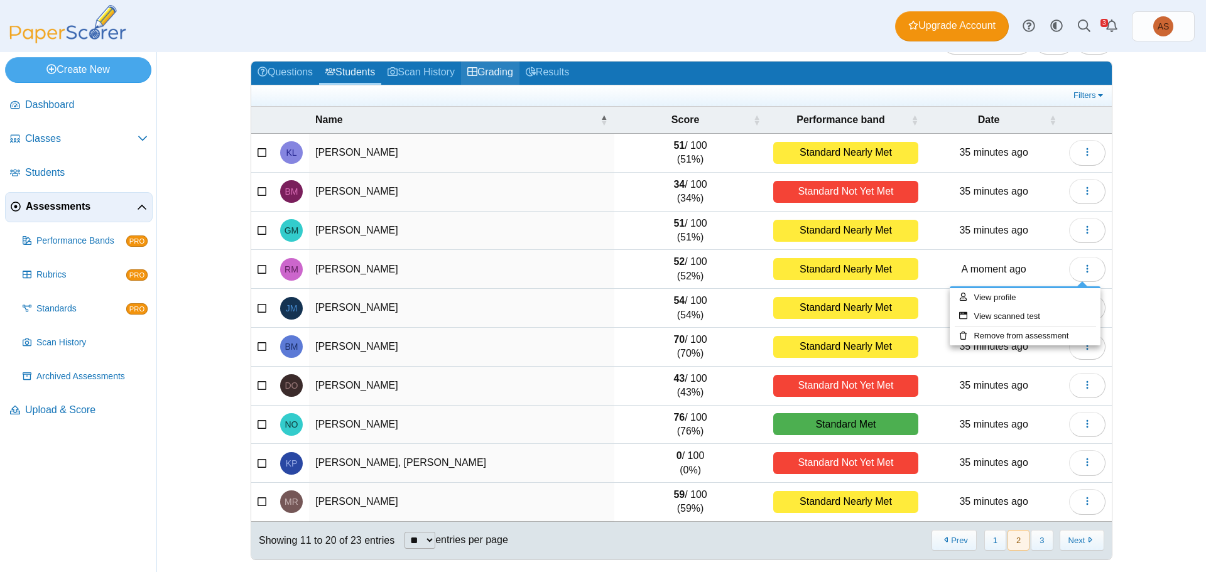
click at [487, 68] on link "Grading" at bounding box center [490, 73] width 58 height 23
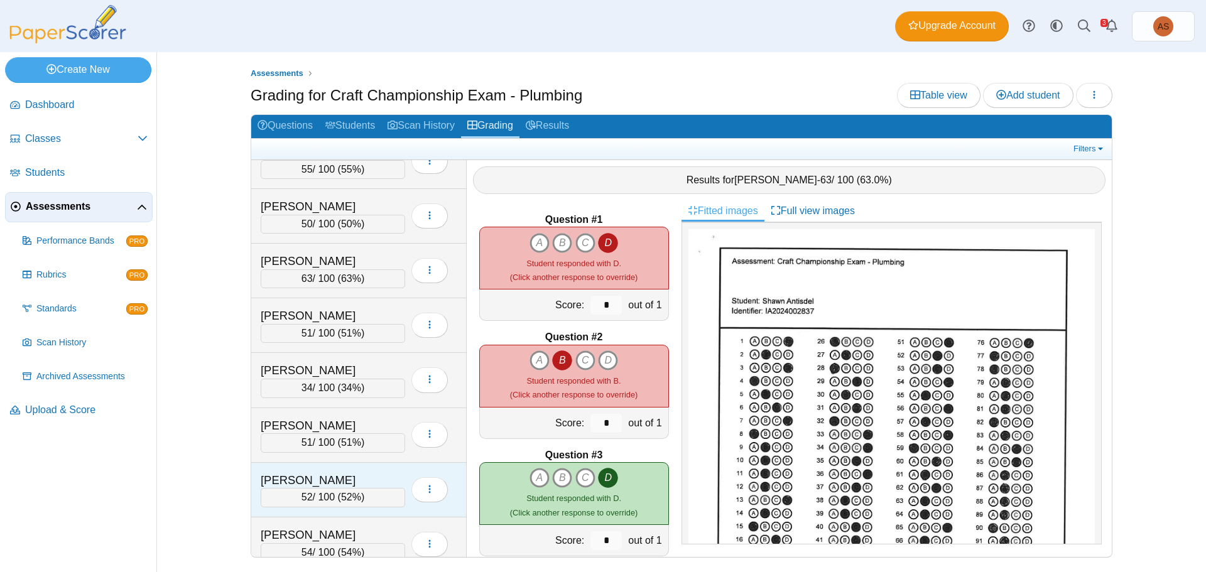
scroll to position [440, 0]
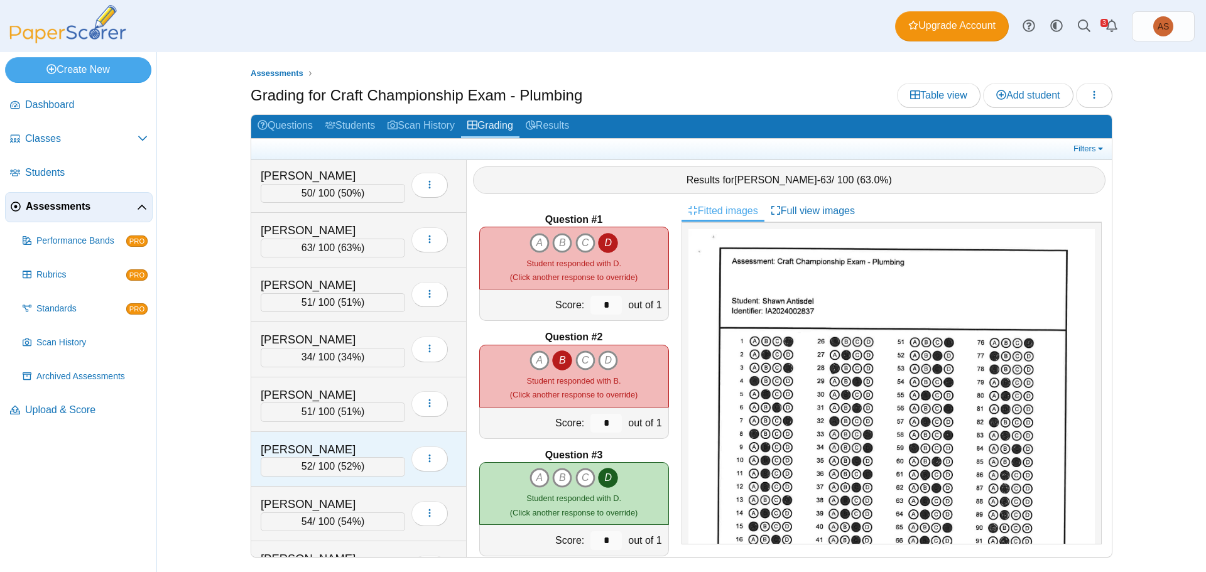
click at [365, 445] on div "Messinger, Ryan" at bounding box center [324, 449] width 126 height 16
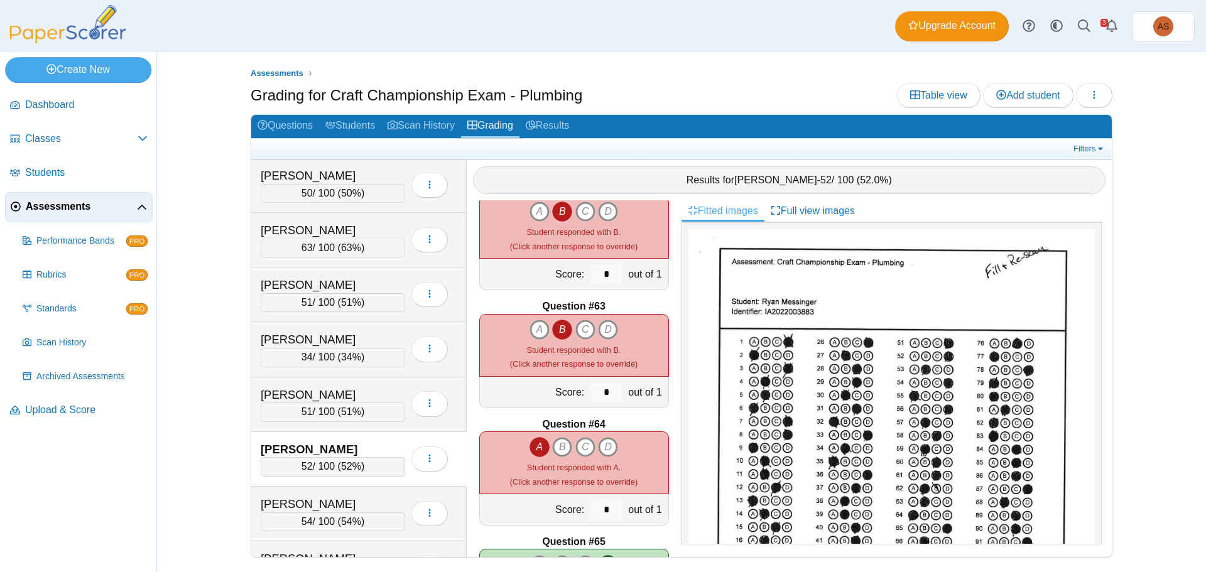
scroll to position [7221, 0]
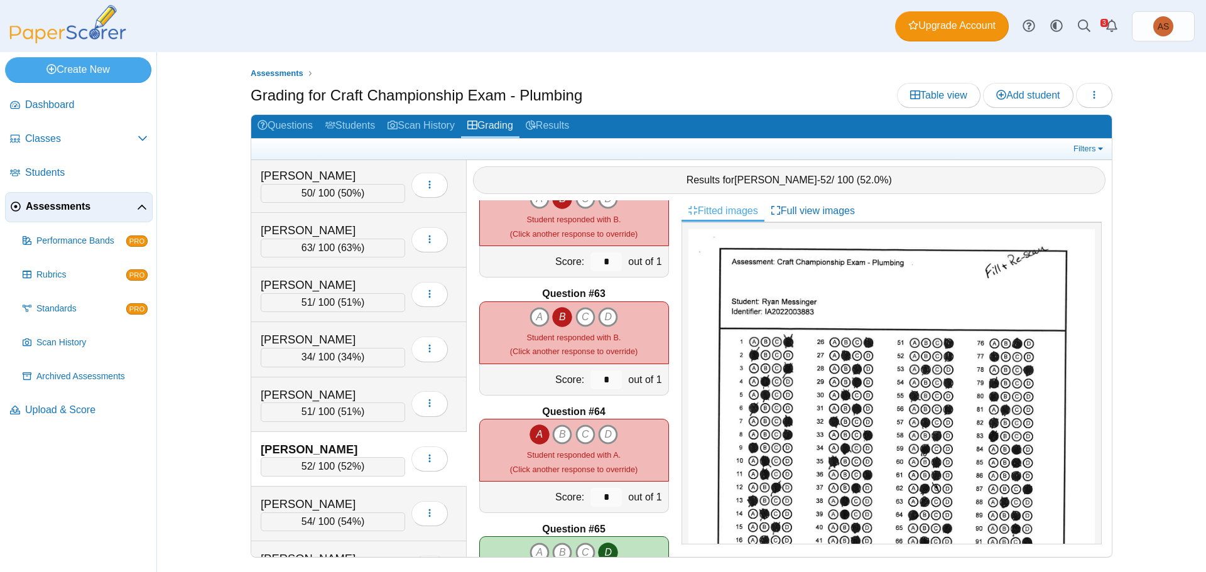
click at [76, 204] on span "Assessments" at bounding box center [81, 207] width 111 height 14
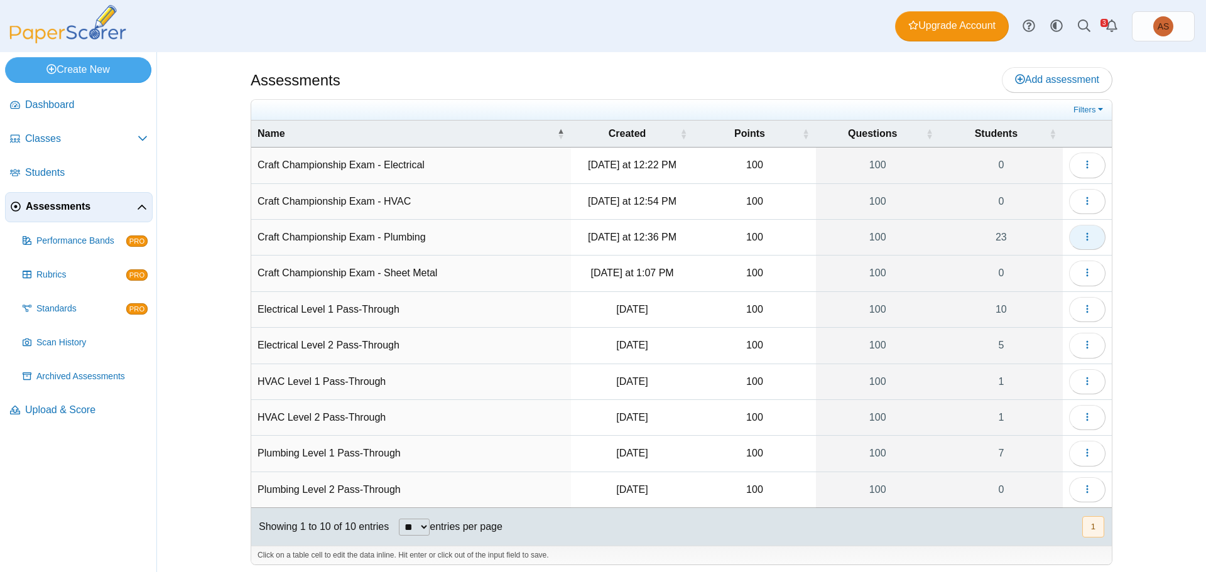
click at [1090, 236] on button "button" at bounding box center [1087, 237] width 36 height 25
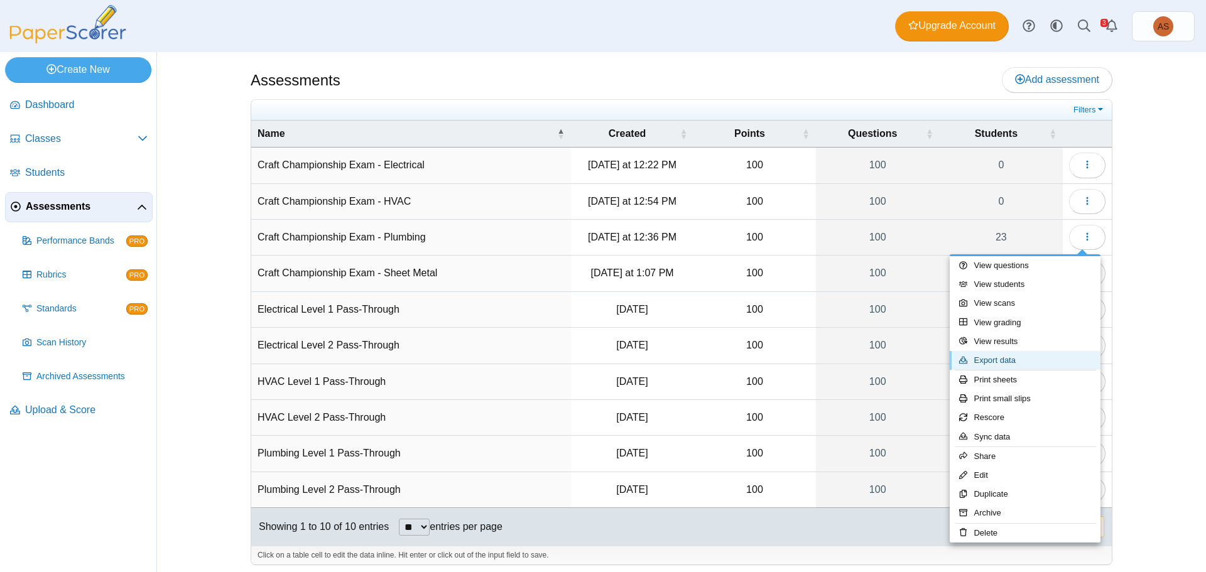
click at [1054, 358] on link "Export data" at bounding box center [1024, 360] width 151 height 19
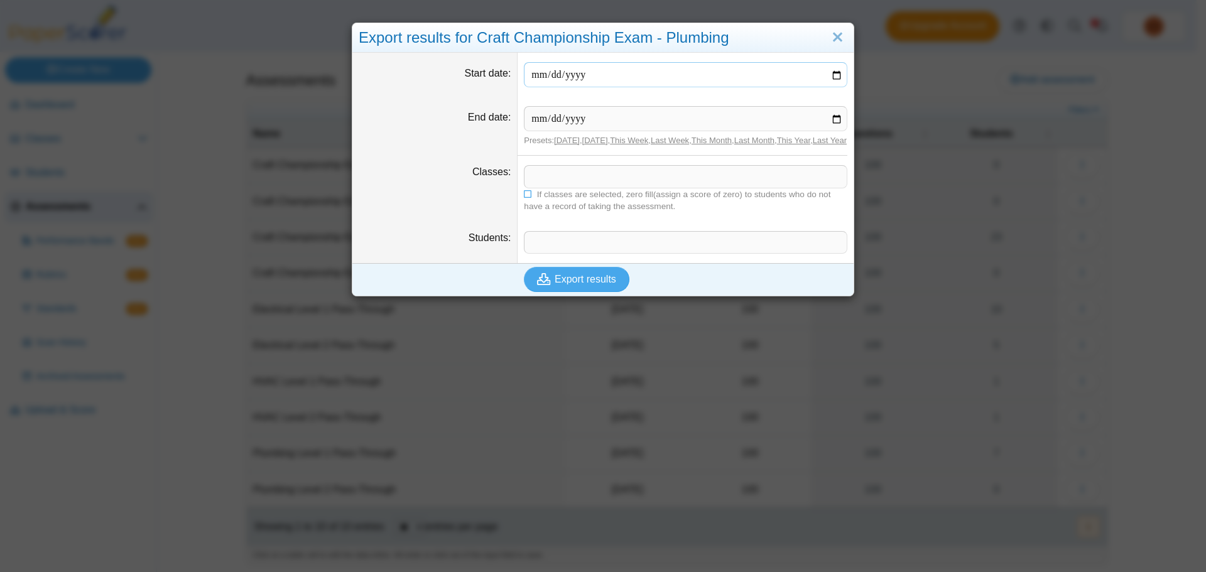
click at [831, 74] on input "Start date" at bounding box center [685, 74] width 323 height 25
type input "**********"
click at [836, 121] on input "End date" at bounding box center [685, 118] width 323 height 25
type input "**********"
click at [555, 284] on span "Export results" at bounding box center [585, 279] width 62 height 11
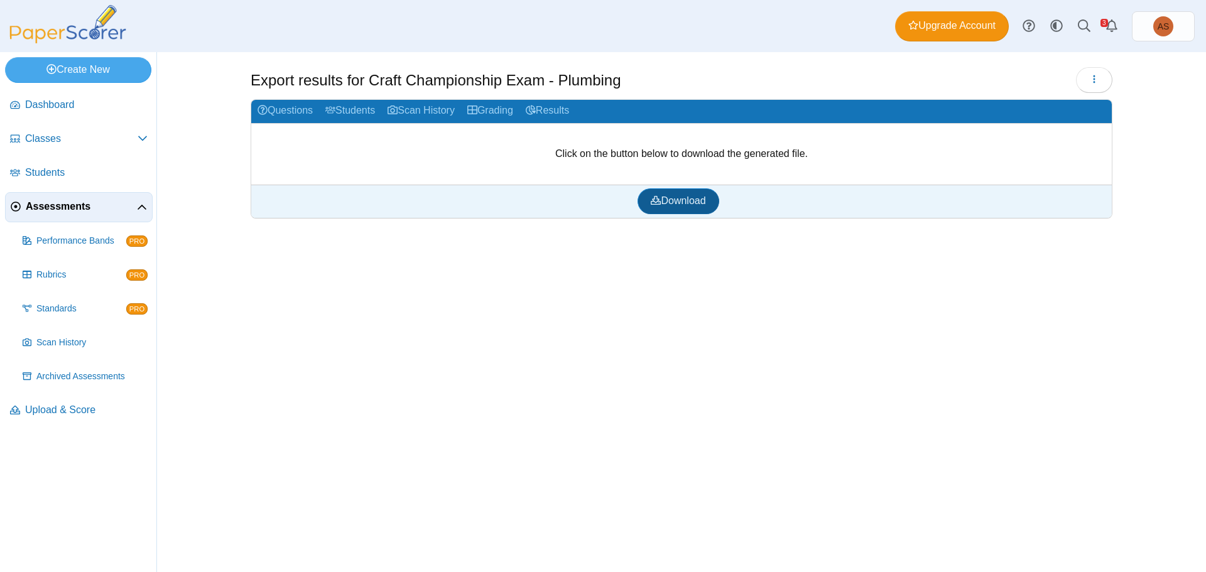
click at [666, 205] on span "Download" at bounding box center [678, 200] width 55 height 11
